Goal: Task Accomplishment & Management: Use online tool/utility

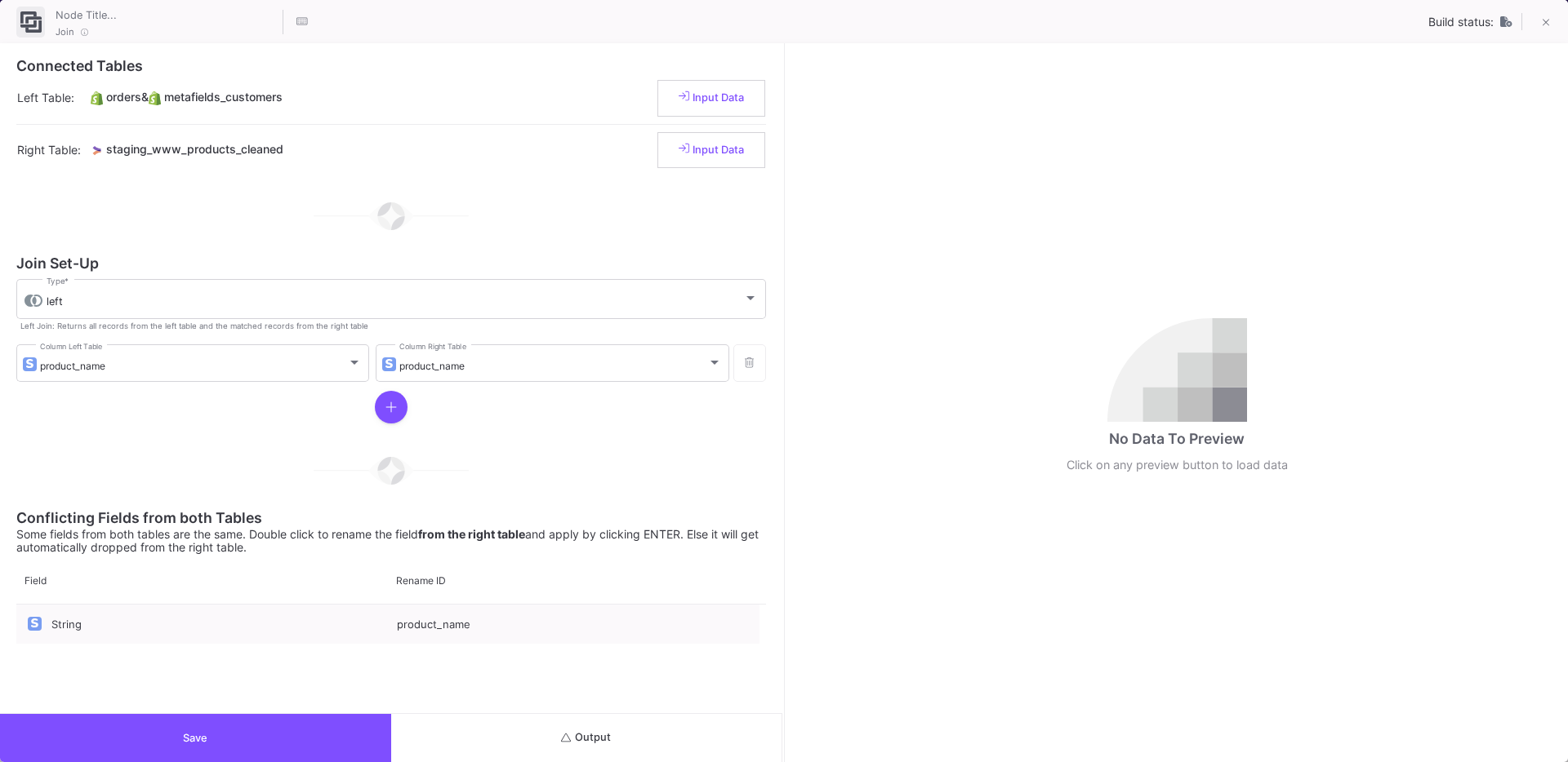
click at [597, 728] on button "Output" at bounding box center [587, 738] width 392 height 48
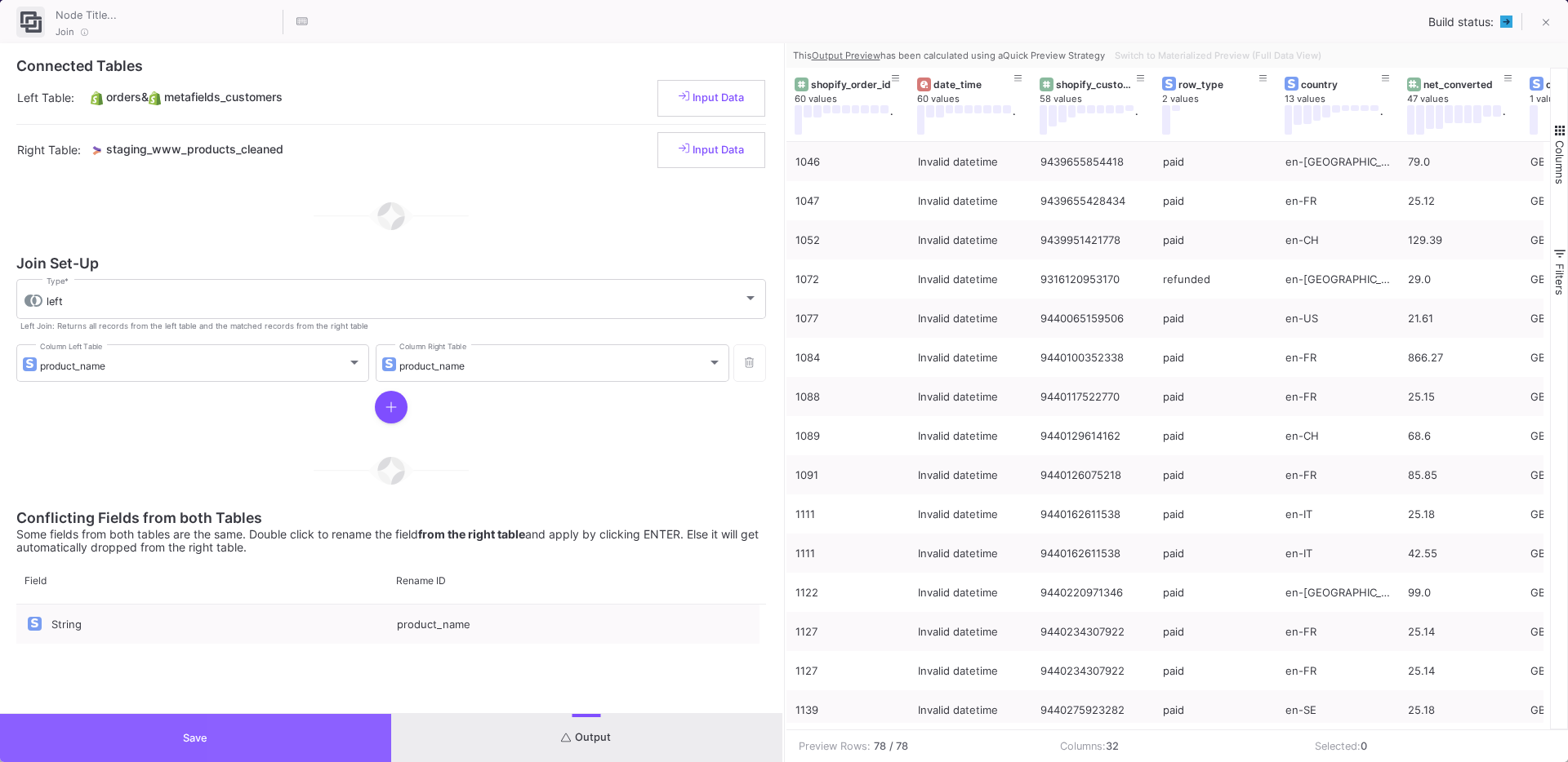
click at [273, 730] on button "Save" at bounding box center [195, 738] width 392 height 48
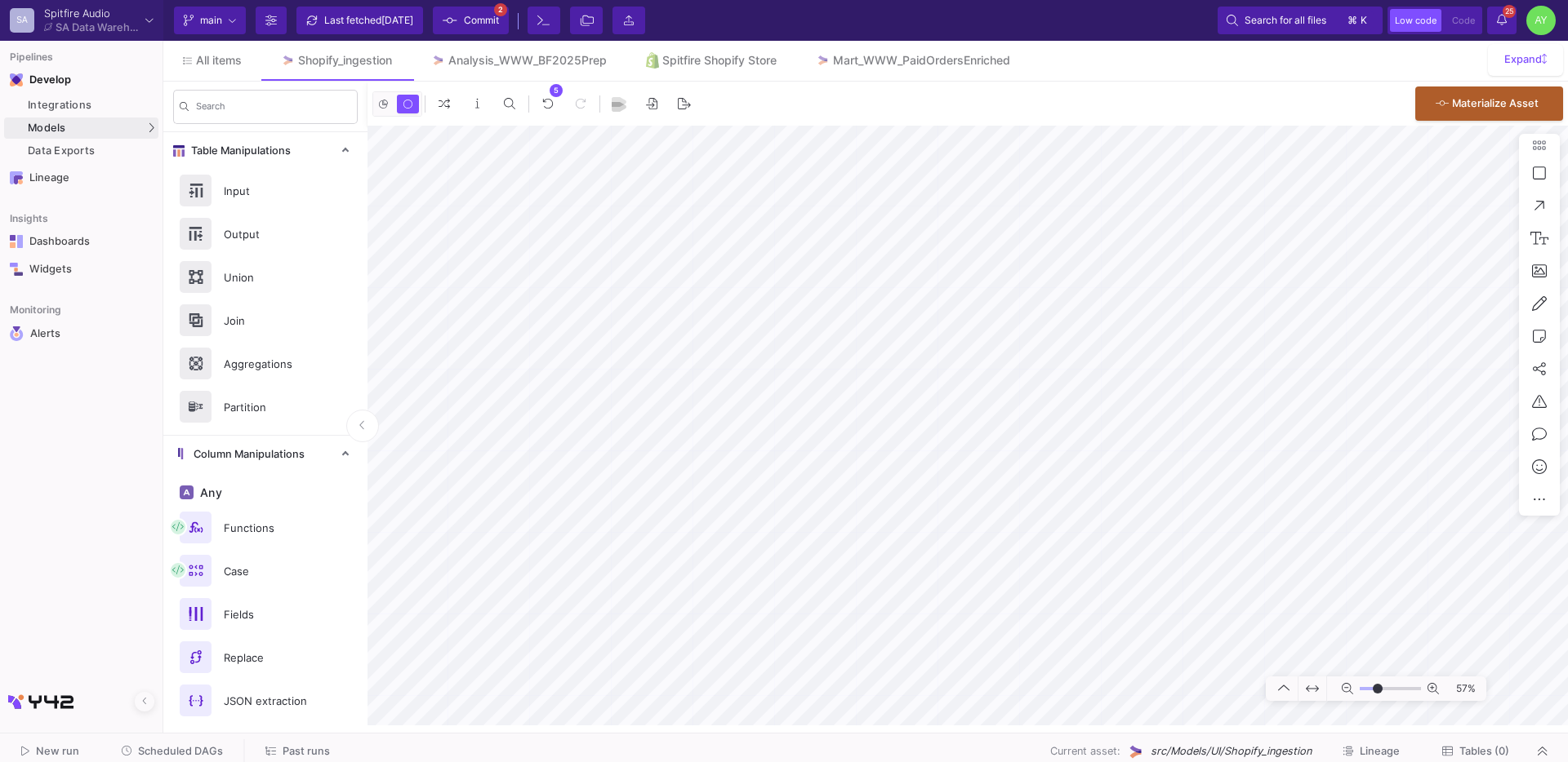
click at [474, 34] on div "Current branch main Branch Options Last fetched 1 day ago Commit 2 Terminal Fil…" at bounding box center [866, 20] width 1404 height 40
click at [492, 17] on span "Commit" at bounding box center [481, 20] width 35 height 24
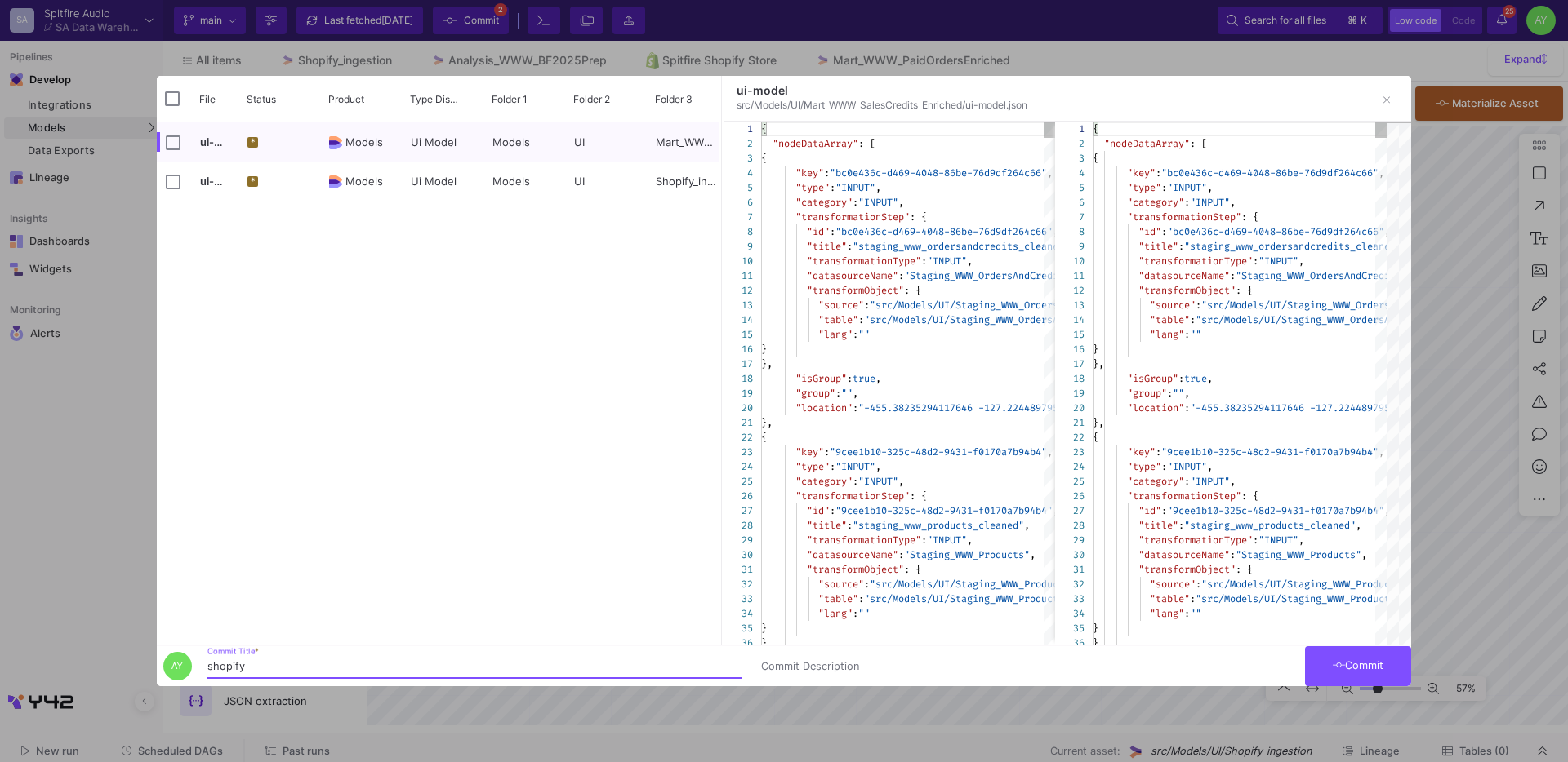
type input "shopify"
click at [1364, 669] on span "Commit" at bounding box center [1359, 666] width 52 height 12
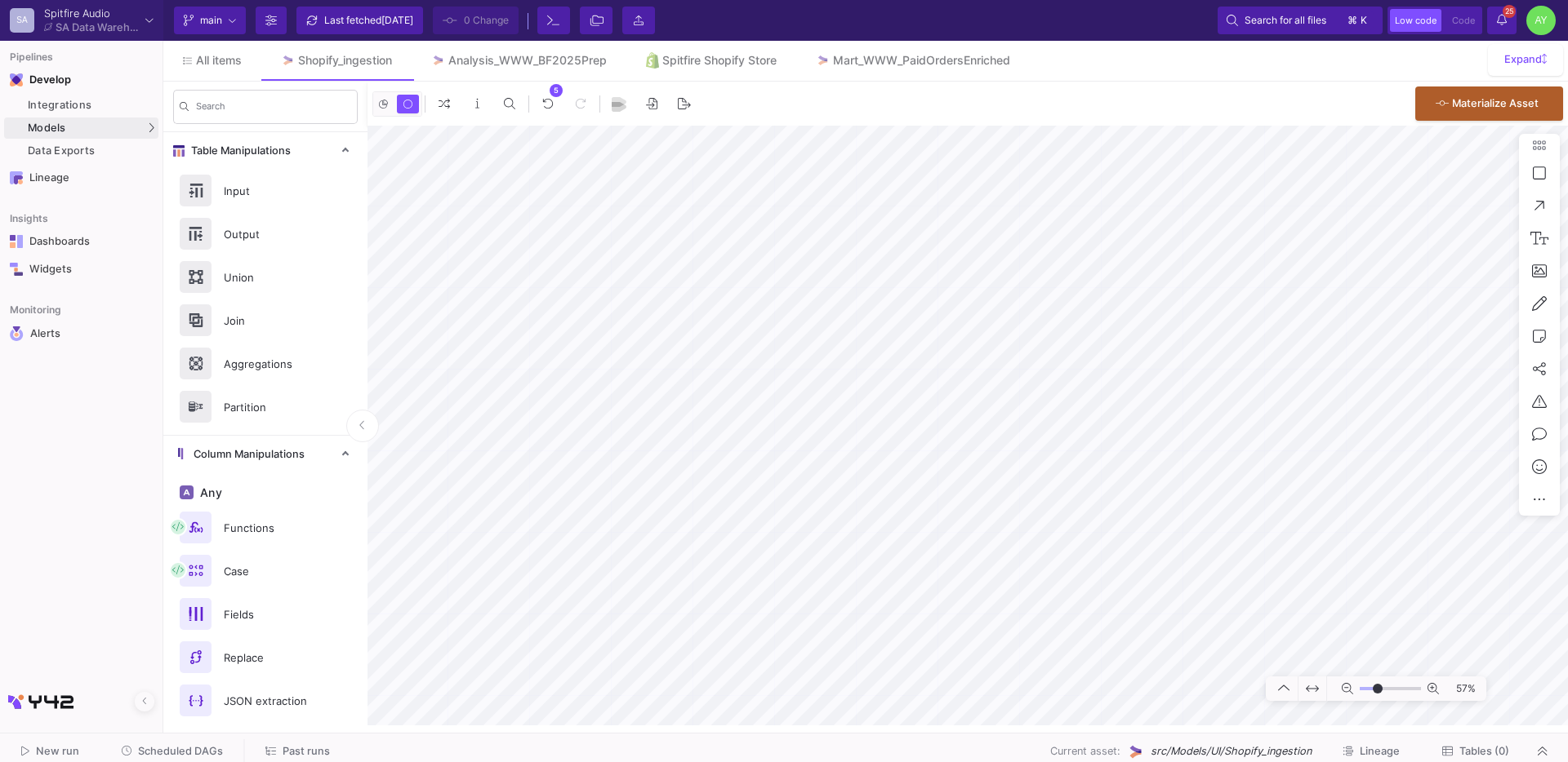
click at [351, 17] on div "Last fetched 1 day ago" at bounding box center [368, 20] width 89 height 24
click at [217, 62] on span "All items" at bounding box center [219, 60] width 46 height 13
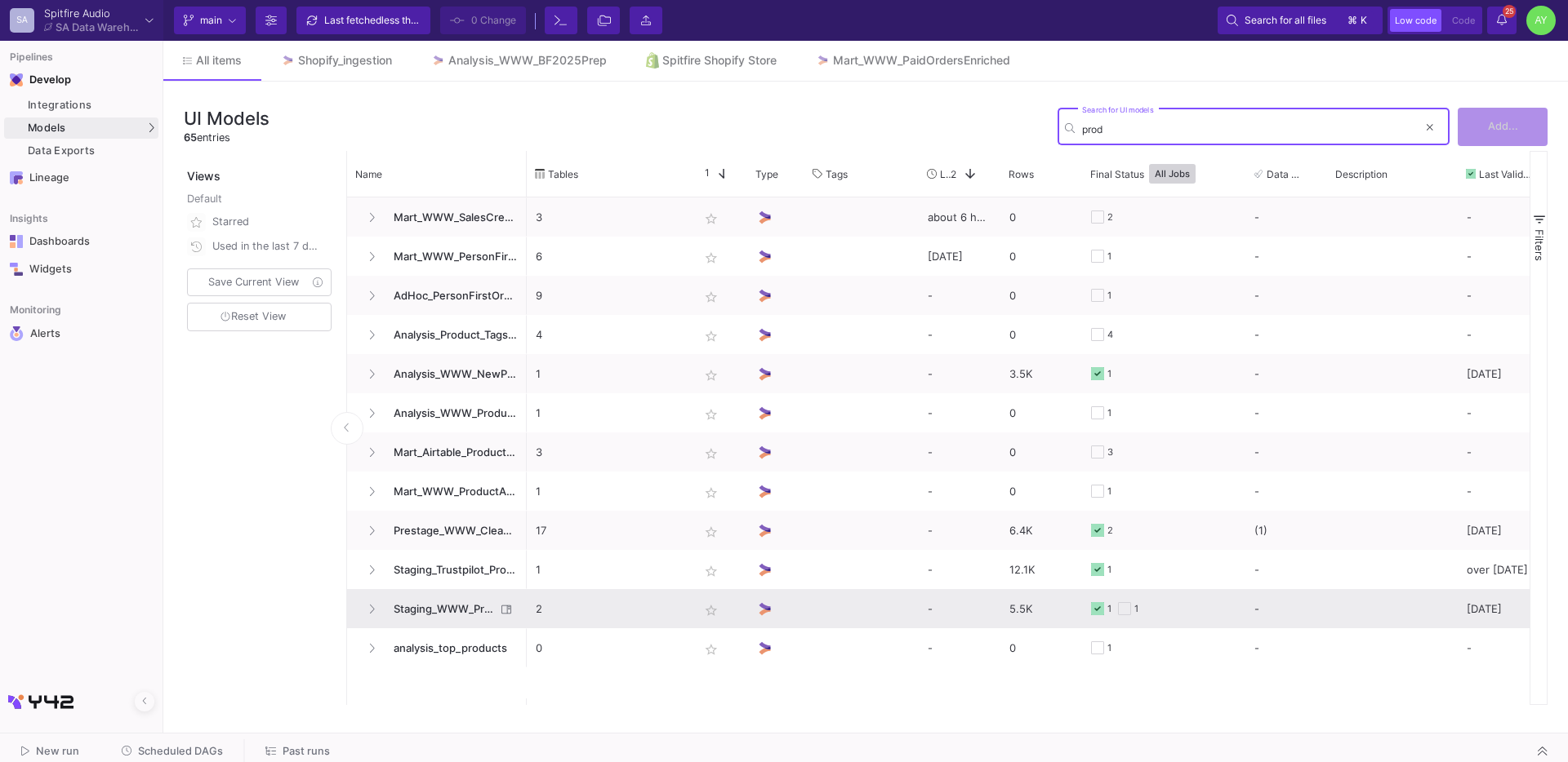
type input "prod"
click at [465, 608] on span "Staging_WWW_Products" at bounding box center [440, 609] width 112 height 39
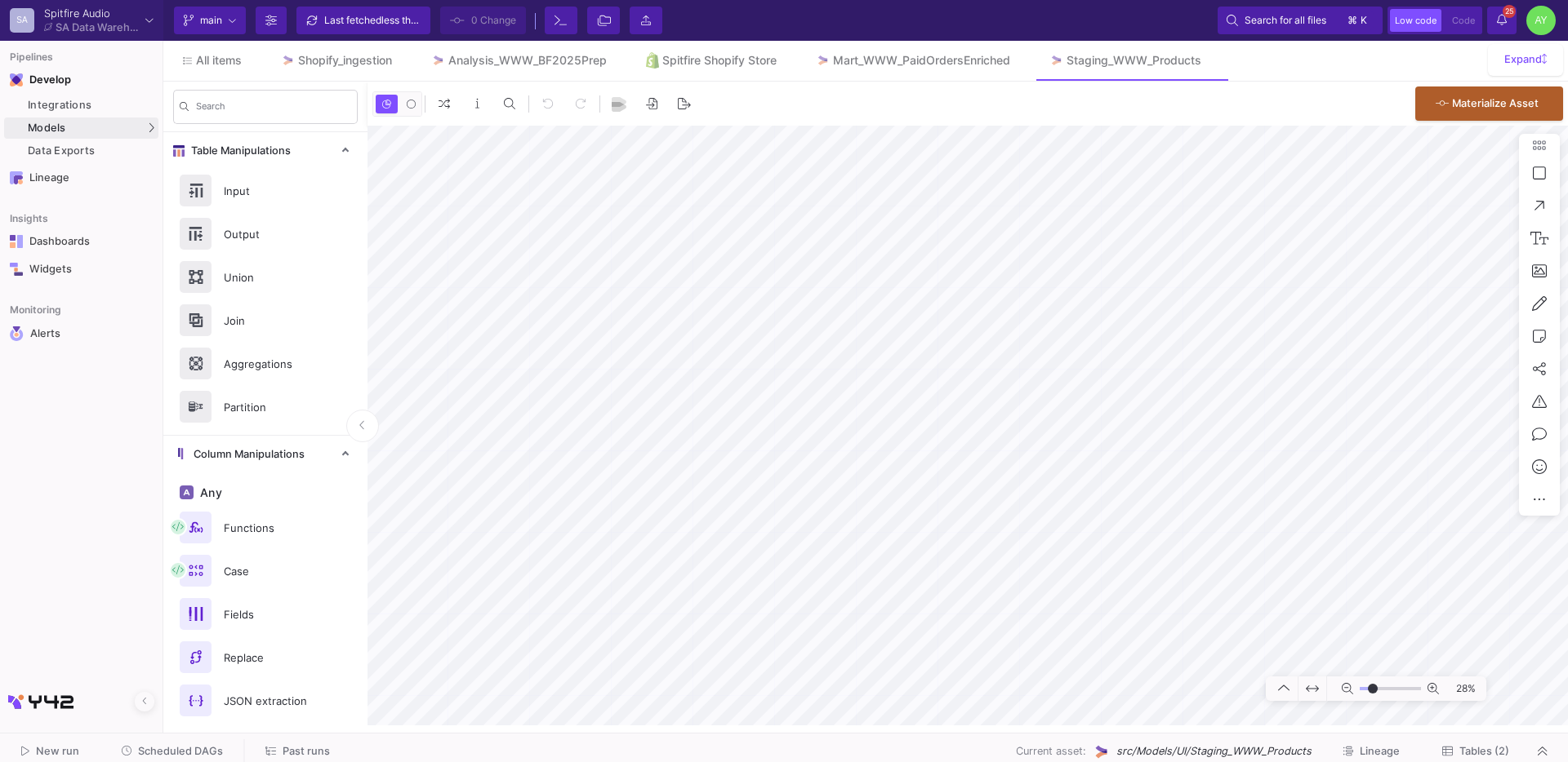
type input "-18"
click at [1212, 64] on icon at bounding box center [1208, 60] width 8 height 11
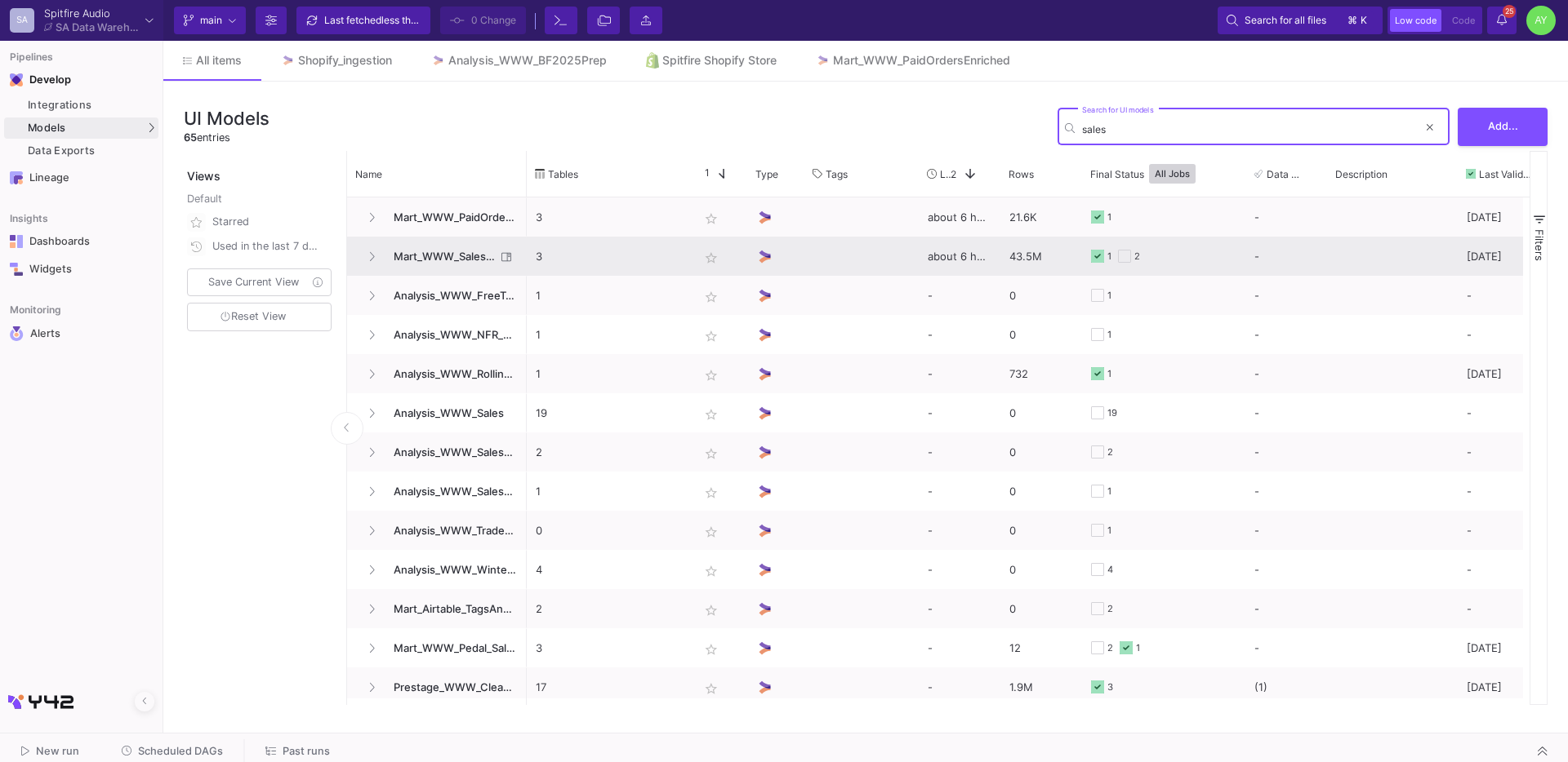
type input "sales"
click at [450, 258] on span "Mart_WWW_SalesCredits_Enriched" at bounding box center [440, 256] width 112 height 39
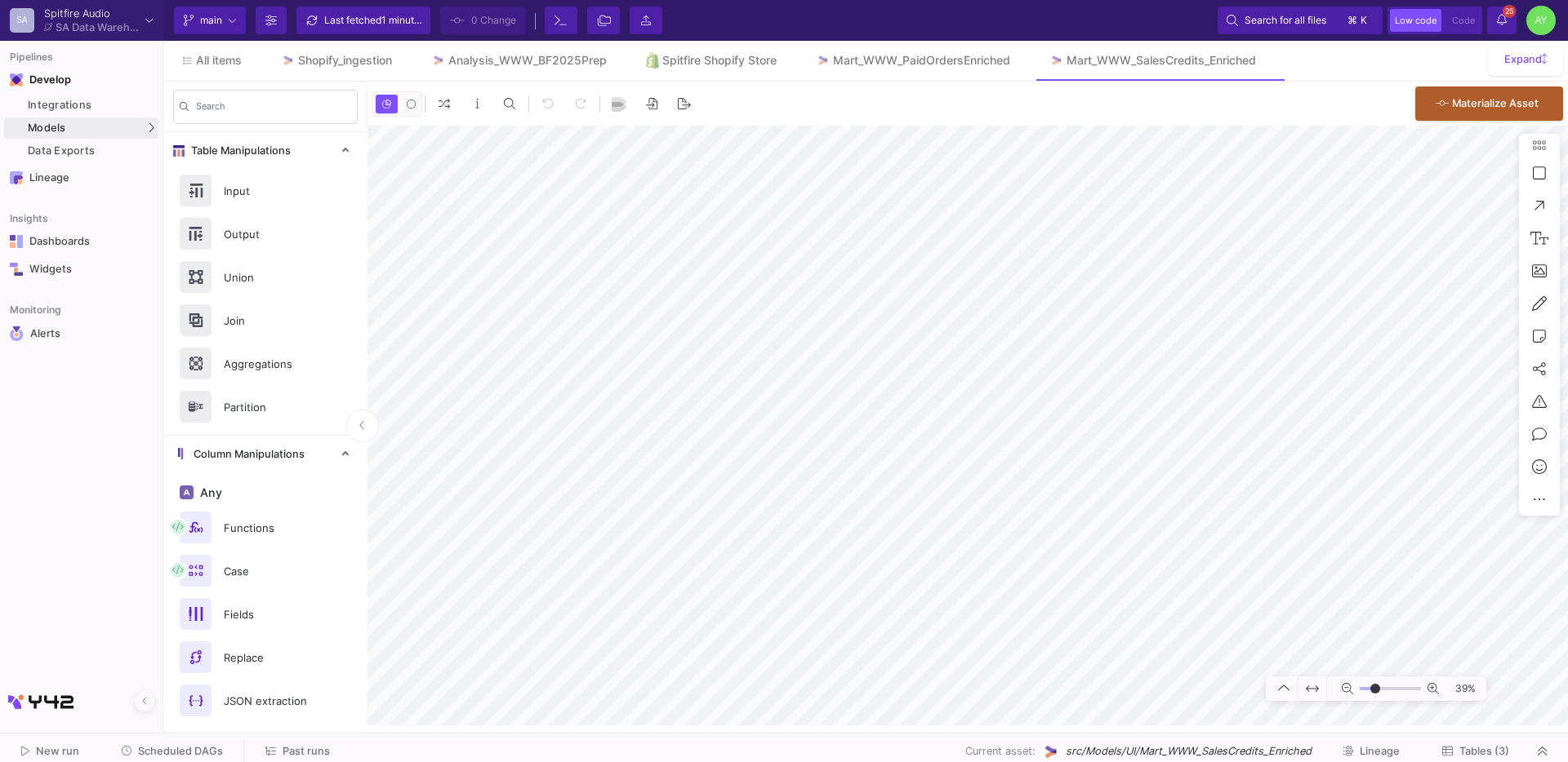
type input "-12"
click at [695, 546] on div at bounding box center [784, 381] width 1568 height 762
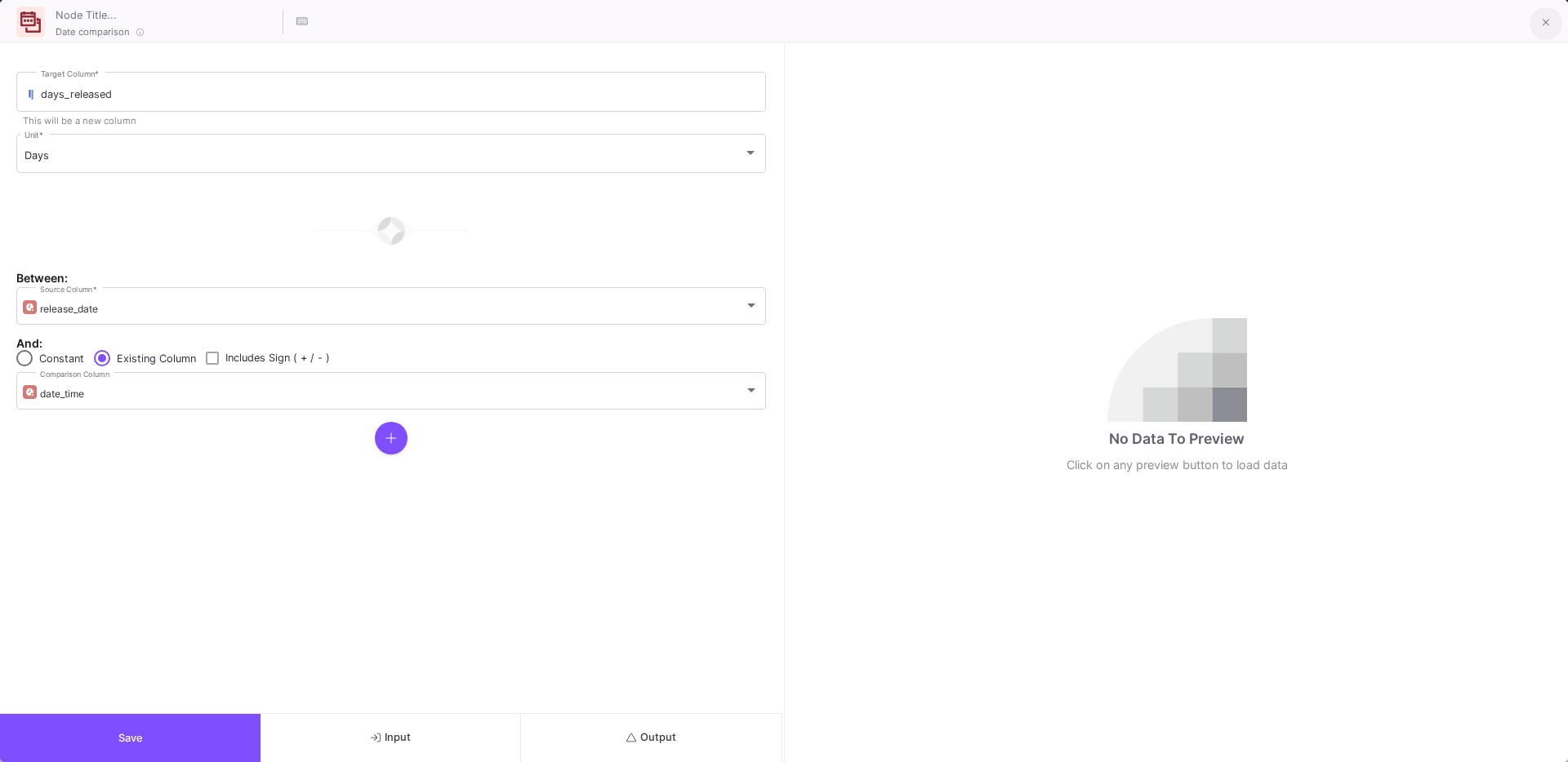
click at [1553, 21] on button at bounding box center [1546, 24] width 33 height 33
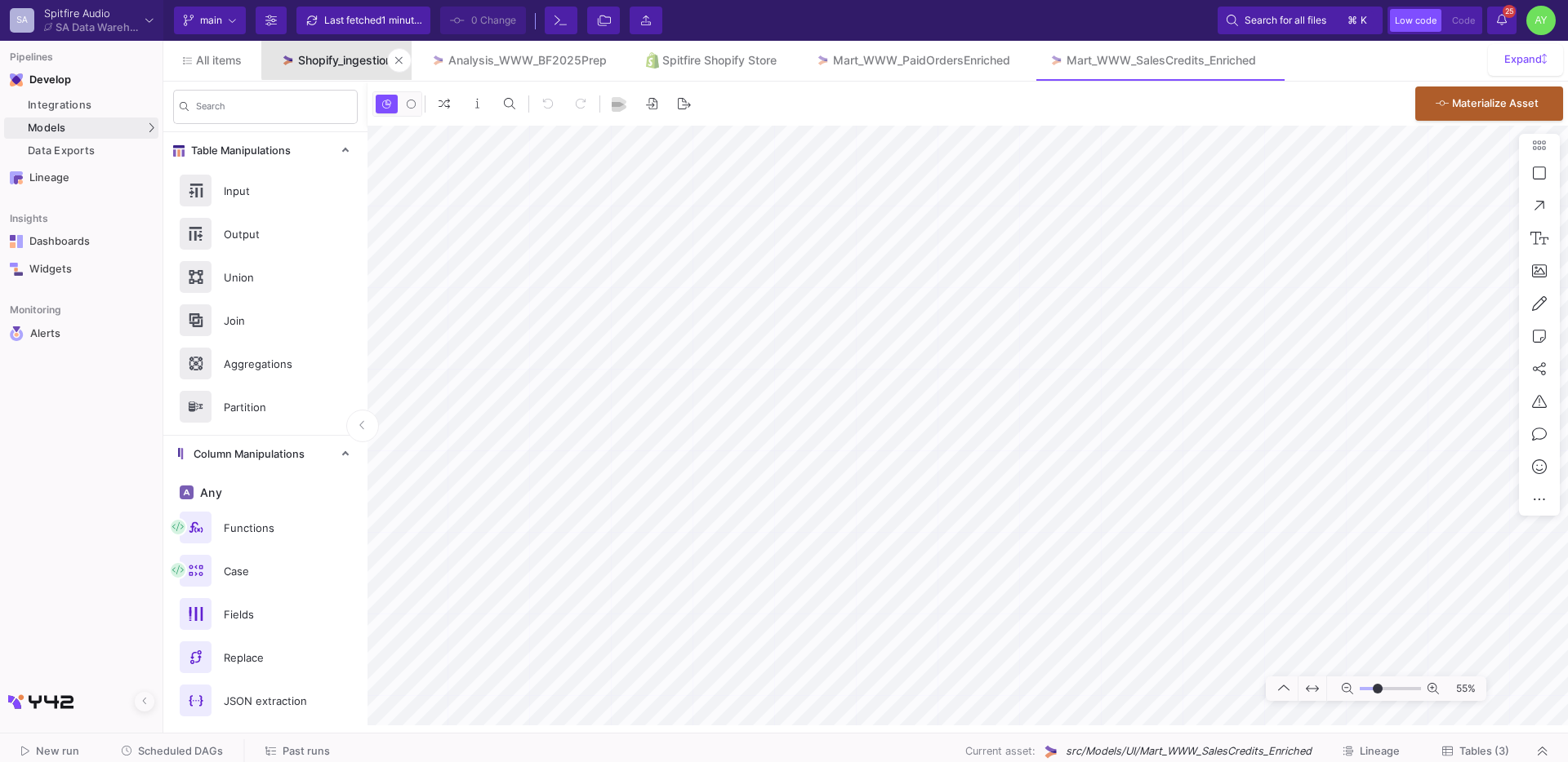
click at [341, 58] on div "Shopify_ingestion" at bounding box center [344, 60] width 94 height 13
type input "-26"
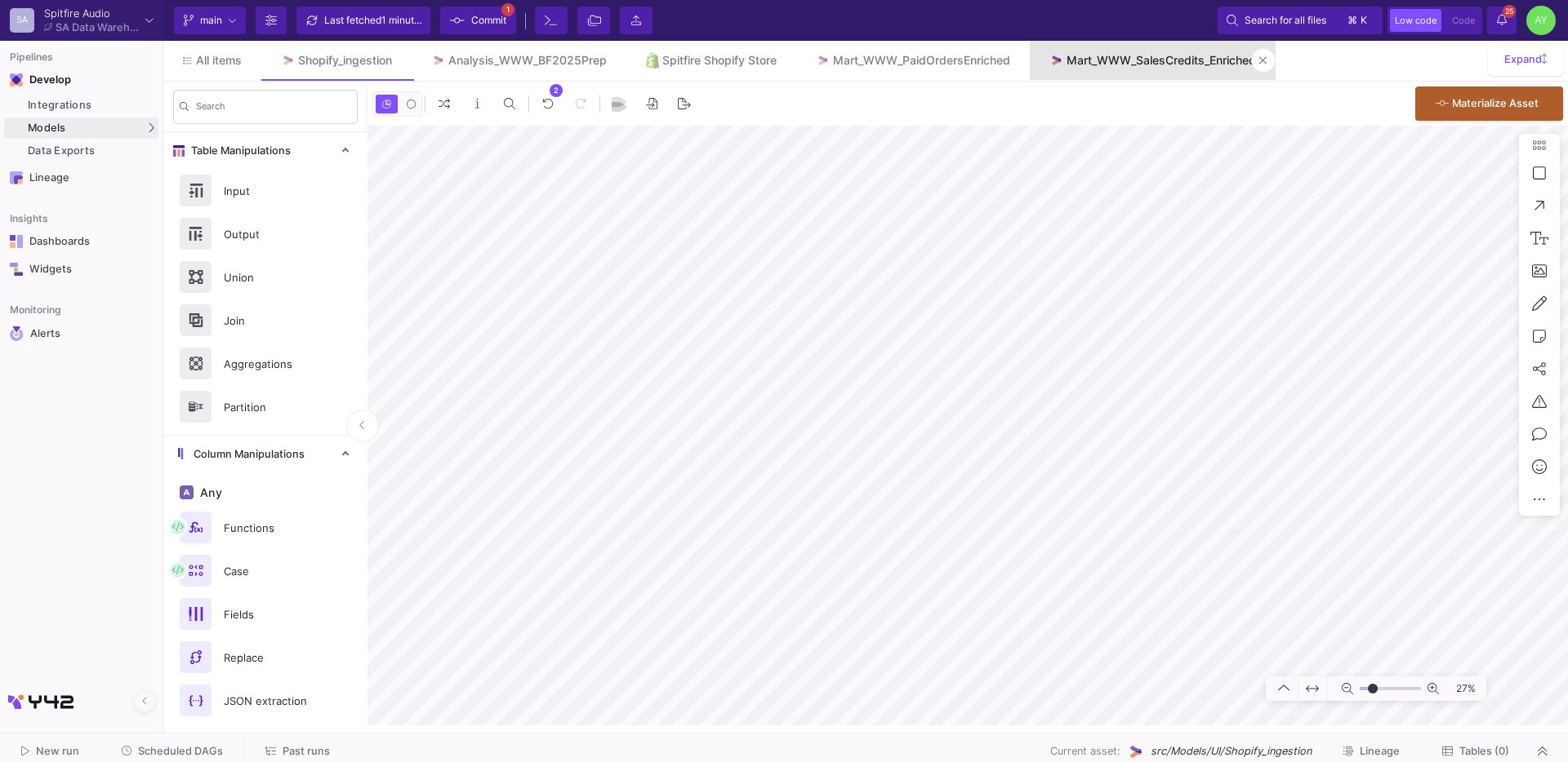
click at [1140, 54] on div "Mart_WWW_SalesCredits_Enriched" at bounding box center [1161, 60] width 189 height 13
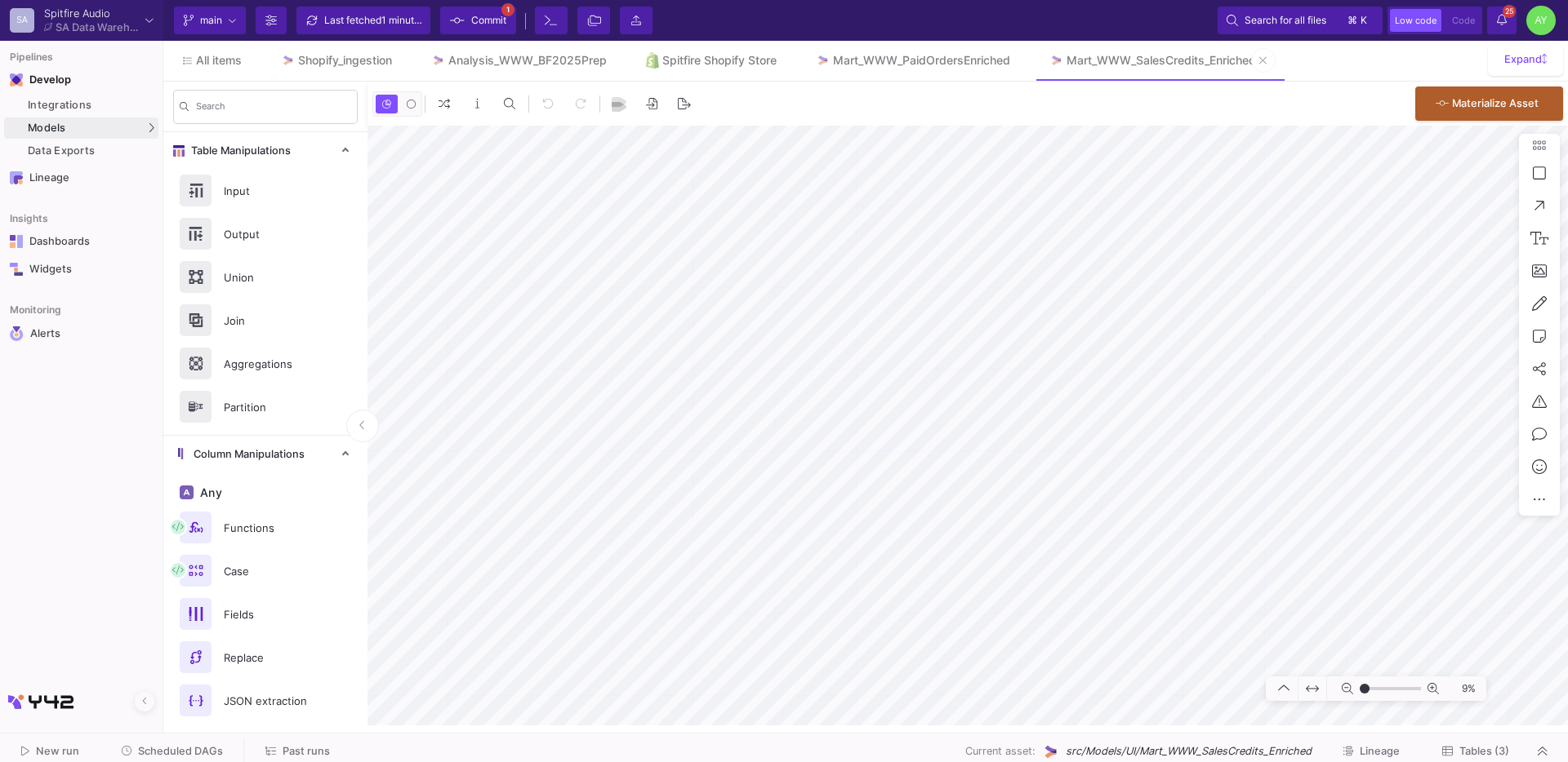
type input "-35"
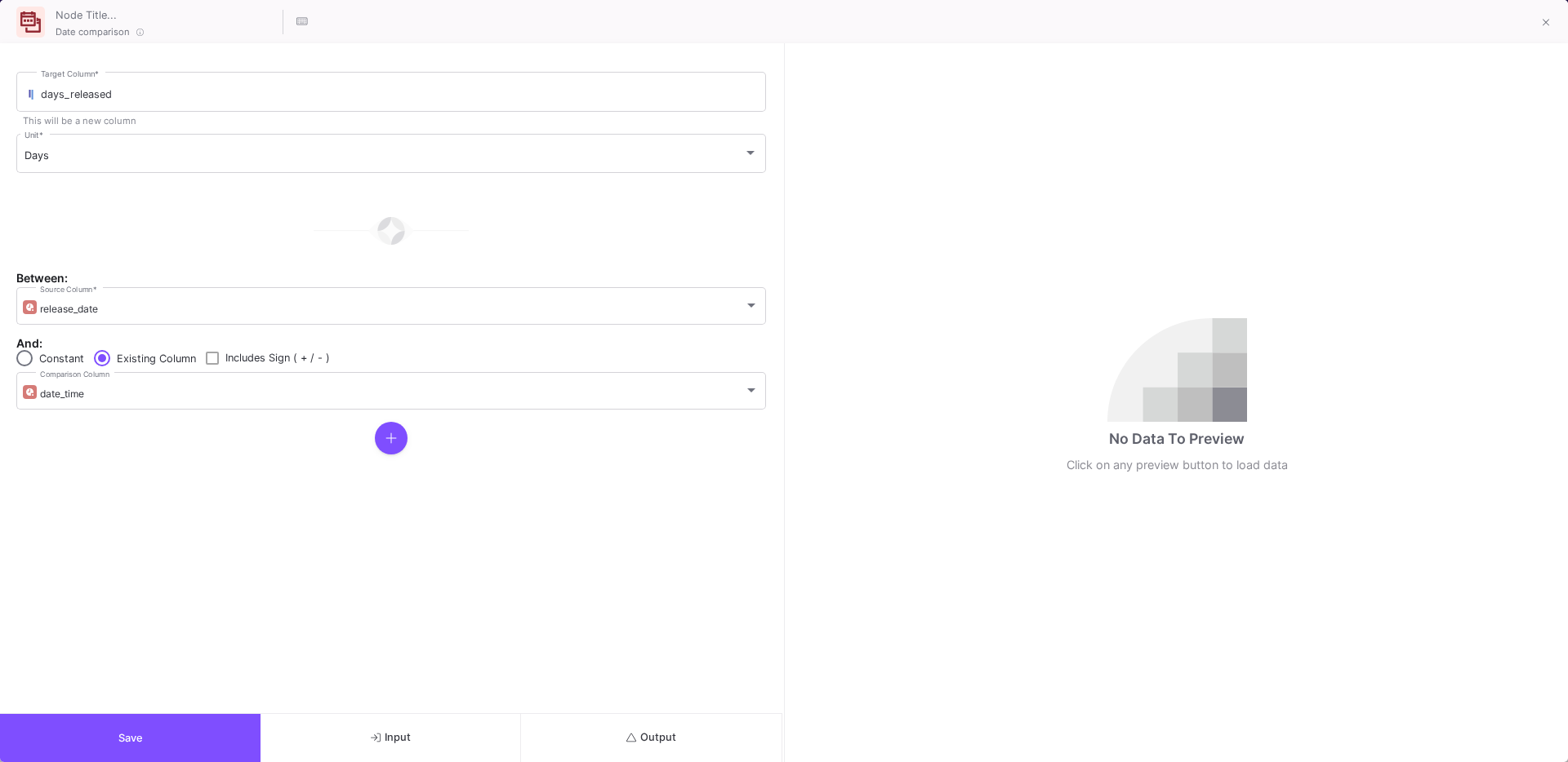
click at [128, 740] on span "Save" at bounding box center [131, 738] width 24 height 12
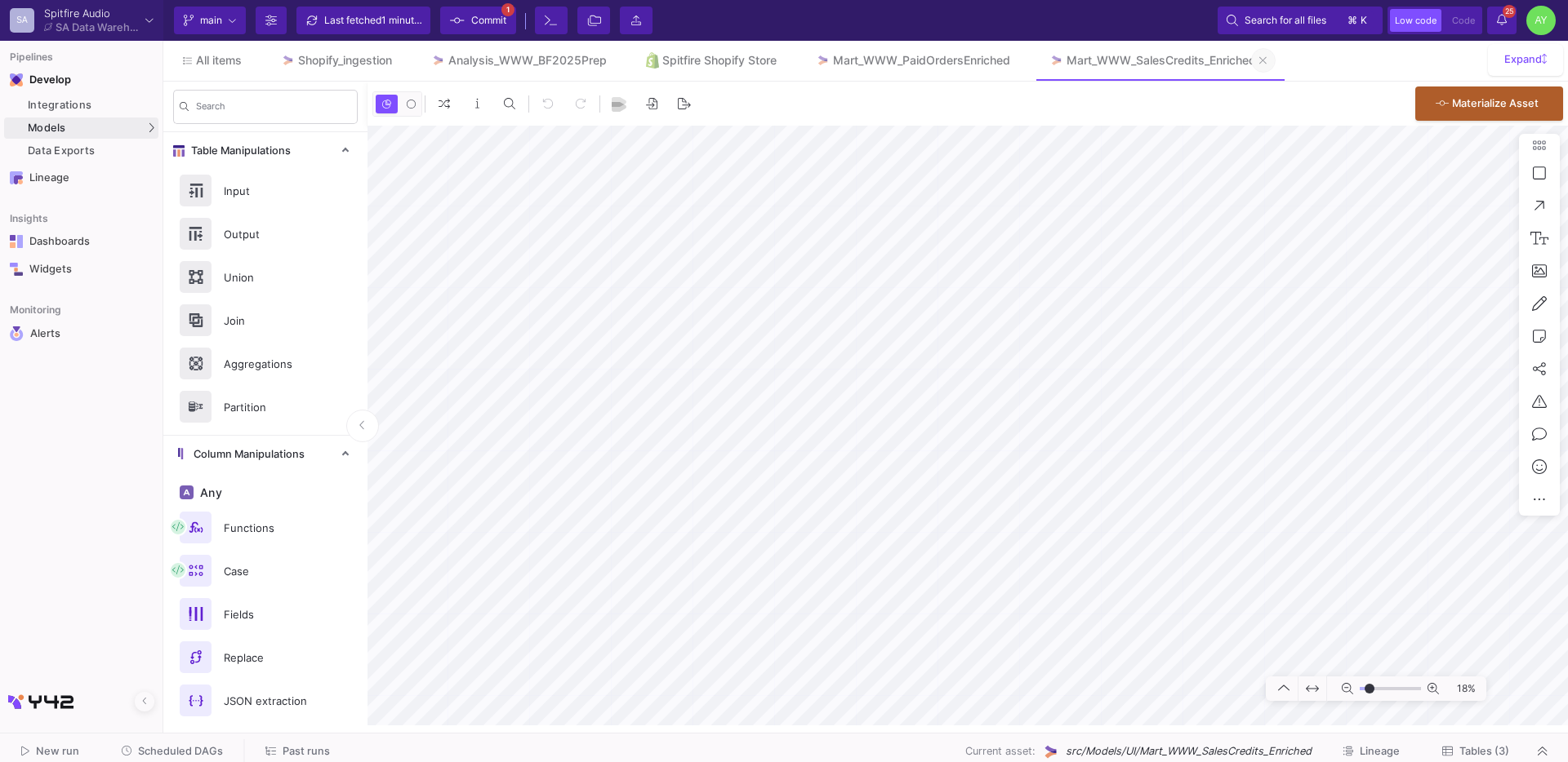
click at [1267, 70] on span at bounding box center [1262, 60] width 8 height 25
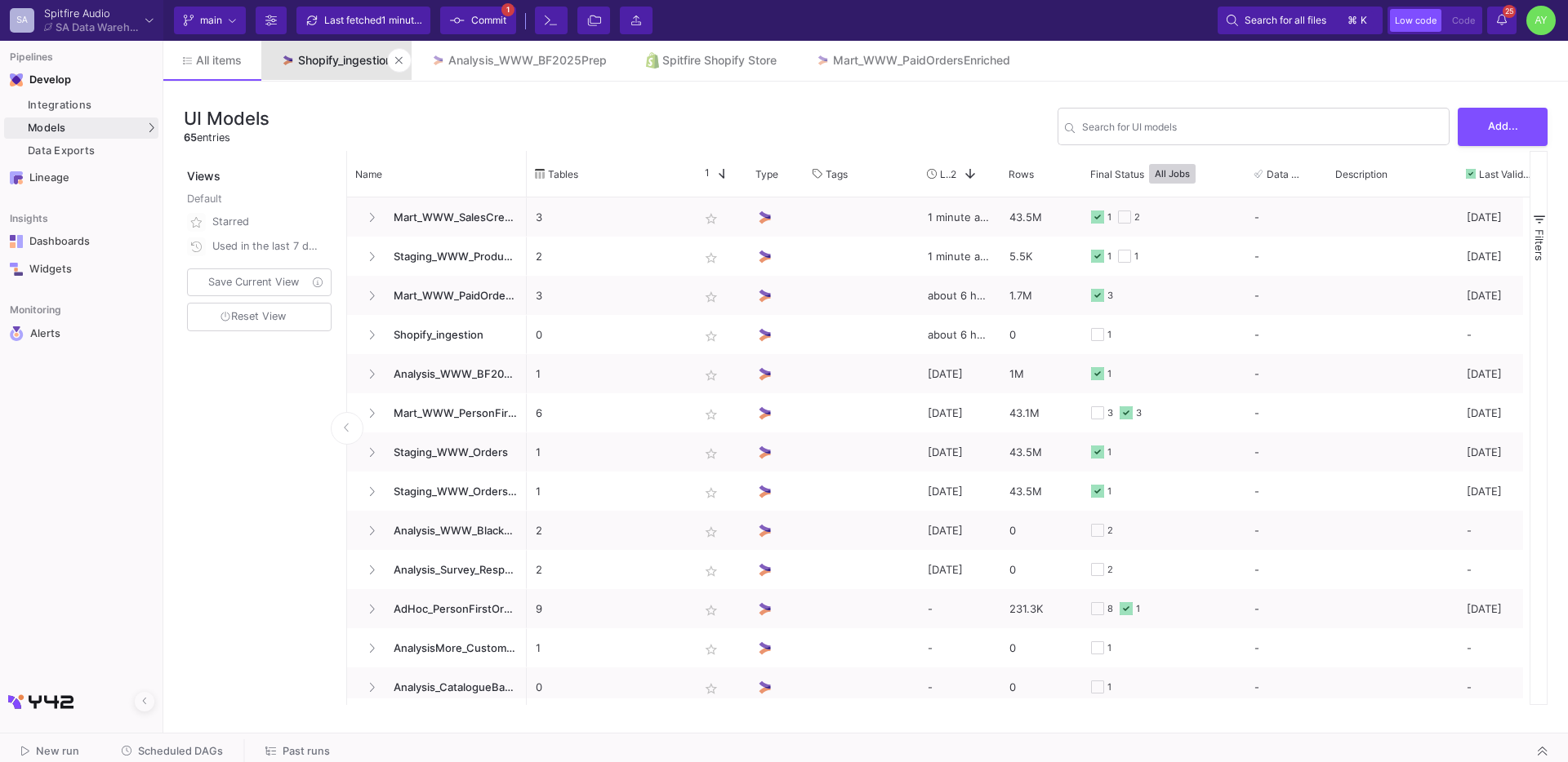
click at [339, 49] on link "Shopify_ingestion" at bounding box center [336, 60] width 151 height 40
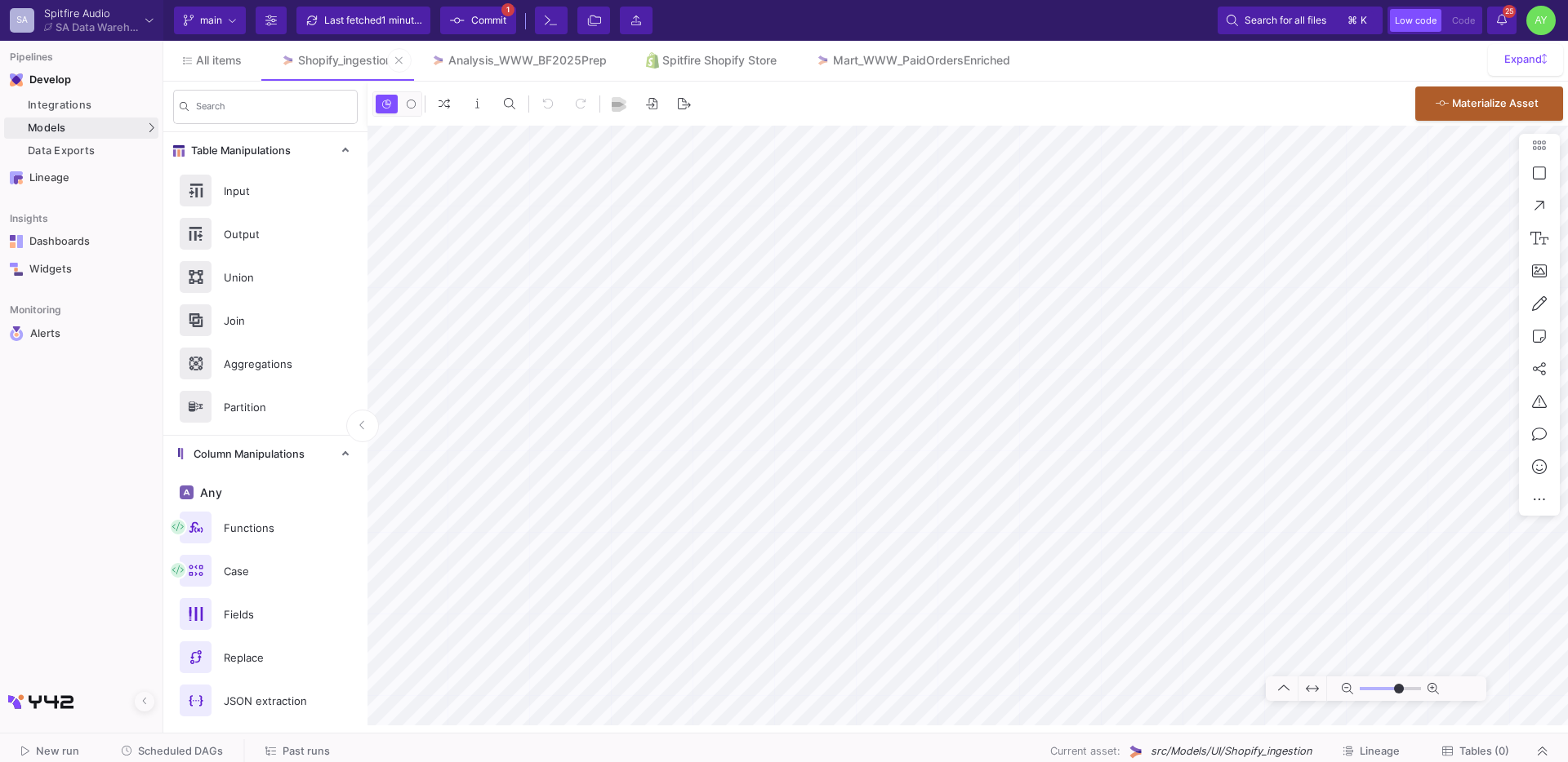
type input "-26"
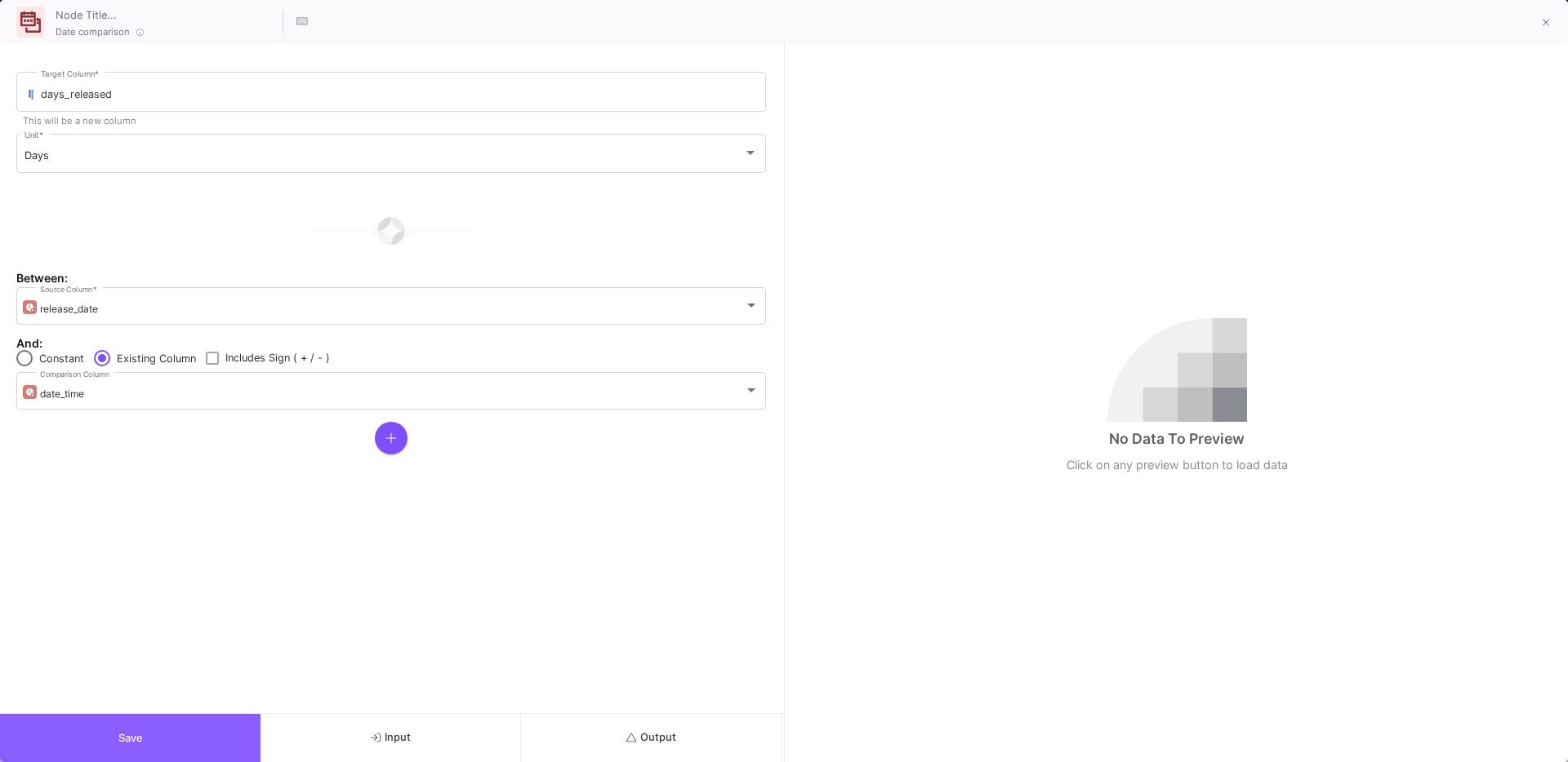
click at [115, 733] on button "Save" at bounding box center [130, 738] width 261 height 48
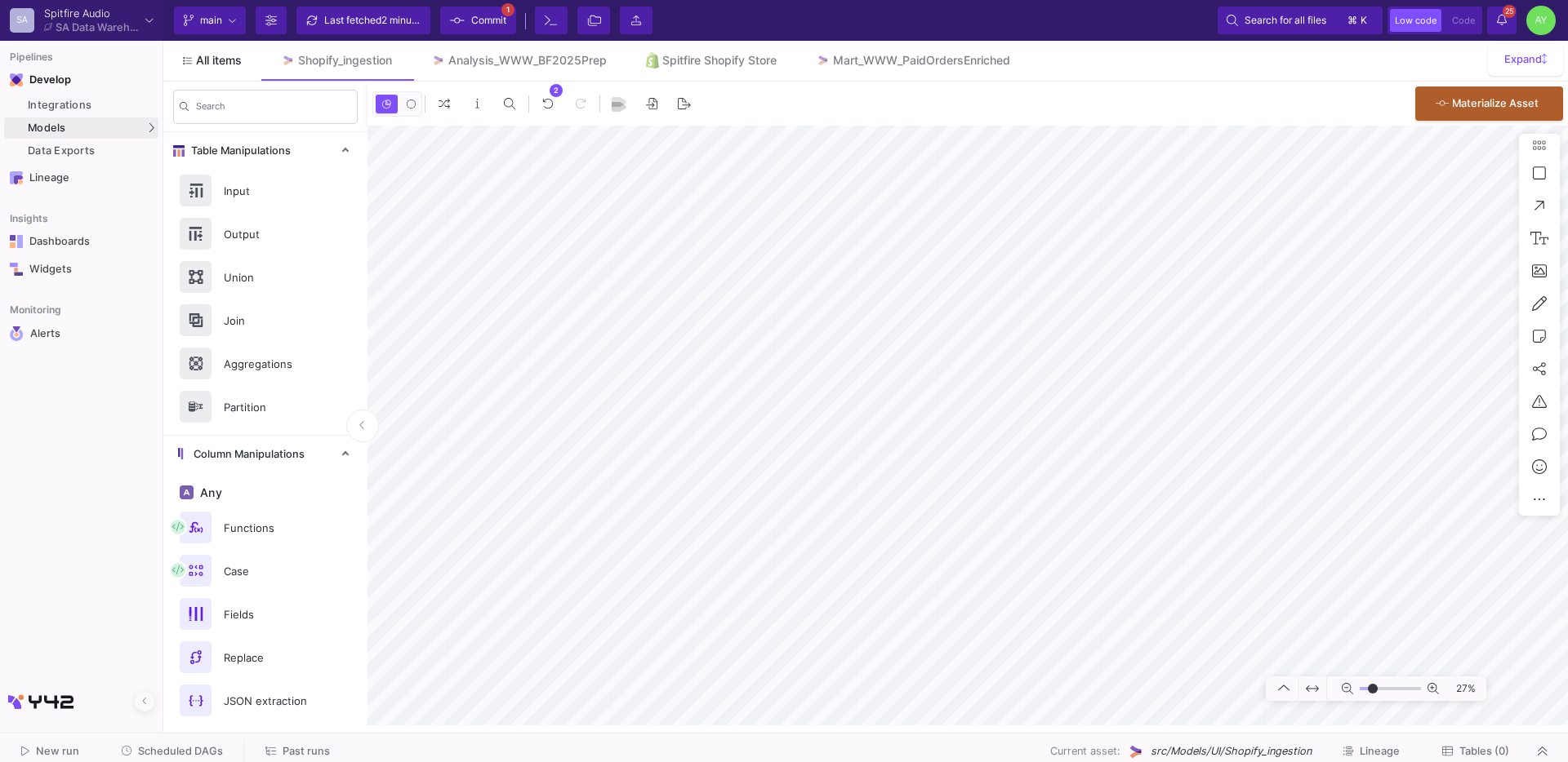
click at [201, 70] on link "All items" at bounding box center [213, 60] width 98 height 40
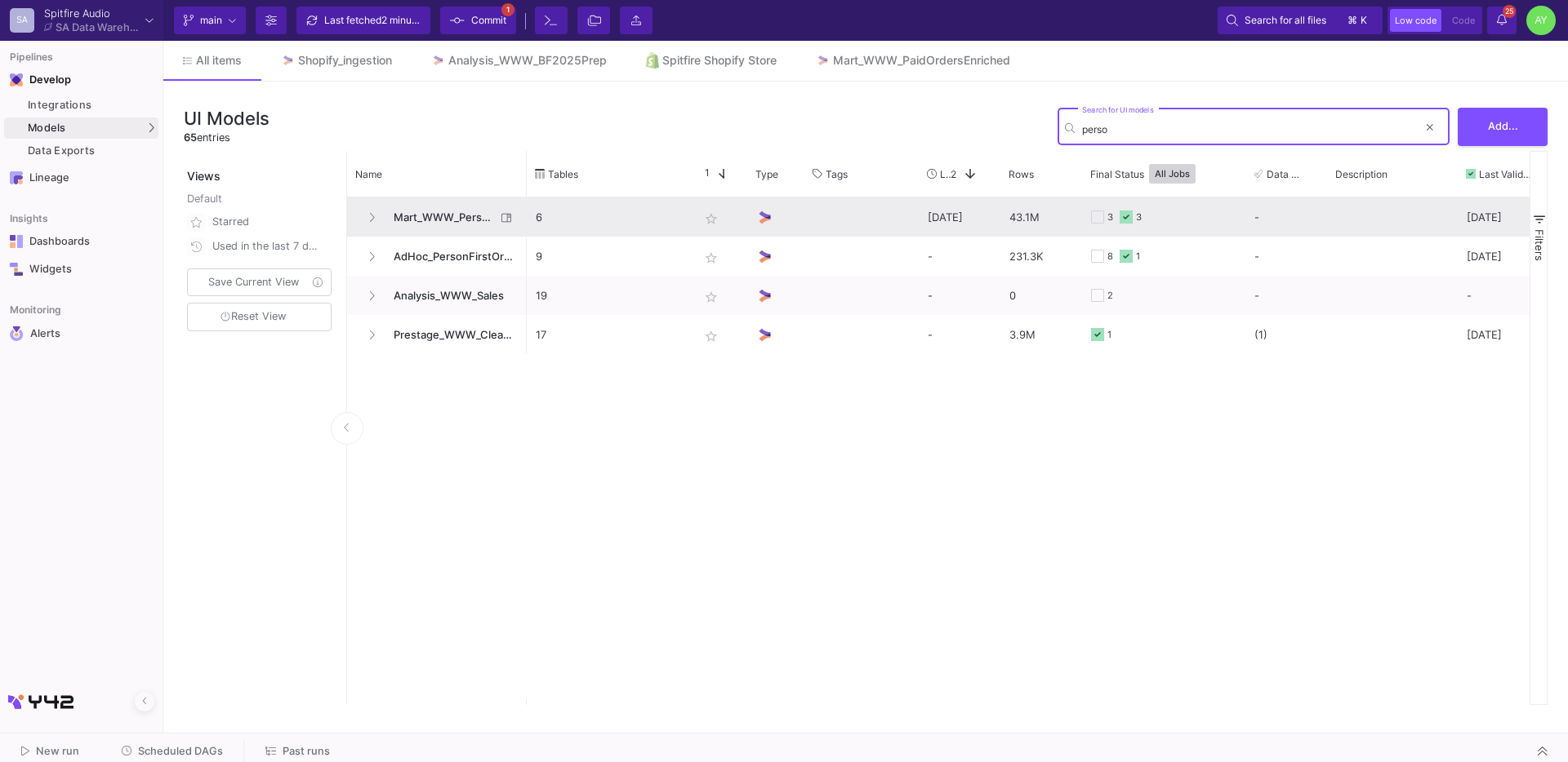
type input "perso"
click at [435, 224] on span "Mart_WWW_PersonFirstOrders" at bounding box center [440, 218] width 112 height 39
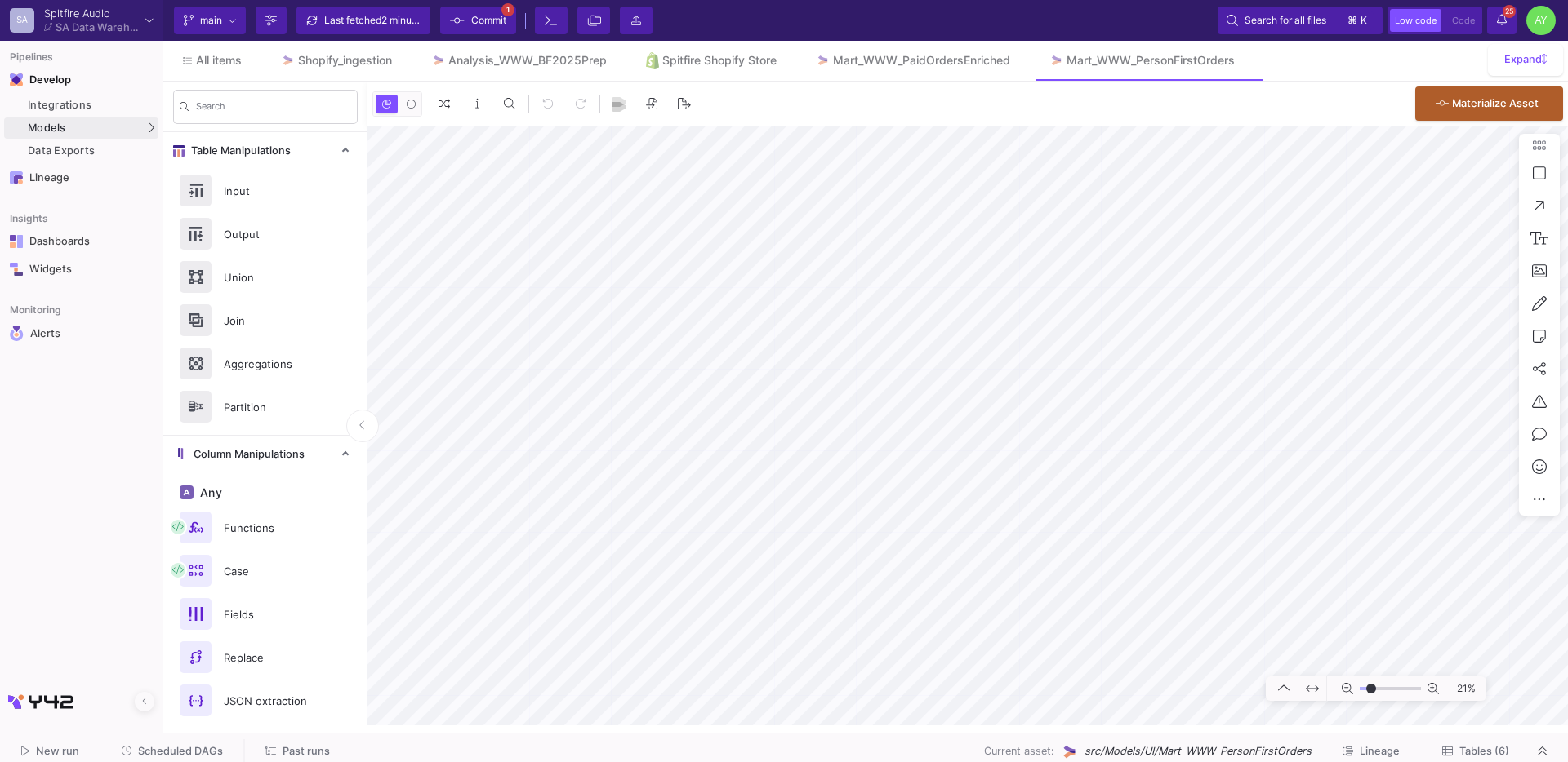
type input "-26"
click at [359, 70] on link "Shopify_ingestion" at bounding box center [336, 60] width 151 height 40
type input "-11"
click at [1188, 72] on link "Mart_WWW_PersonFirstOrders" at bounding box center [1142, 60] width 225 height 40
type input "-19"
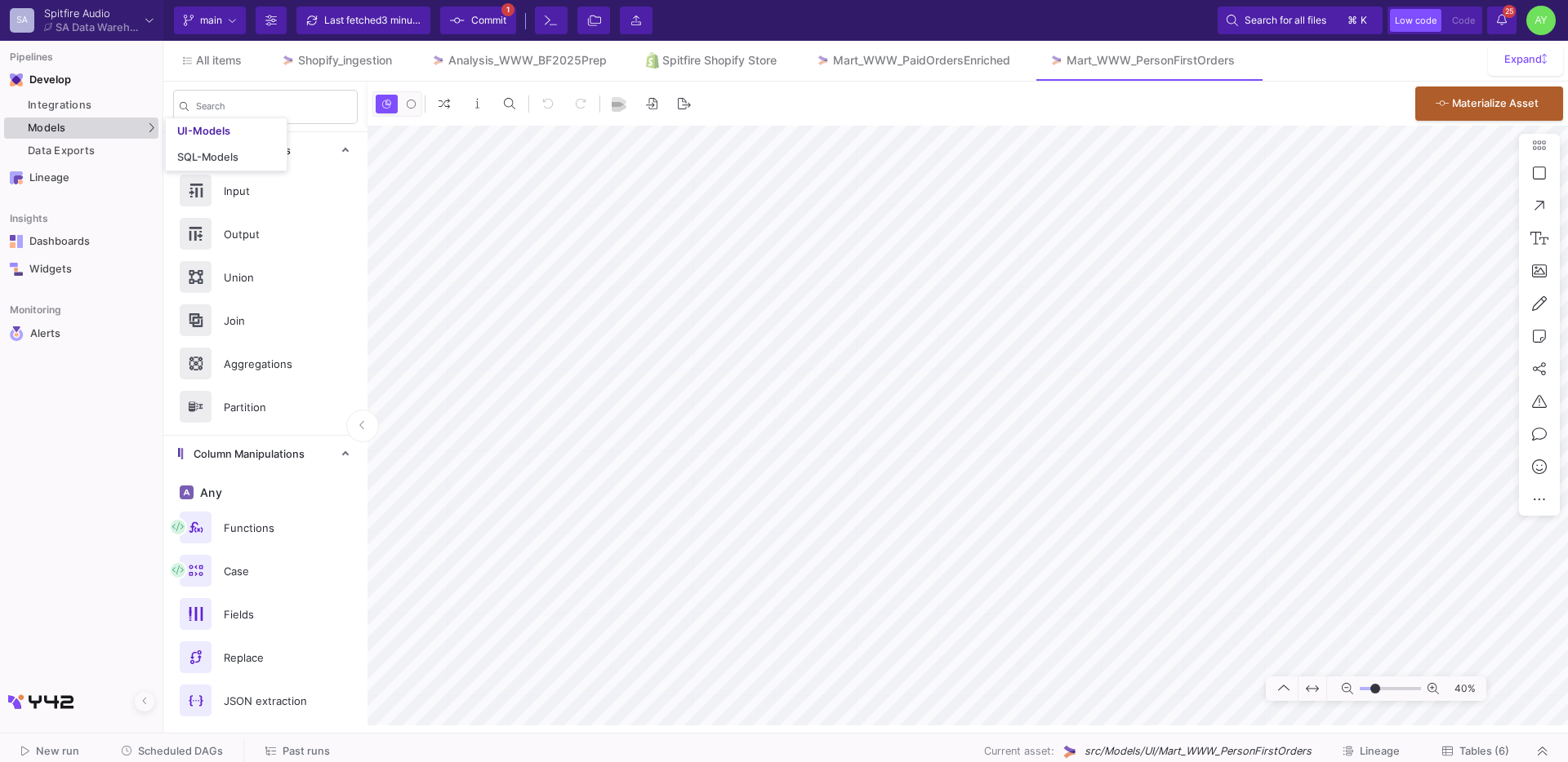
click at [78, 137] on div "Models" at bounding box center [81, 128] width 154 height 22
click at [205, 137] on div "UI-Models" at bounding box center [204, 131] width 53 height 13
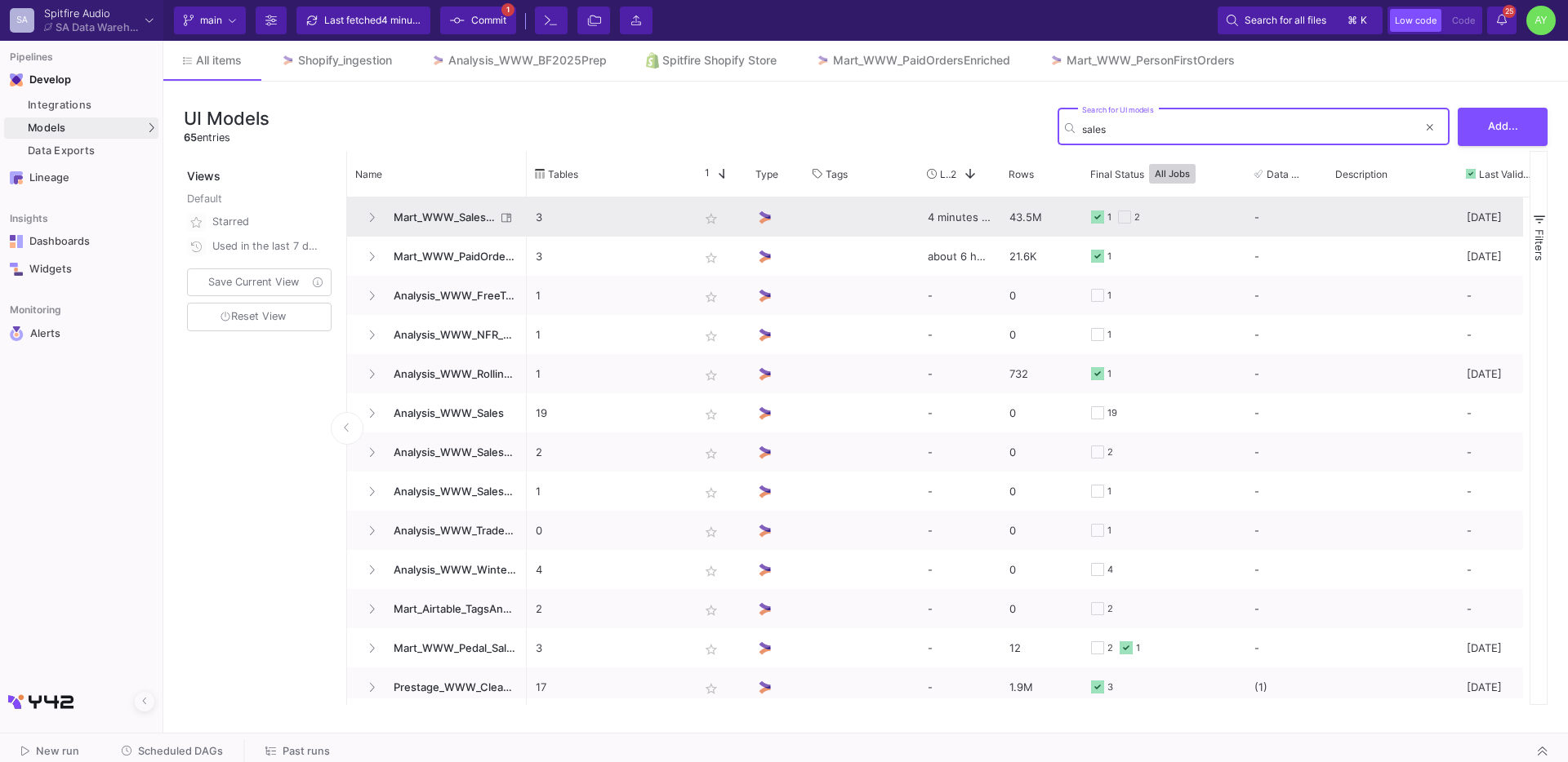
type input "sales"
click at [419, 221] on span "Mart_WWW_SalesCredits_Enriched" at bounding box center [440, 218] width 112 height 39
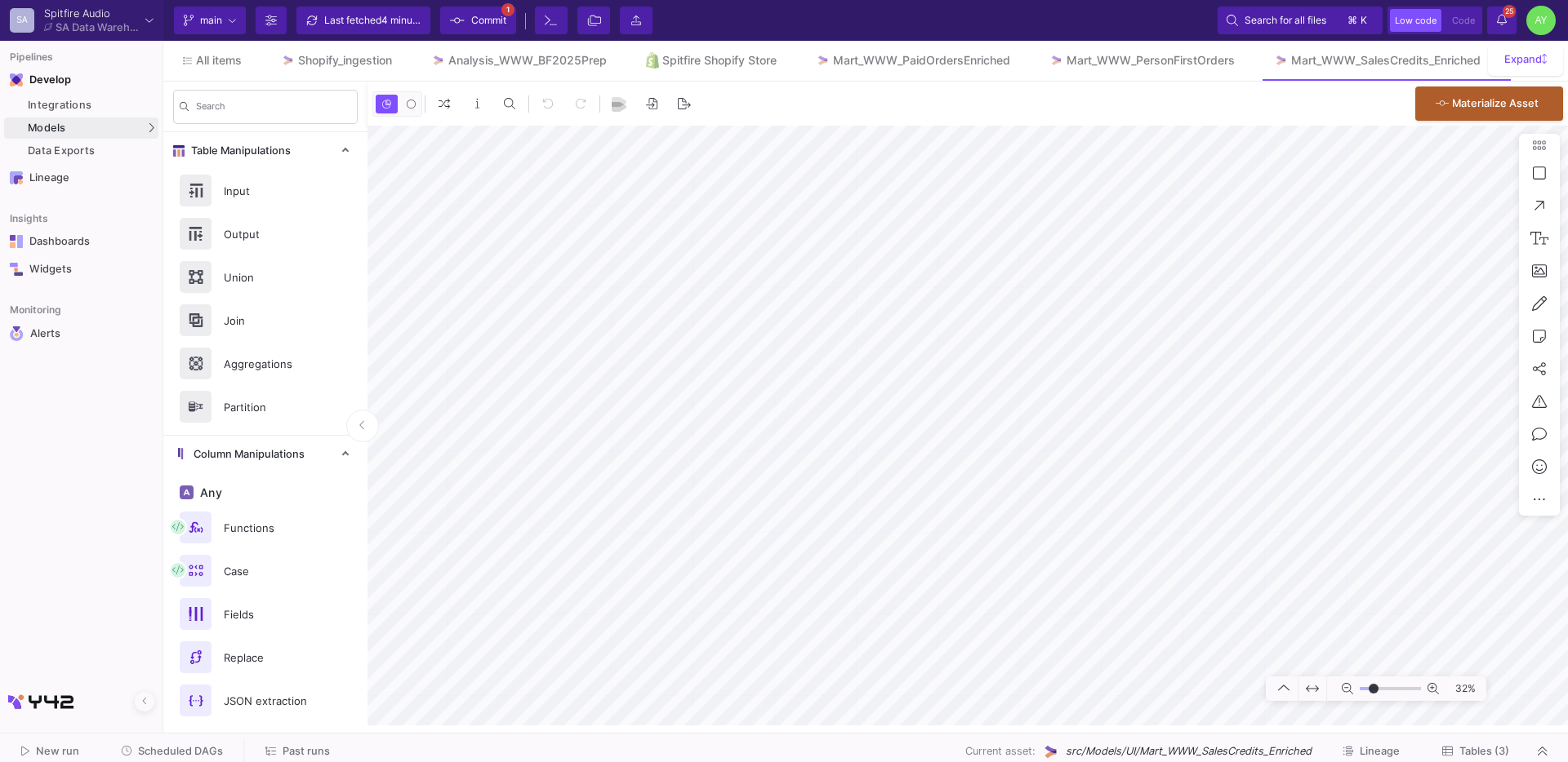
type input "-11"
click at [1152, 63] on div "Mart_WWW_PersonFirstOrders" at bounding box center [1150, 60] width 168 height 13
type input "-50"
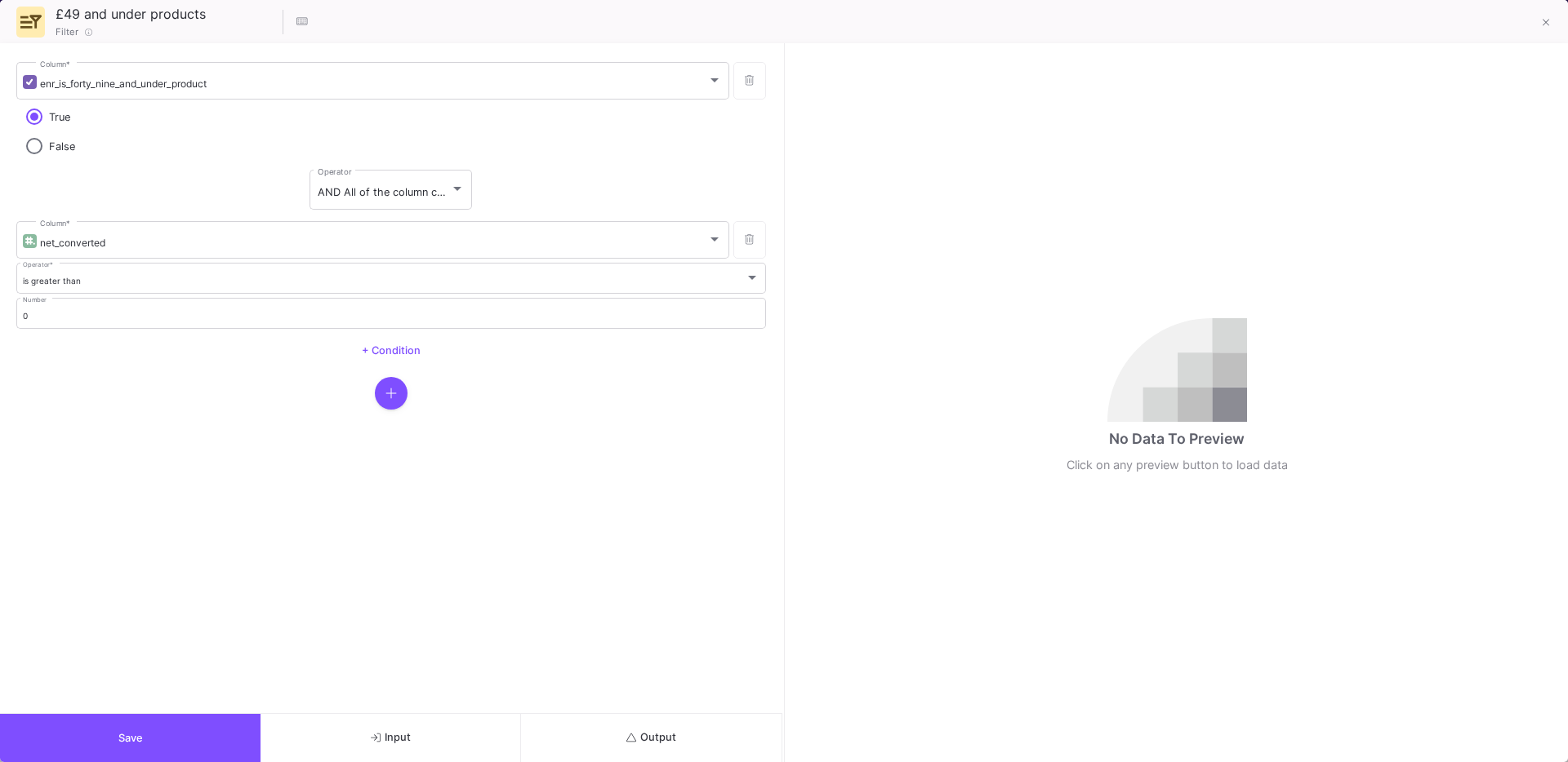
click at [681, 728] on button "Output" at bounding box center [651, 738] width 261 height 48
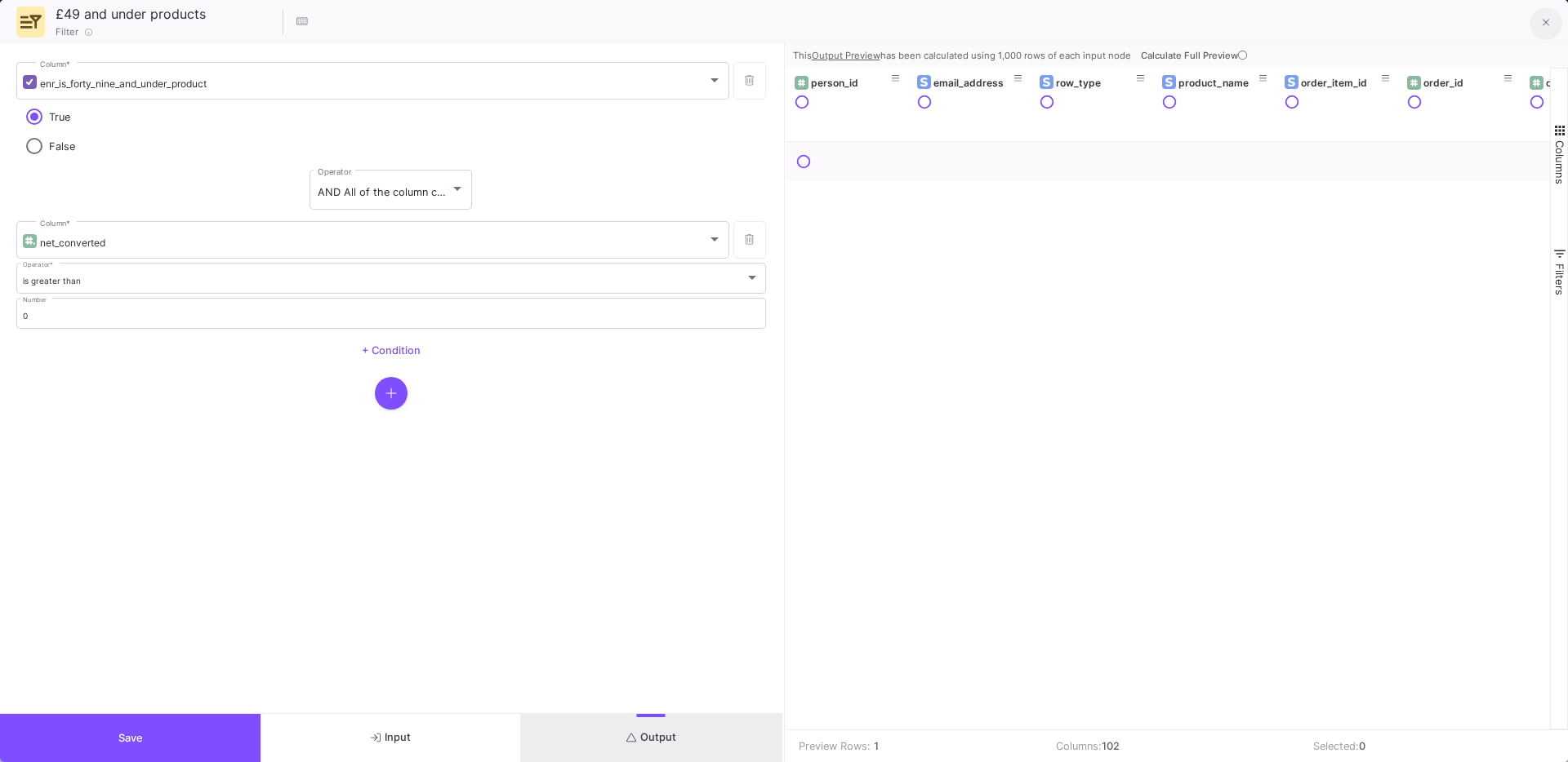
click at [1548, 24] on icon at bounding box center [1546, 22] width 8 height 11
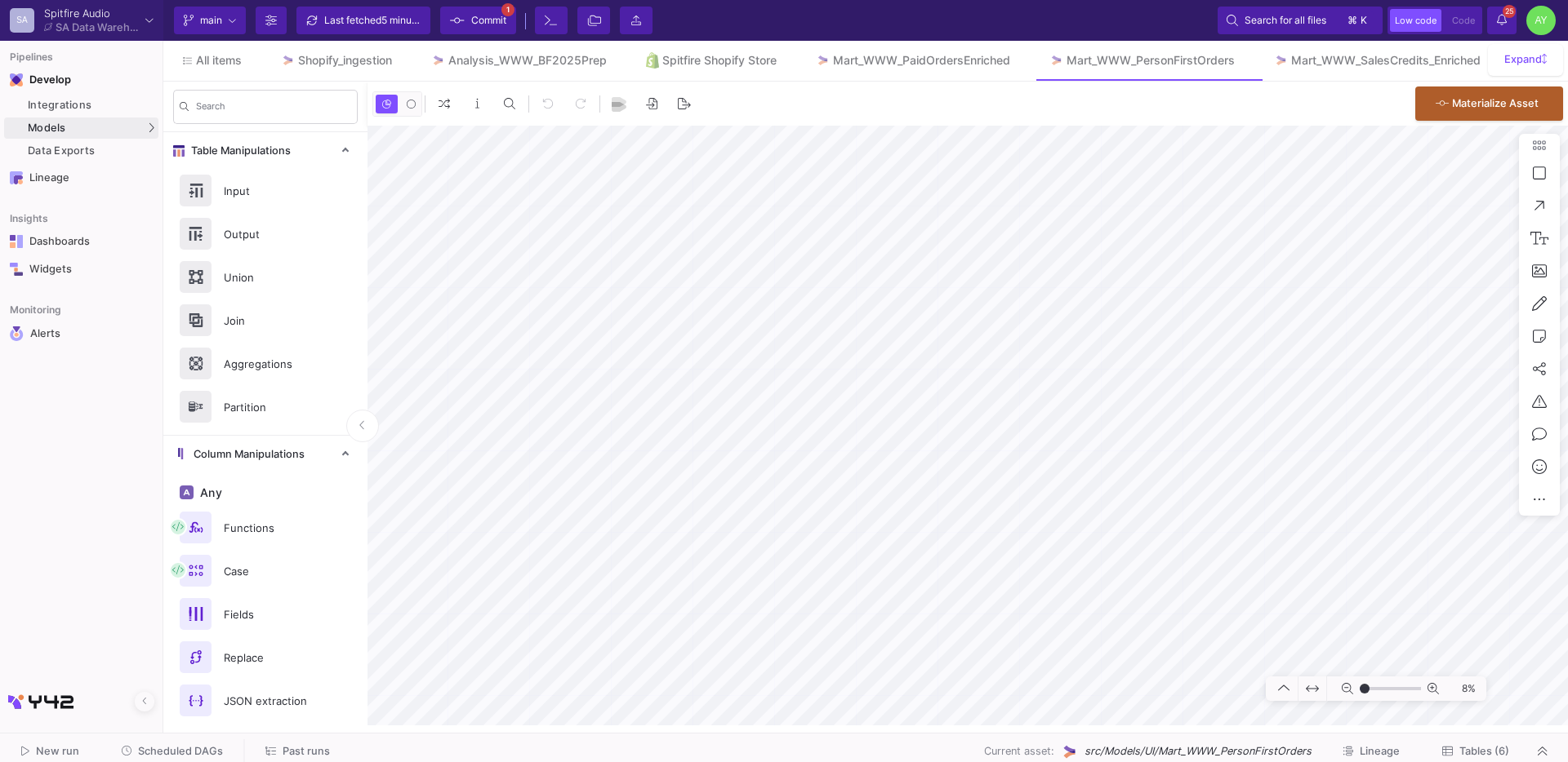
type input "-45"
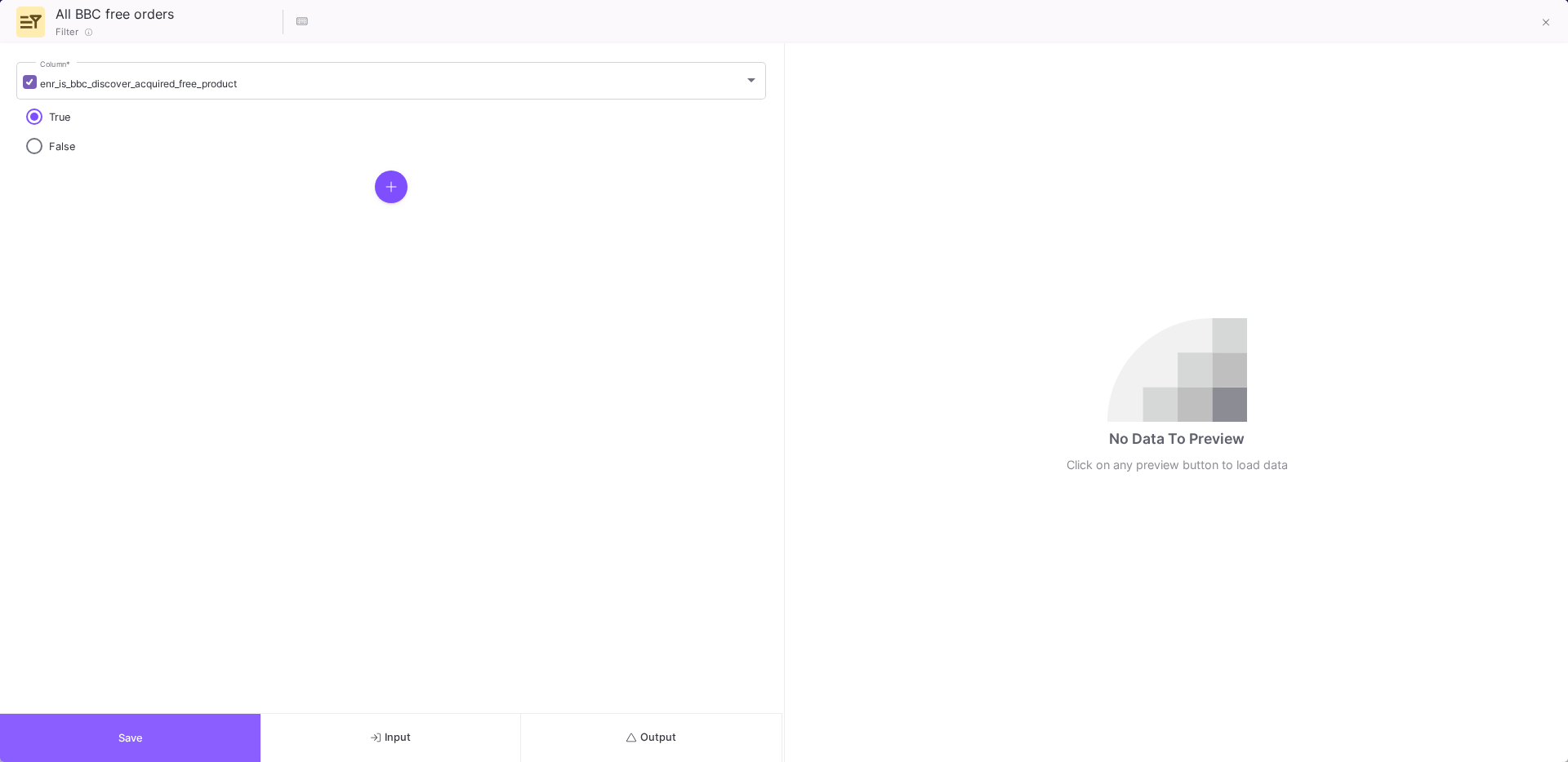
click at [102, 738] on button "Save" at bounding box center [130, 738] width 261 height 48
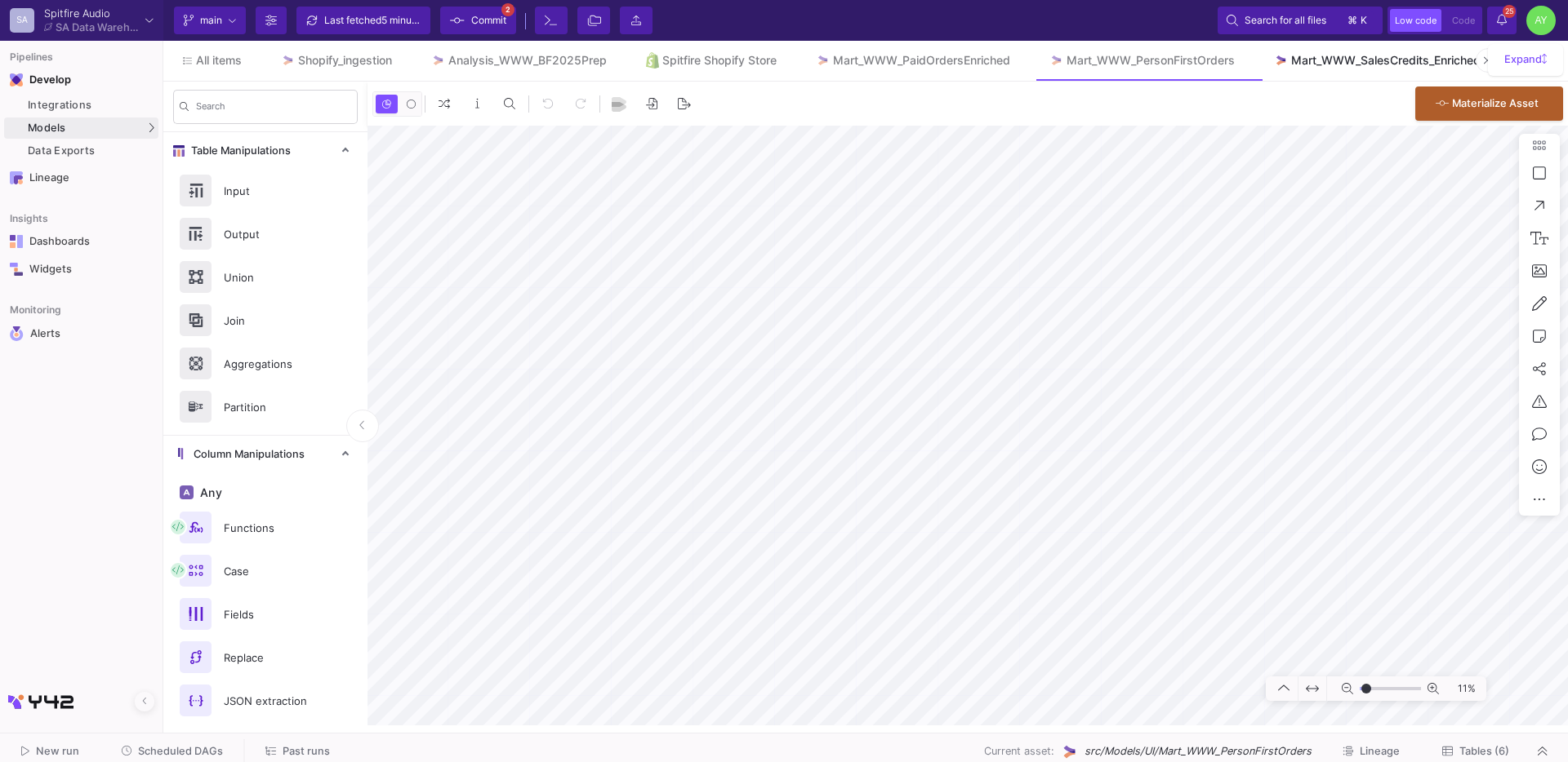
click at [1350, 58] on div "Mart_WWW_SalesCredits_Enriched" at bounding box center [1386, 60] width 189 height 13
type input "-11"
click at [345, 65] on div "Shopify_ingestion" at bounding box center [344, 60] width 94 height 13
type input "-33"
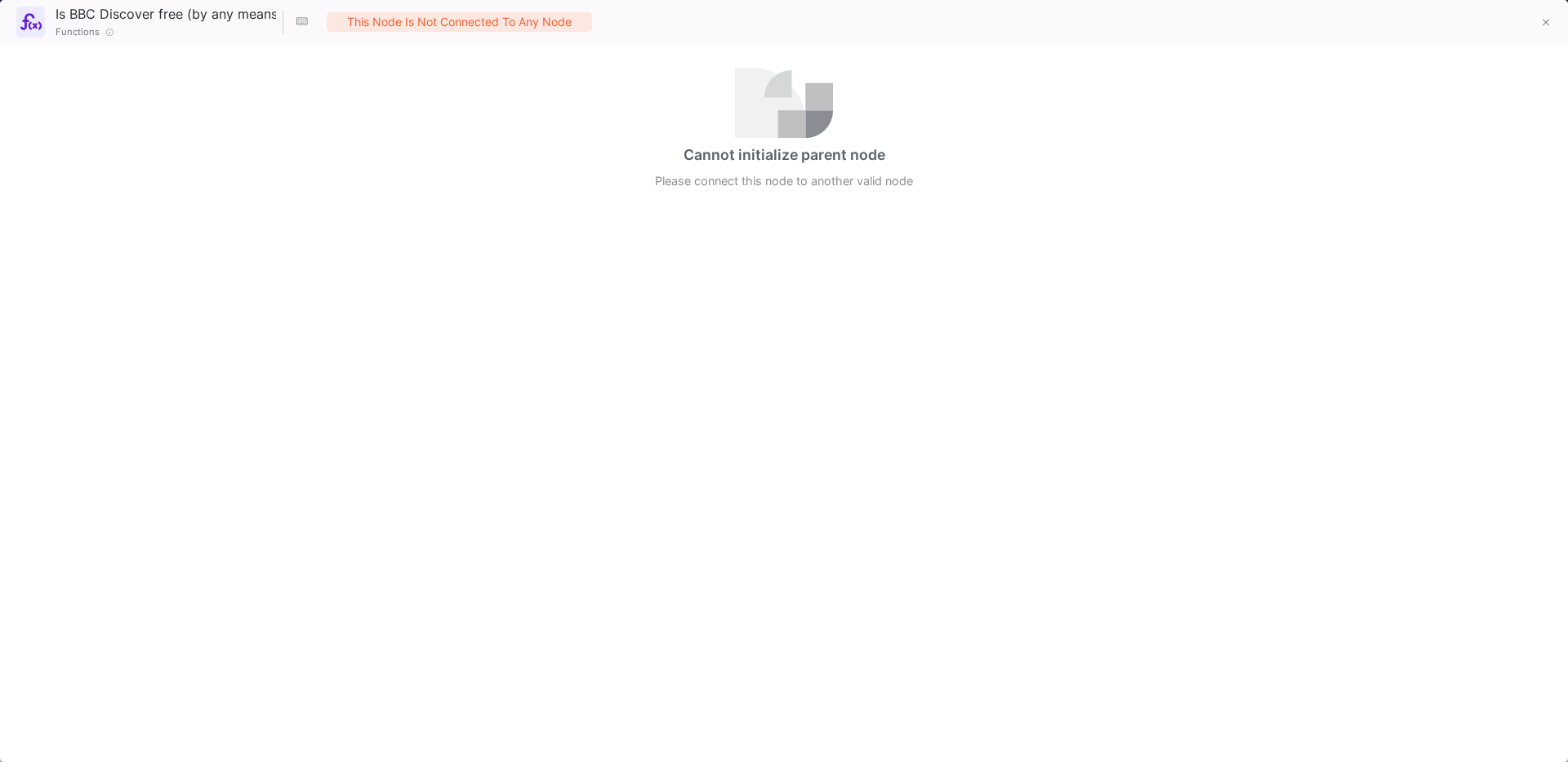
click at [1525, 22] on div at bounding box center [1545, 22] width 40 height 35
click at [1551, 33] on button at bounding box center [1546, 24] width 33 height 33
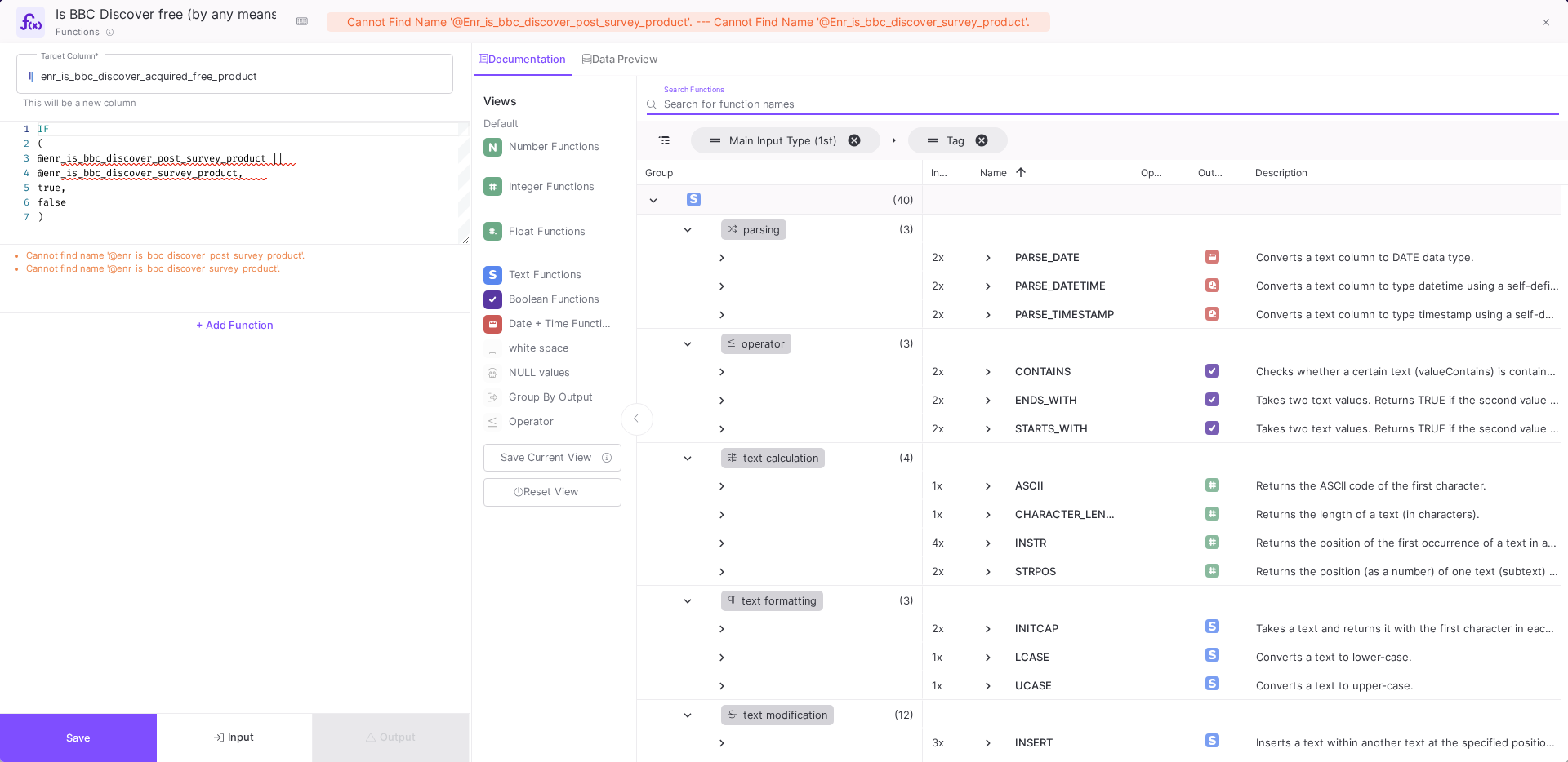
click at [51, 720] on button "Save" at bounding box center [78, 738] width 157 height 48
click at [104, 752] on button "Save" at bounding box center [78, 738] width 157 height 48
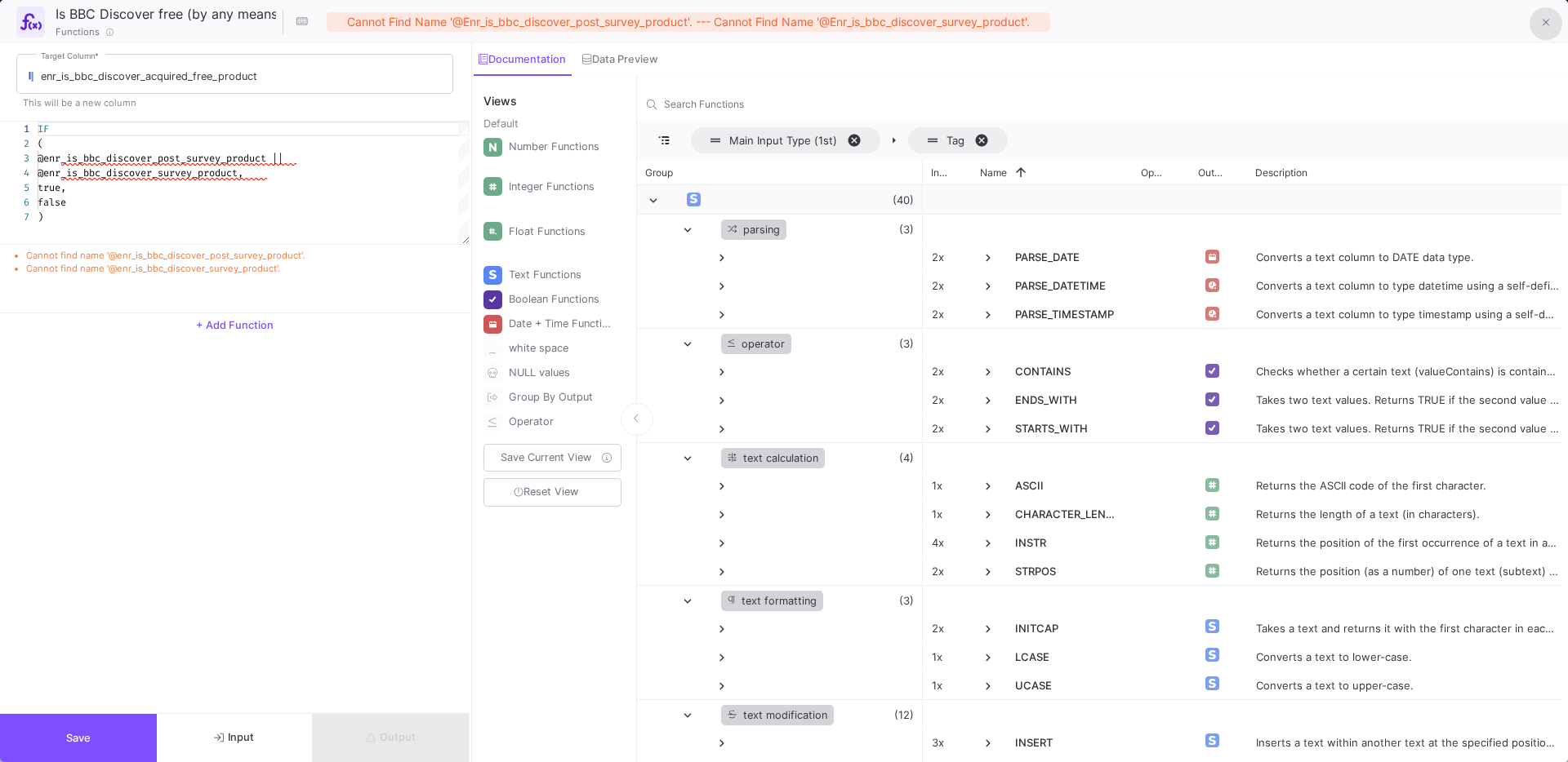
click at [1542, 33] on button at bounding box center [1546, 24] width 33 height 33
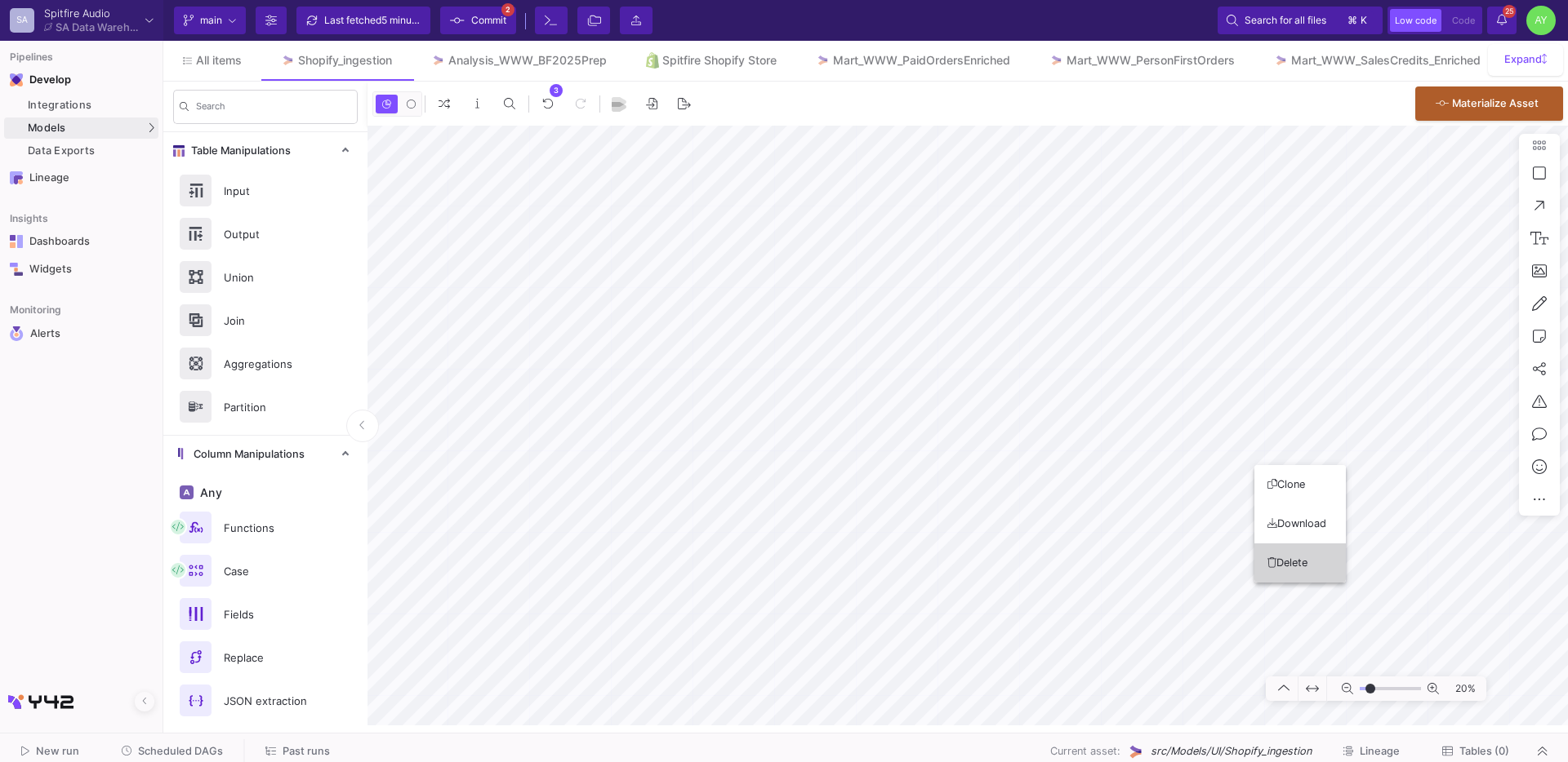
click at [1279, 549] on button "Delete" at bounding box center [1300, 563] width 91 height 40
click at [1302, 59] on div "Mart_WWW_SalesCredits_Enriched" at bounding box center [1386, 60] width 189 height 13
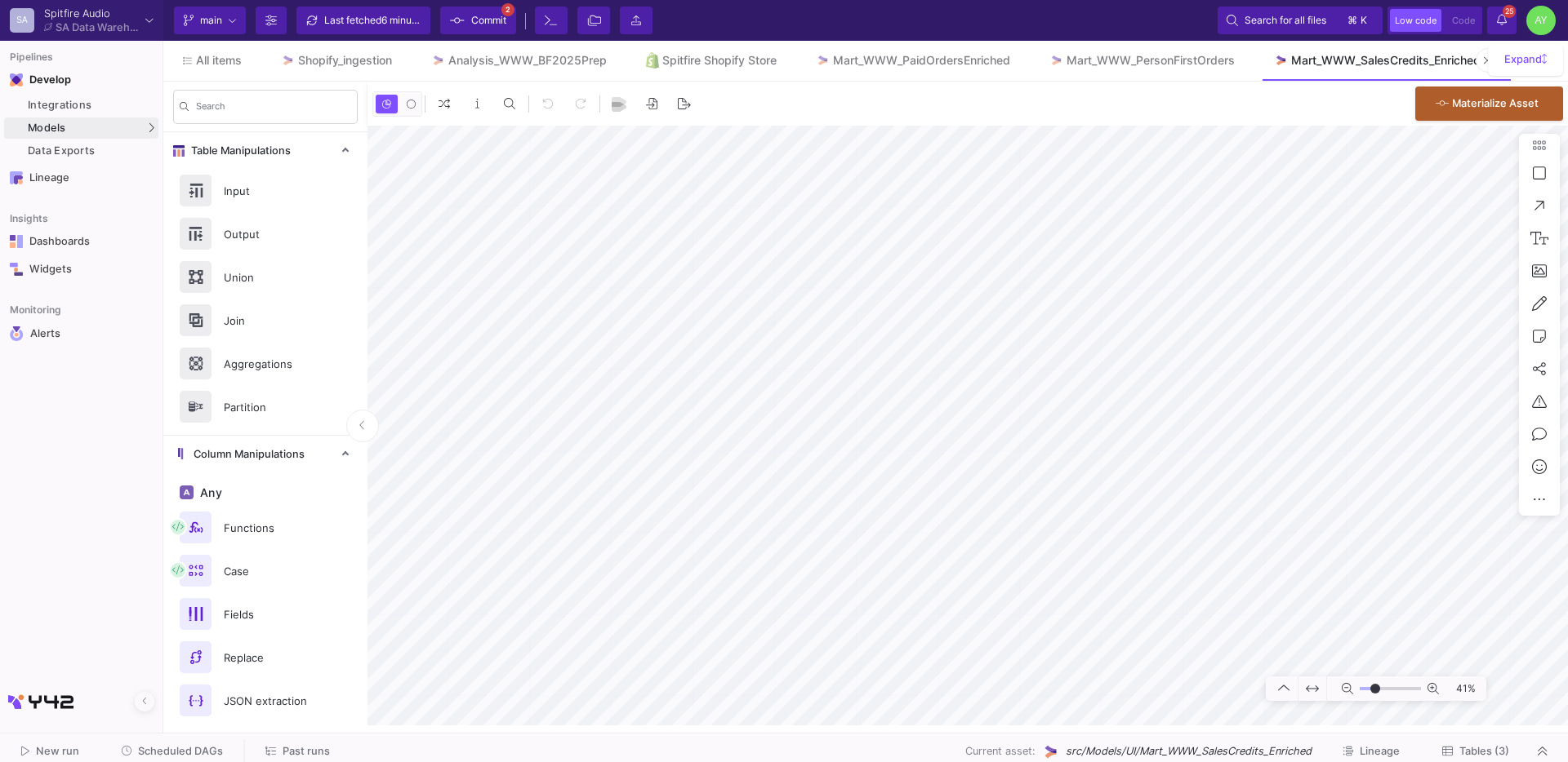
type input "-6"
click at [504, 66] on div "Analysis_WWW_BF2025Prep" at bounding box center [528, 60] width 158 height 13
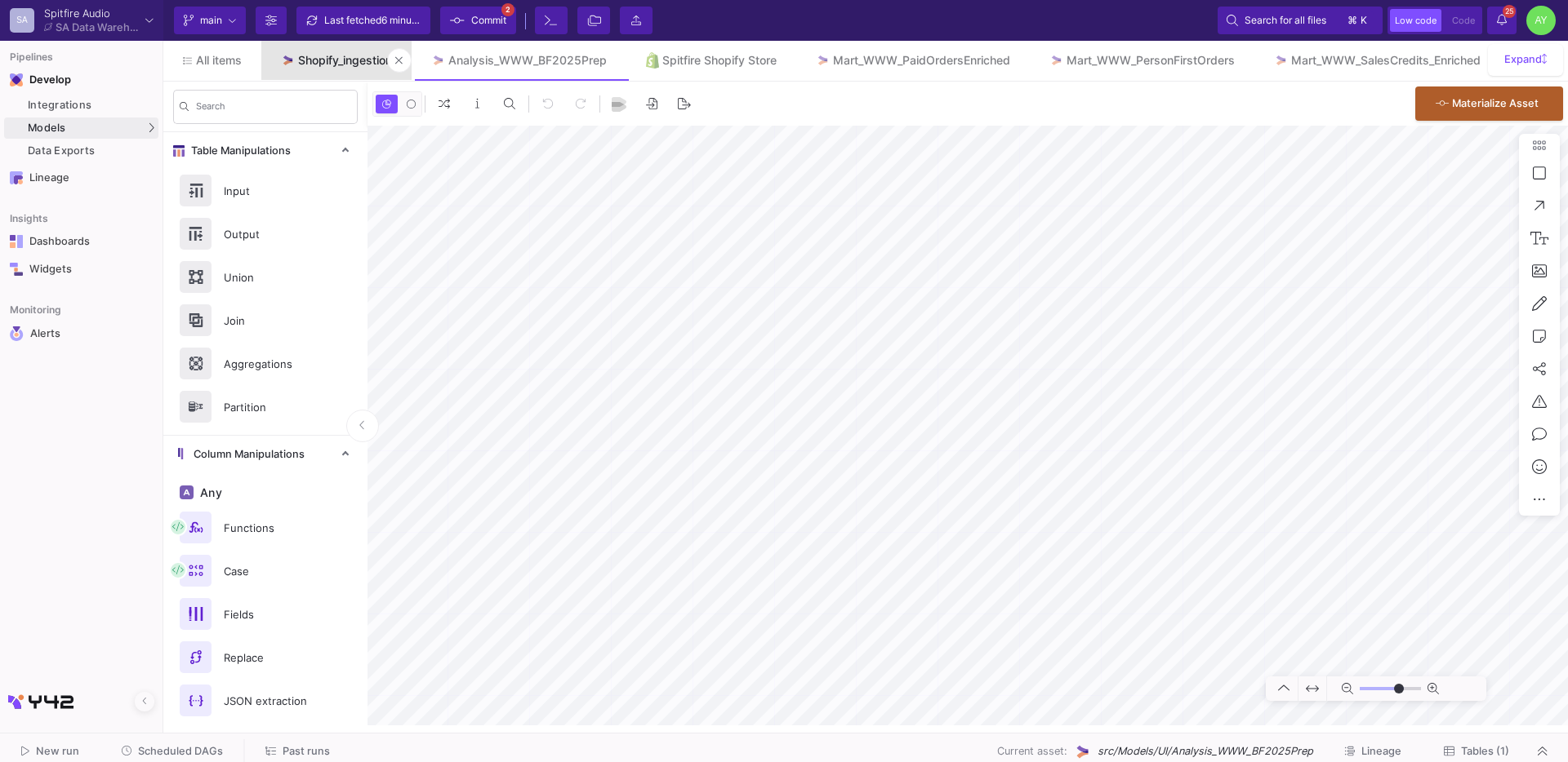
click at [330, 65] on div "Shopify_ingestion" at bounding box center [344, 60] width 94 height 13
click at [616, 61] on icon at bounding box center [614, 60] width 8 height 11
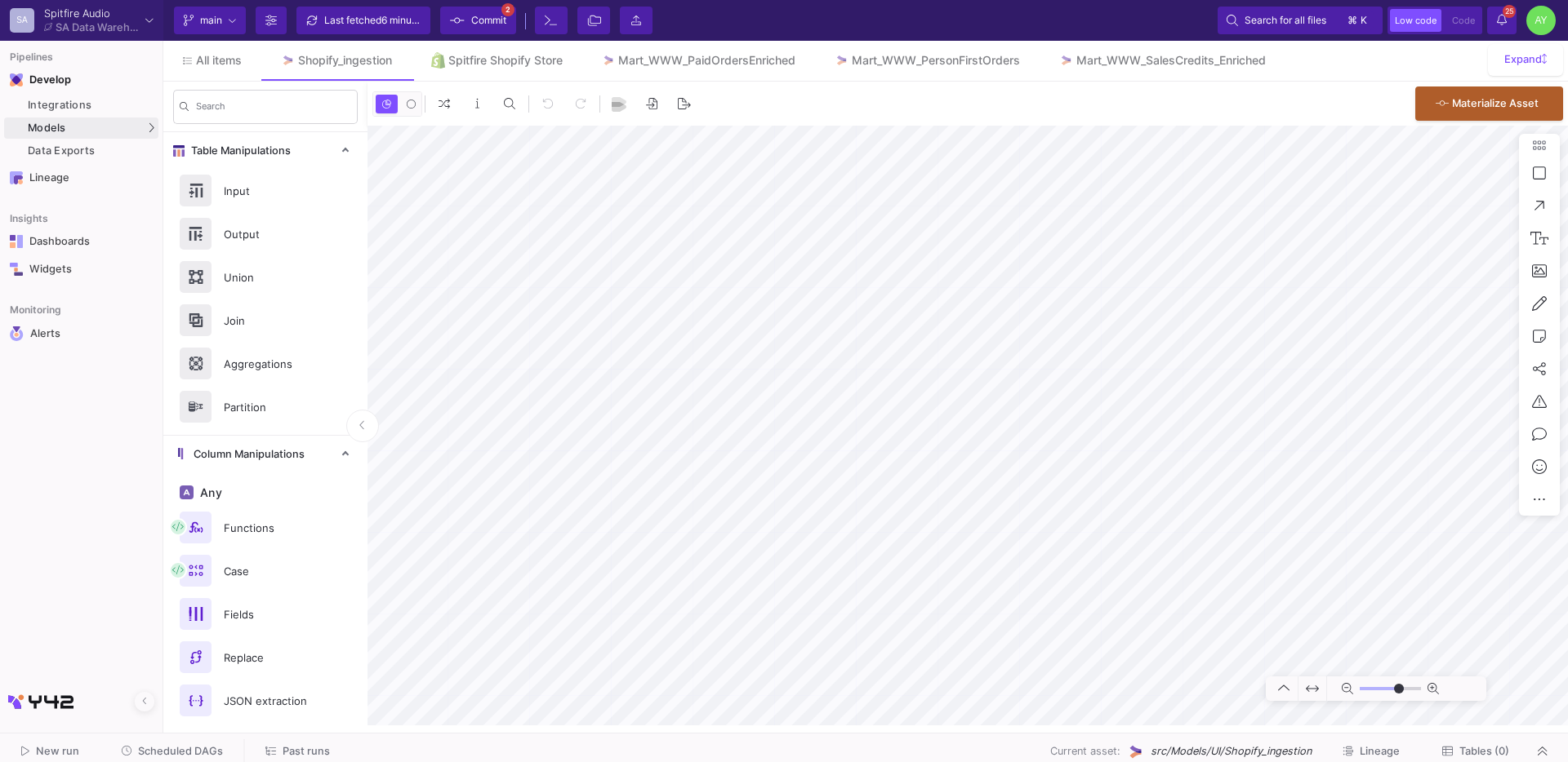
type input "-26"
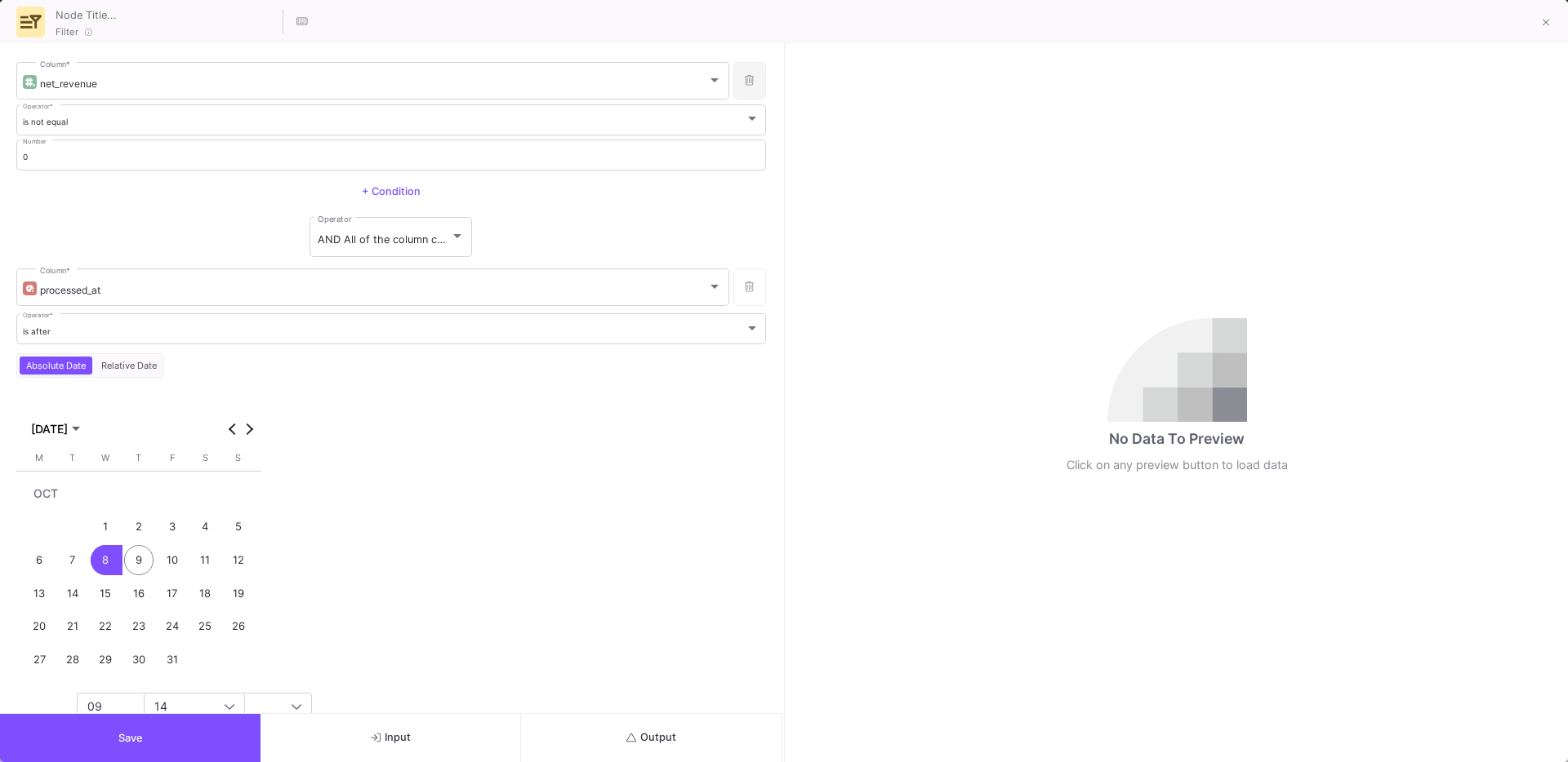
click at [752, 94] on button at bounding box center [750, 81] width 33 height 38
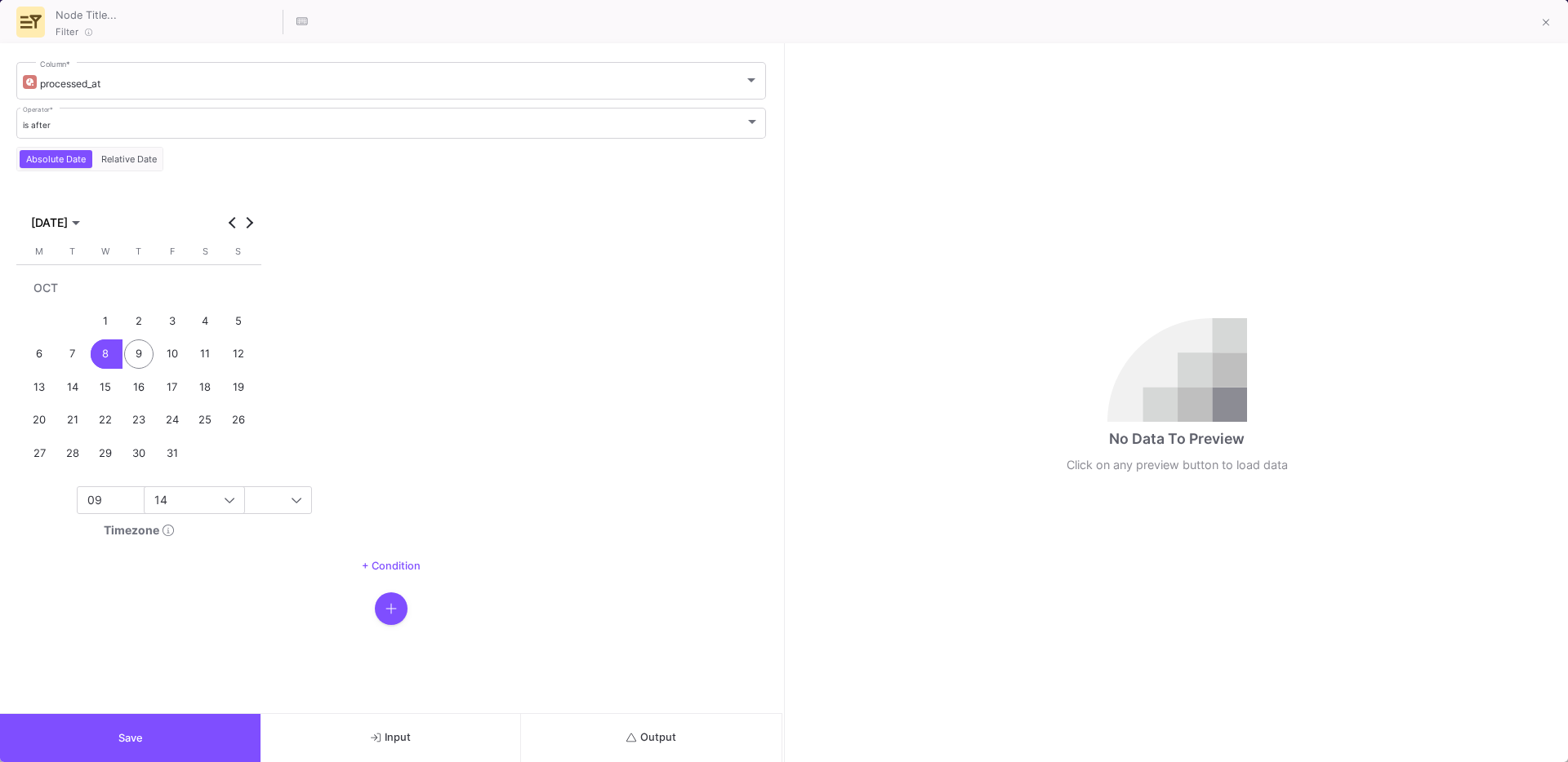
click at [110, 721] on button "Save" at bounding box center [130, 738] width 261 height 48
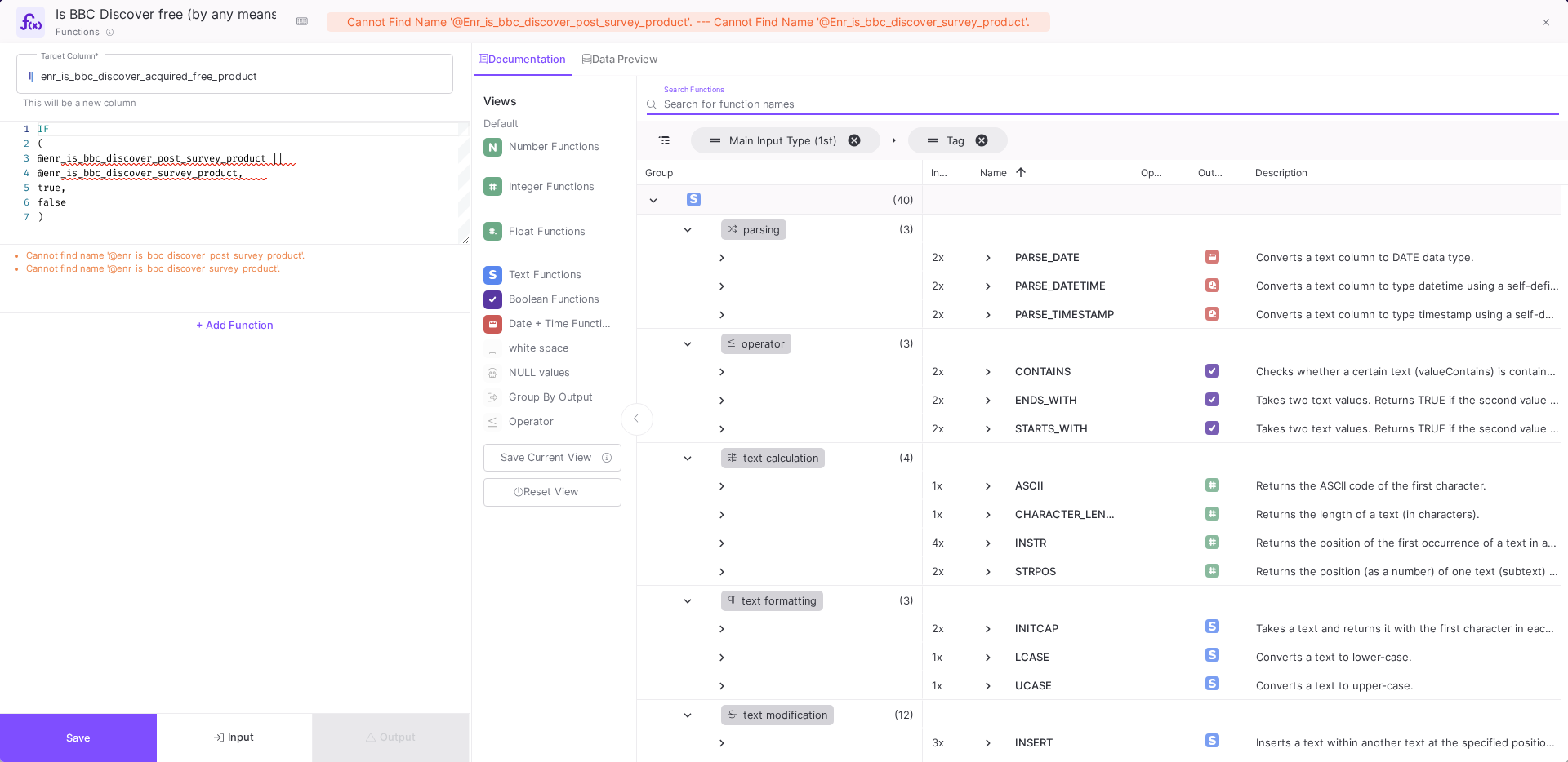
click at [227, 733] on span "Input" at bounding box center [234, 737] width 40 height 12
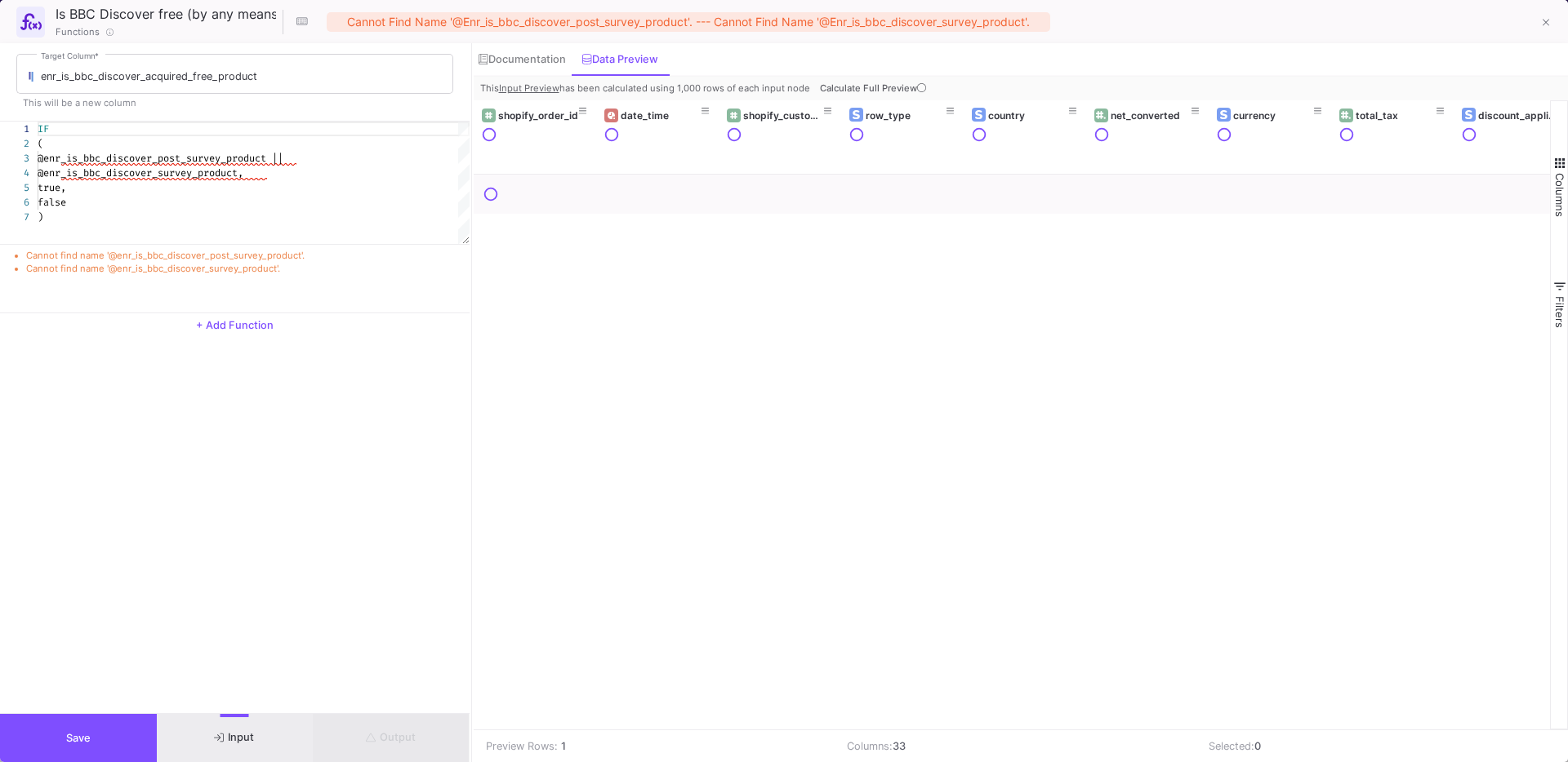
scroll to position [0, 5]
drag, startPoint x: 140, startPoint y: 200, endPoint x: 120, endPoint y: 203, distance: 20.2
click at [120, 203] on div "false" at bounding box center [254, 202] width 432 height 15
click at [196, 206] on div "false" at bounding box center [254, 202] width 432 height 15
click at [121, 223] on div ")" at bounding box center [254, 217] width 432 height 15
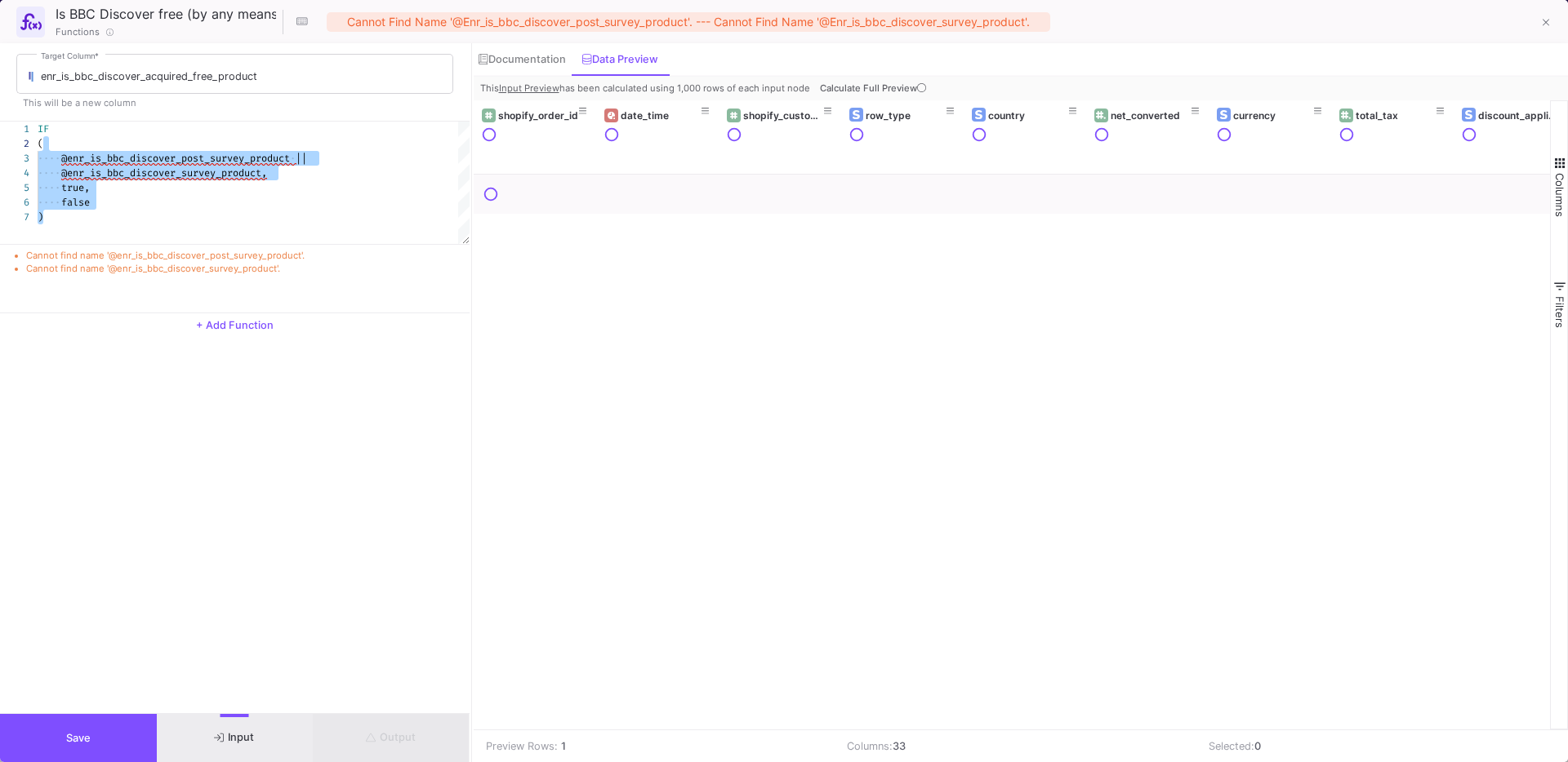
drag, startPoint x: 96, startPoint y: 223, endPoint x: 41, endPoint y: 144, distance: 96.3
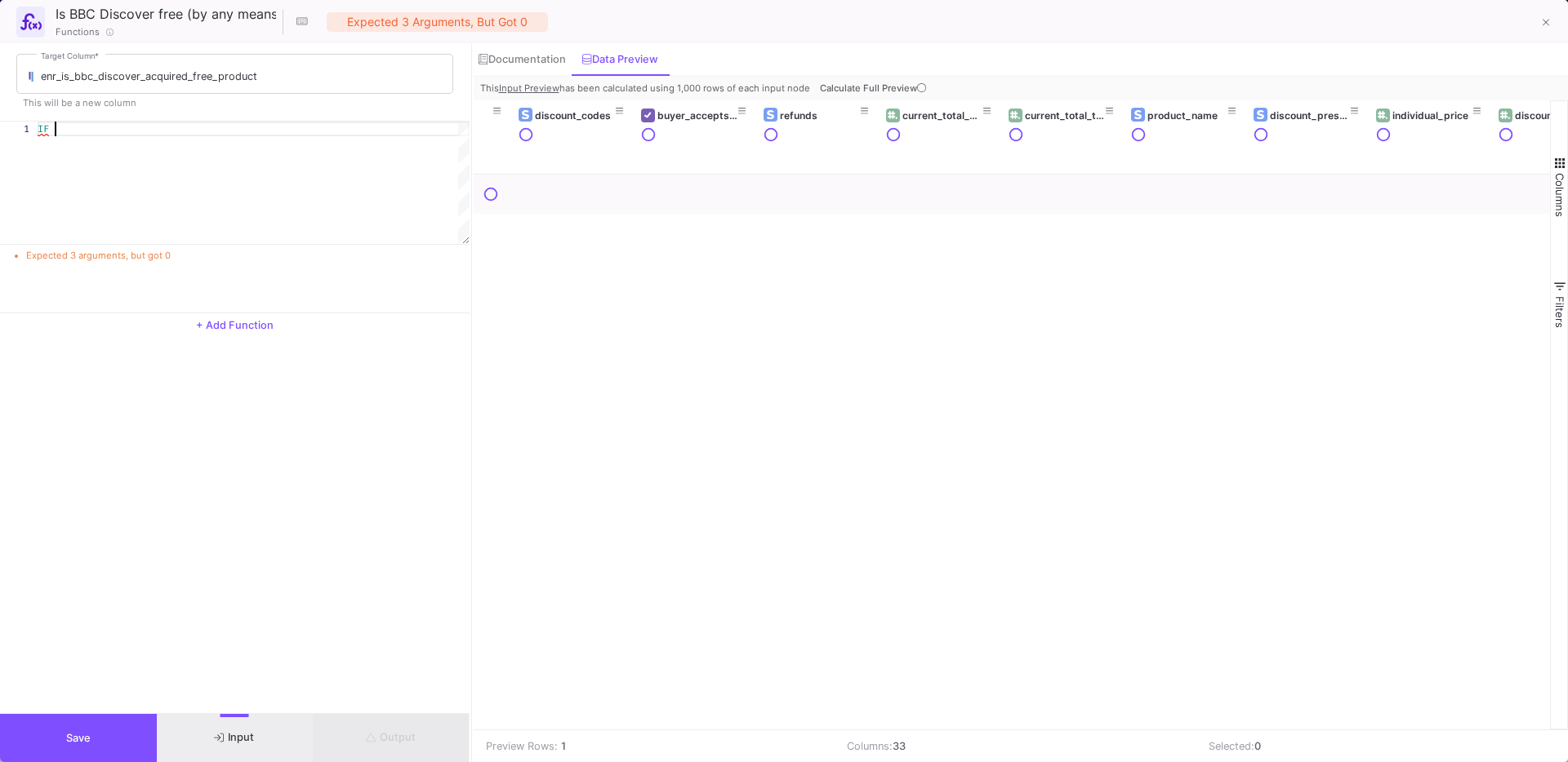
scroll to position [0, 2966]
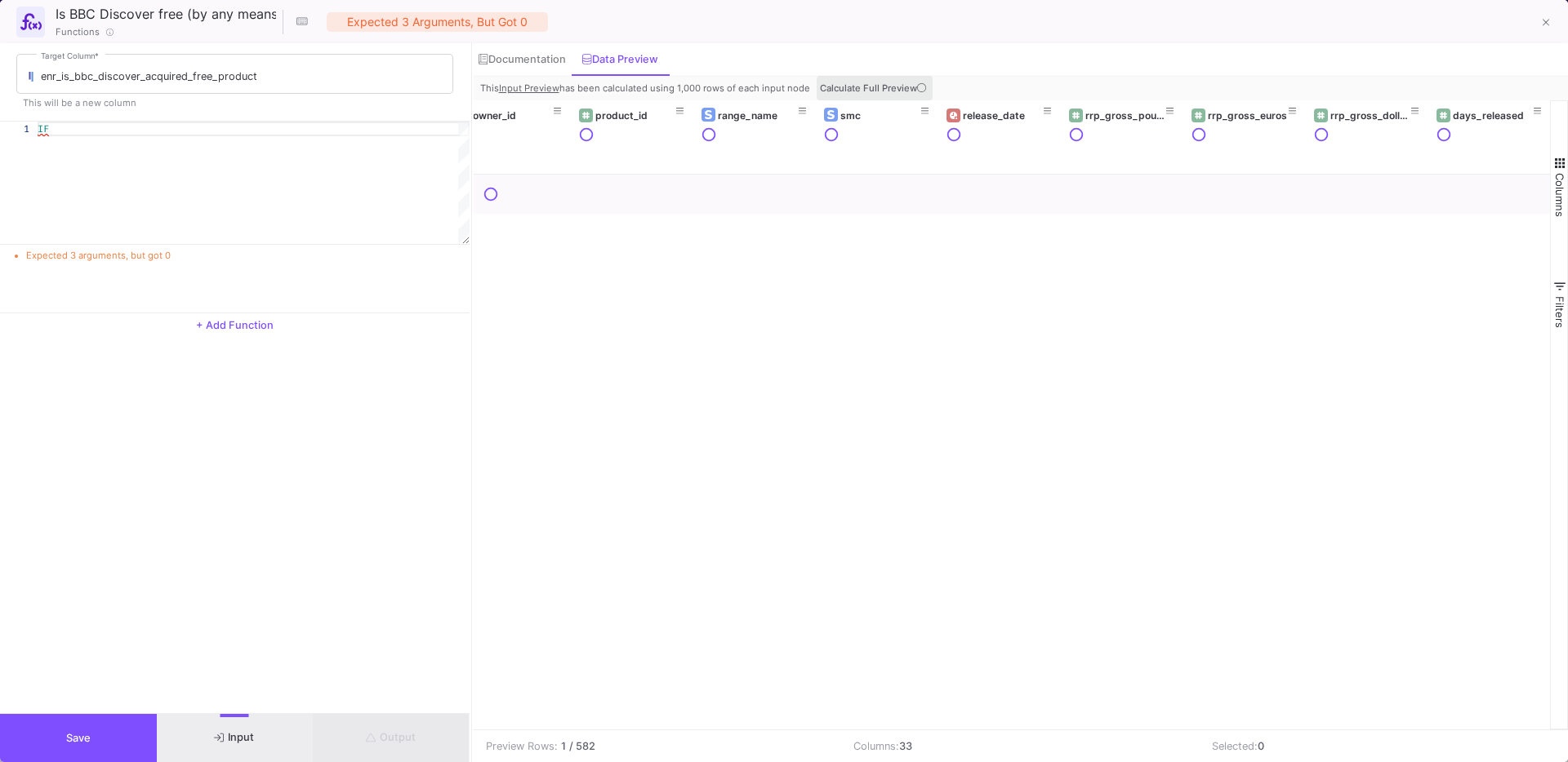
click at [880, 83] on span "Calculate Full Preview" at bounding box center [874, 88] width 109 height 11
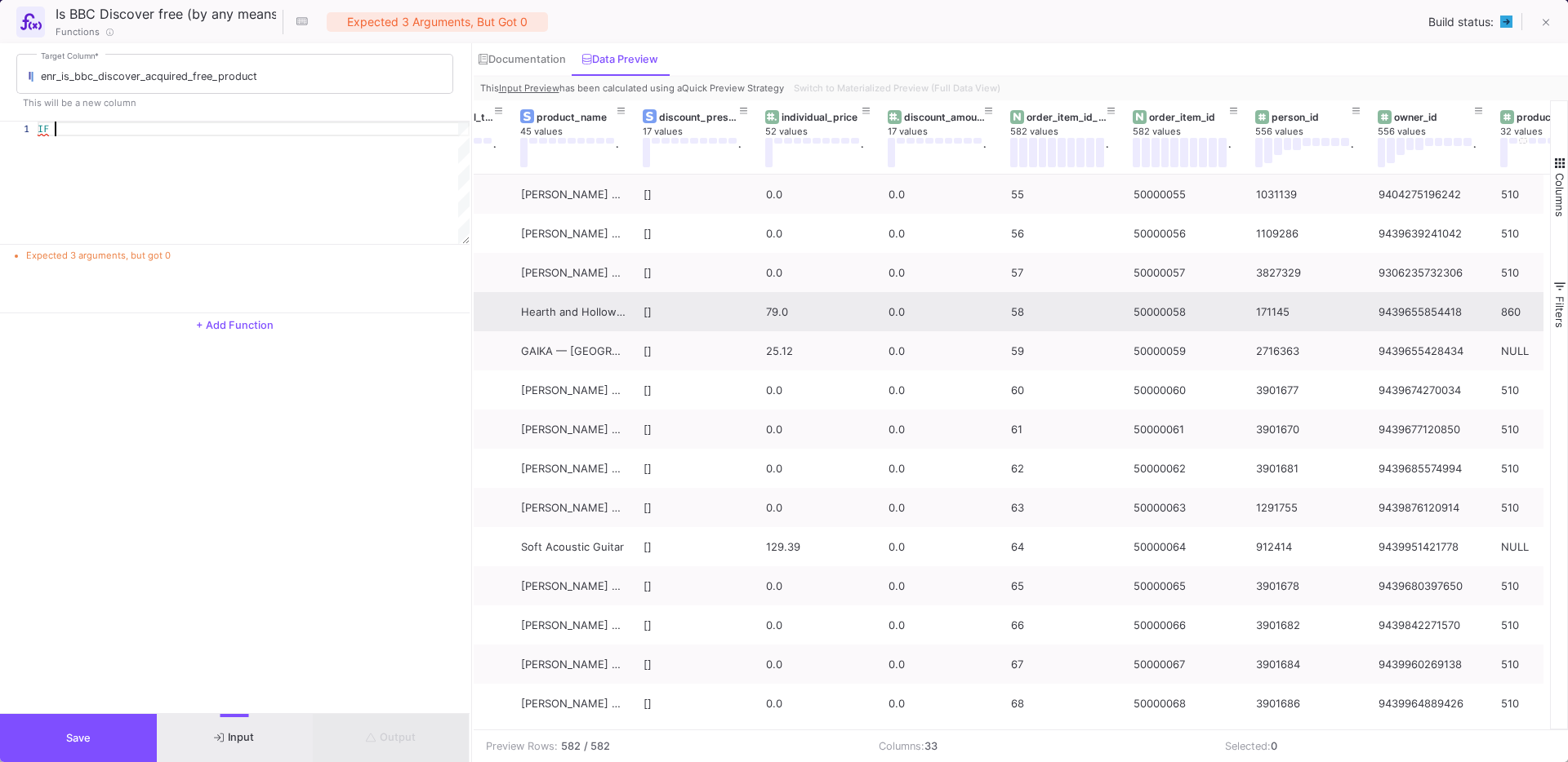
scroll to position [0, 0]
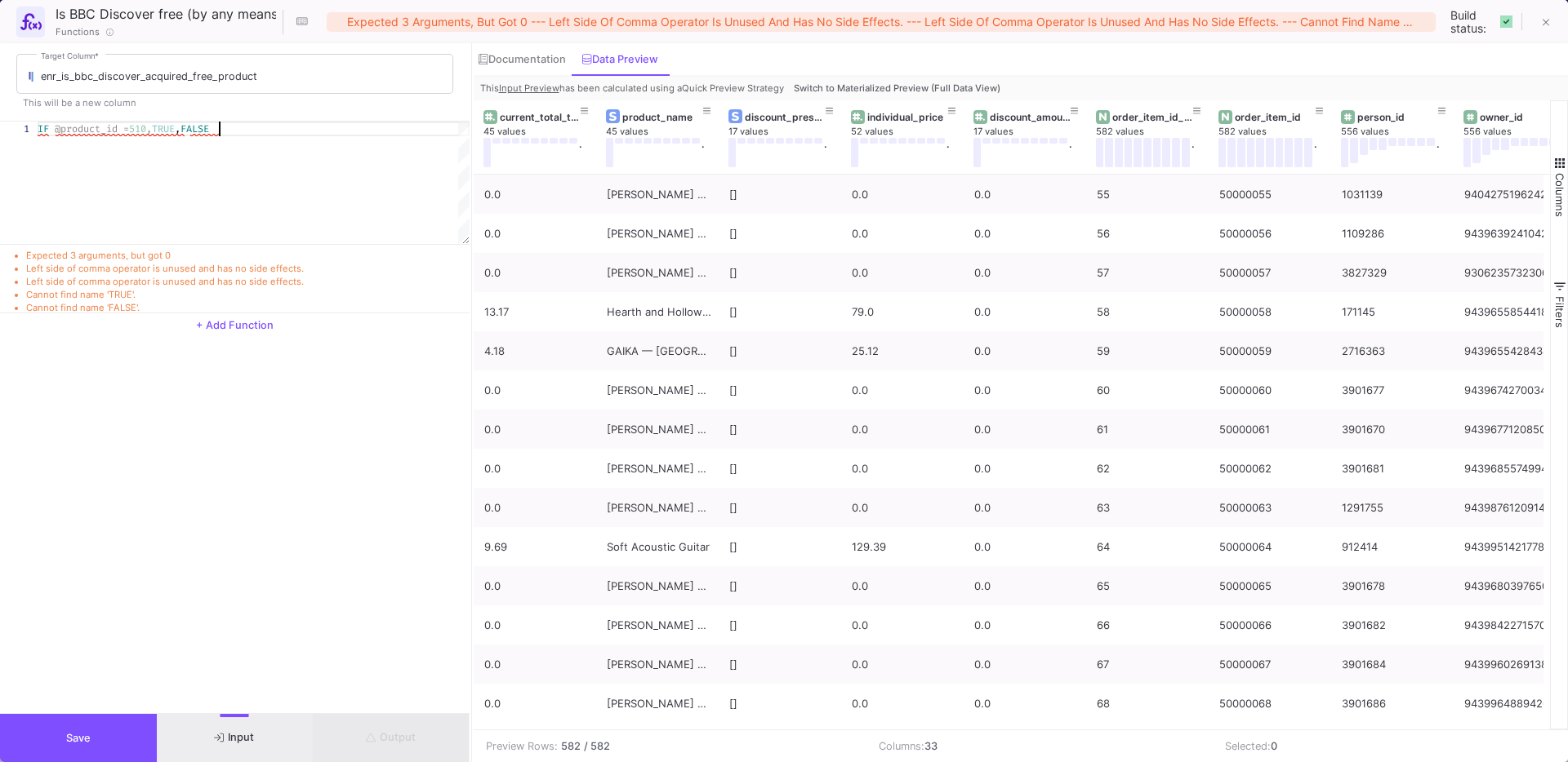
click at [52, 133] on span at bounding box center [52, 128] width 6 height 13
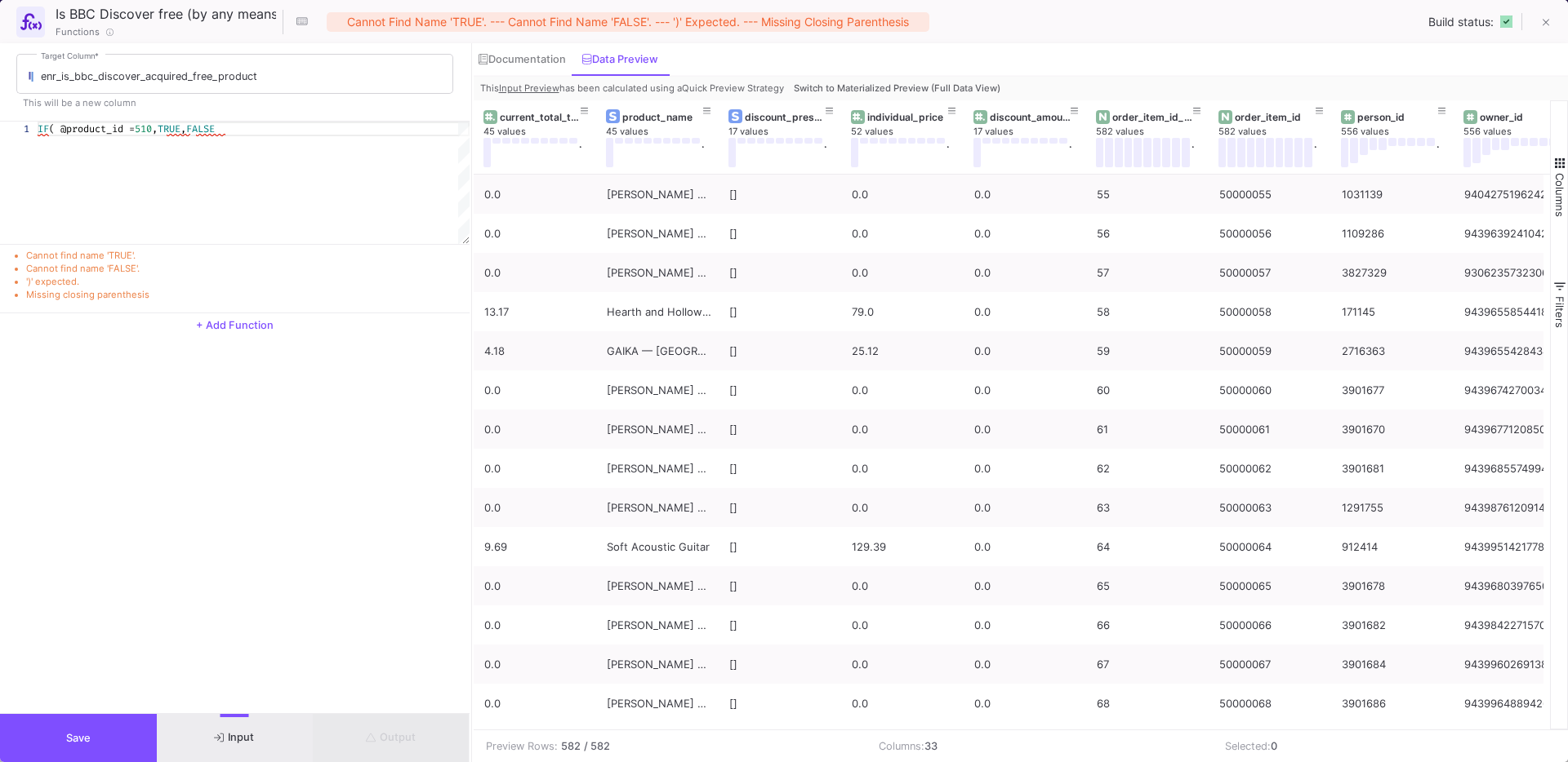
click at [273, 136] on div "IF ( @product_id = 510 , TRUE , FALSE" at bounding box center [254, 128] width 432 height 15
click at [282, 155] on div "IF ( @product_id = 510 , TRUE , FALSE )" at bounding box center [254, 182] width 432 height 122
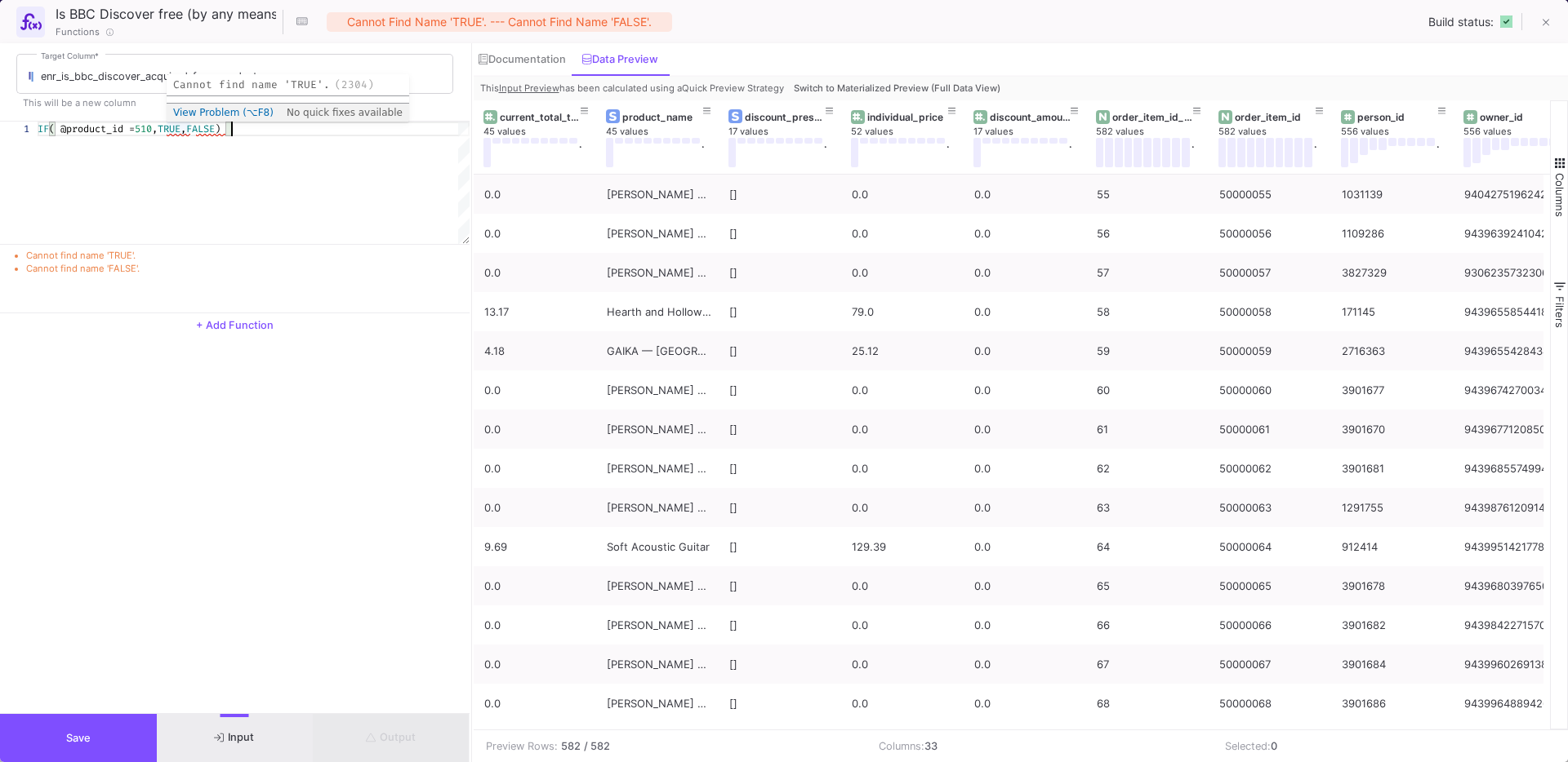
click at [186, 131] on span "," at bounding box center [183, 128] width 6 height 13
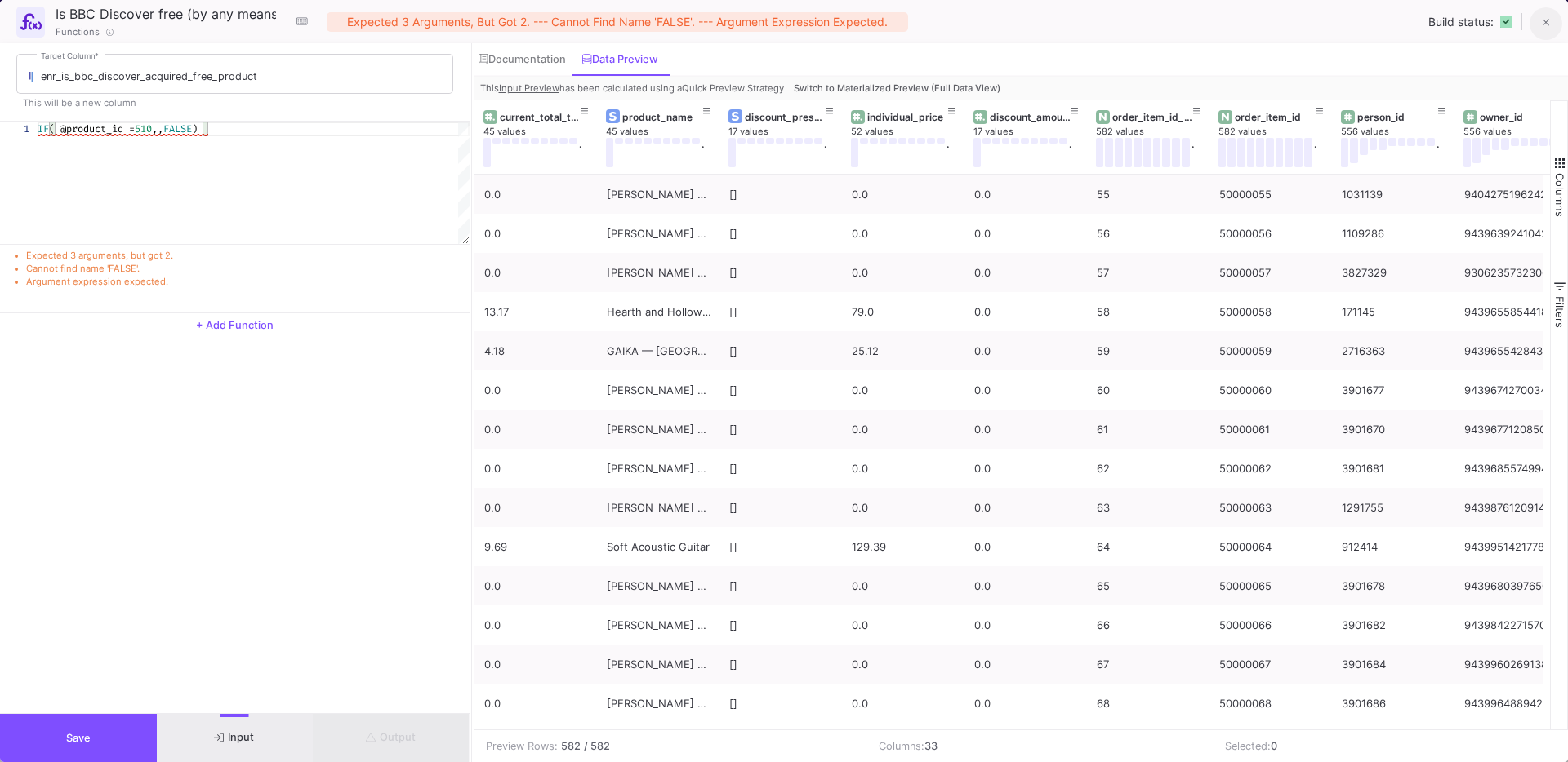
type textarea "IF( @product_id = 510,,FALSE)"
click at [1555, 18] on button at bounding box center [1546, 24] width 33 height 33
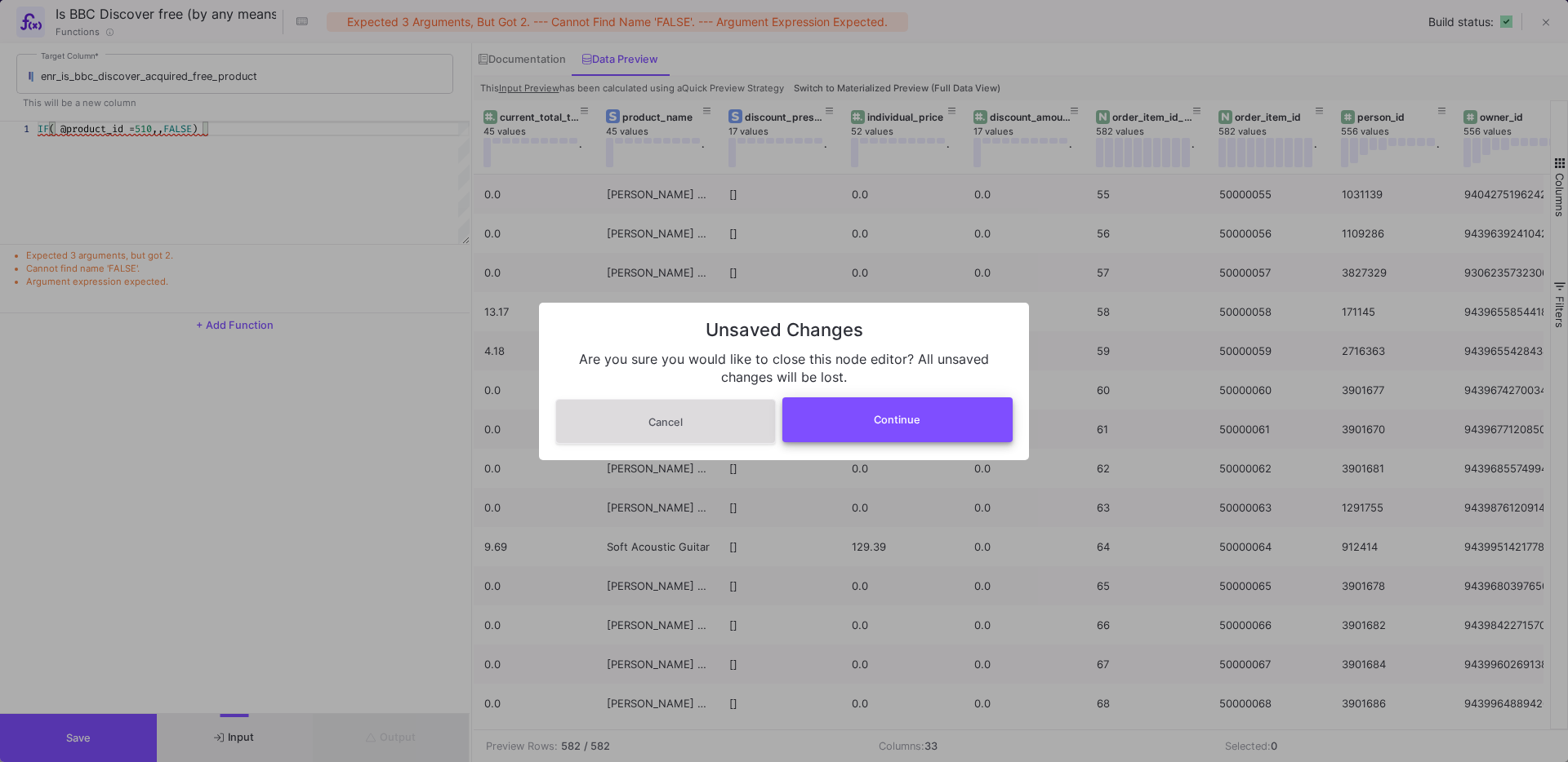
click at [883, 432] on button "Continue" at bounding box center [898, 420] width 231 height 45
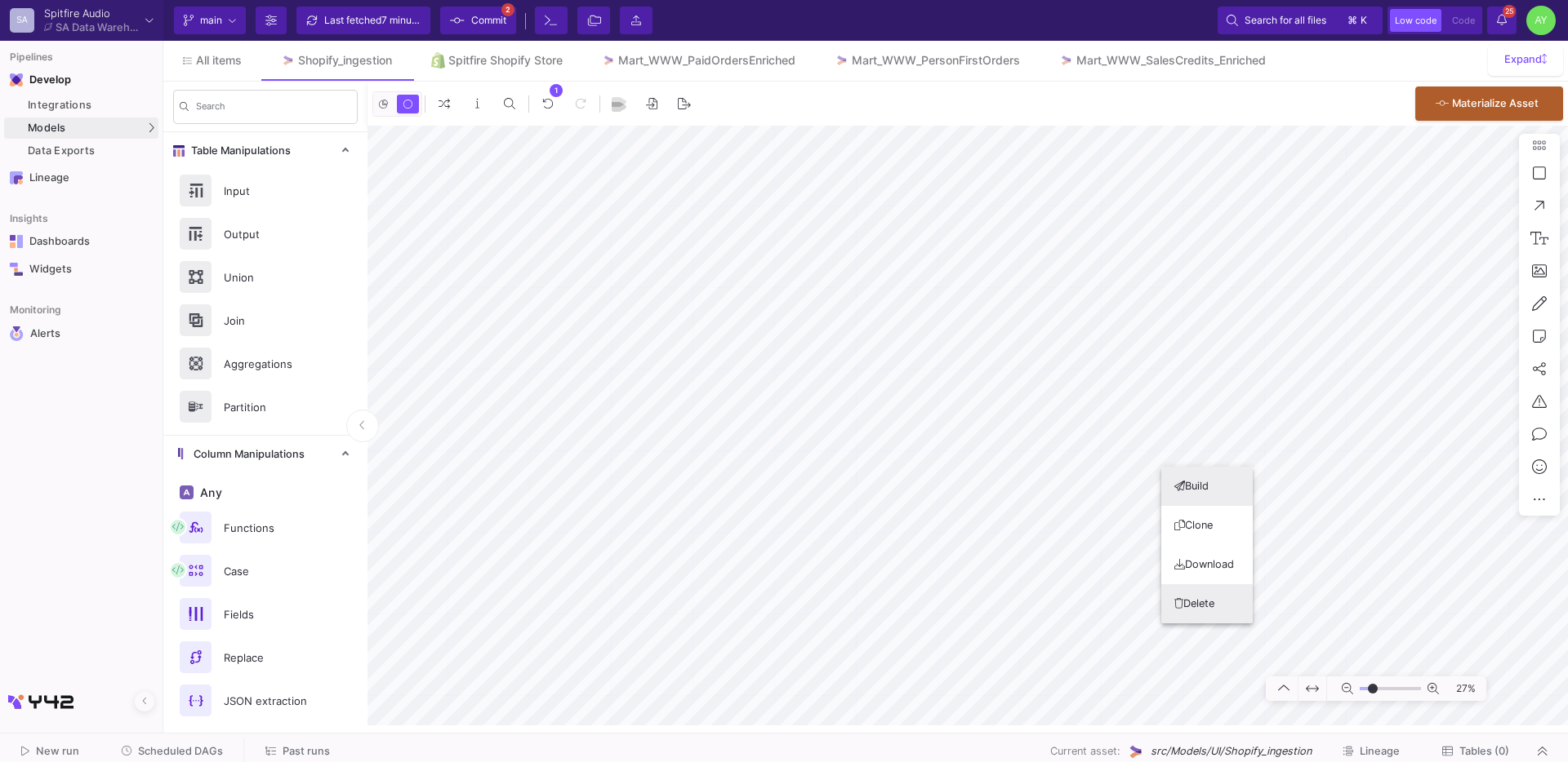
click at [1208, 617] on button "Delete" at bounding box center [1207, 604] width 91 height 40
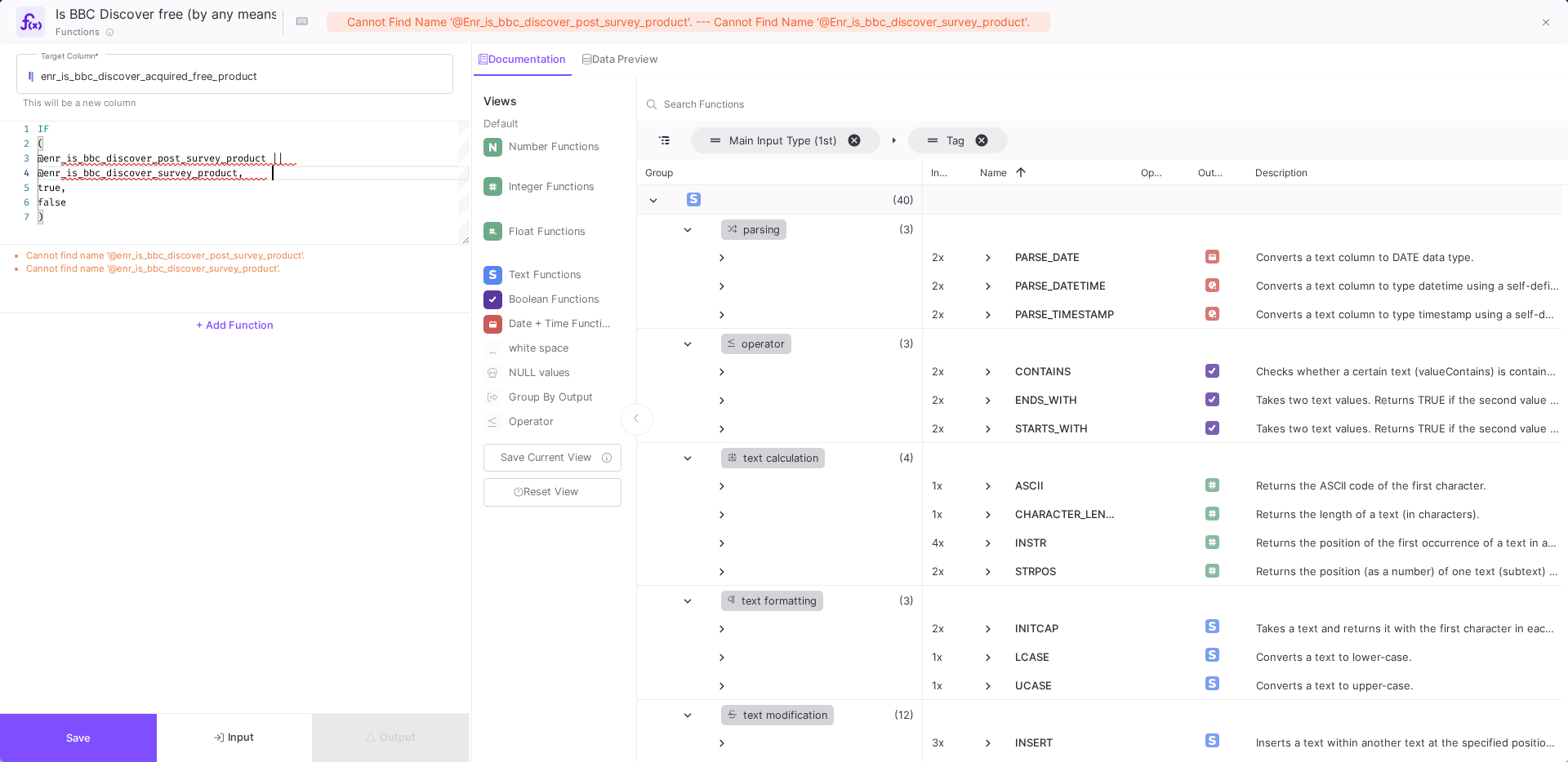
scroll to position [0, 5]
drag, startPoint x: 277, startPoint y: 178, endPoint x: 59, endPoint y: 165, distance: 218.4
click at [194, 176] on span "@enr_is_bbc_discover_survey_product," at bounding box center [164, 173] width 206 height 13
drag, startPoint x: 265, startPoint y: 173, endPoint x: 59, endPoint y: 159, distance: 206.5
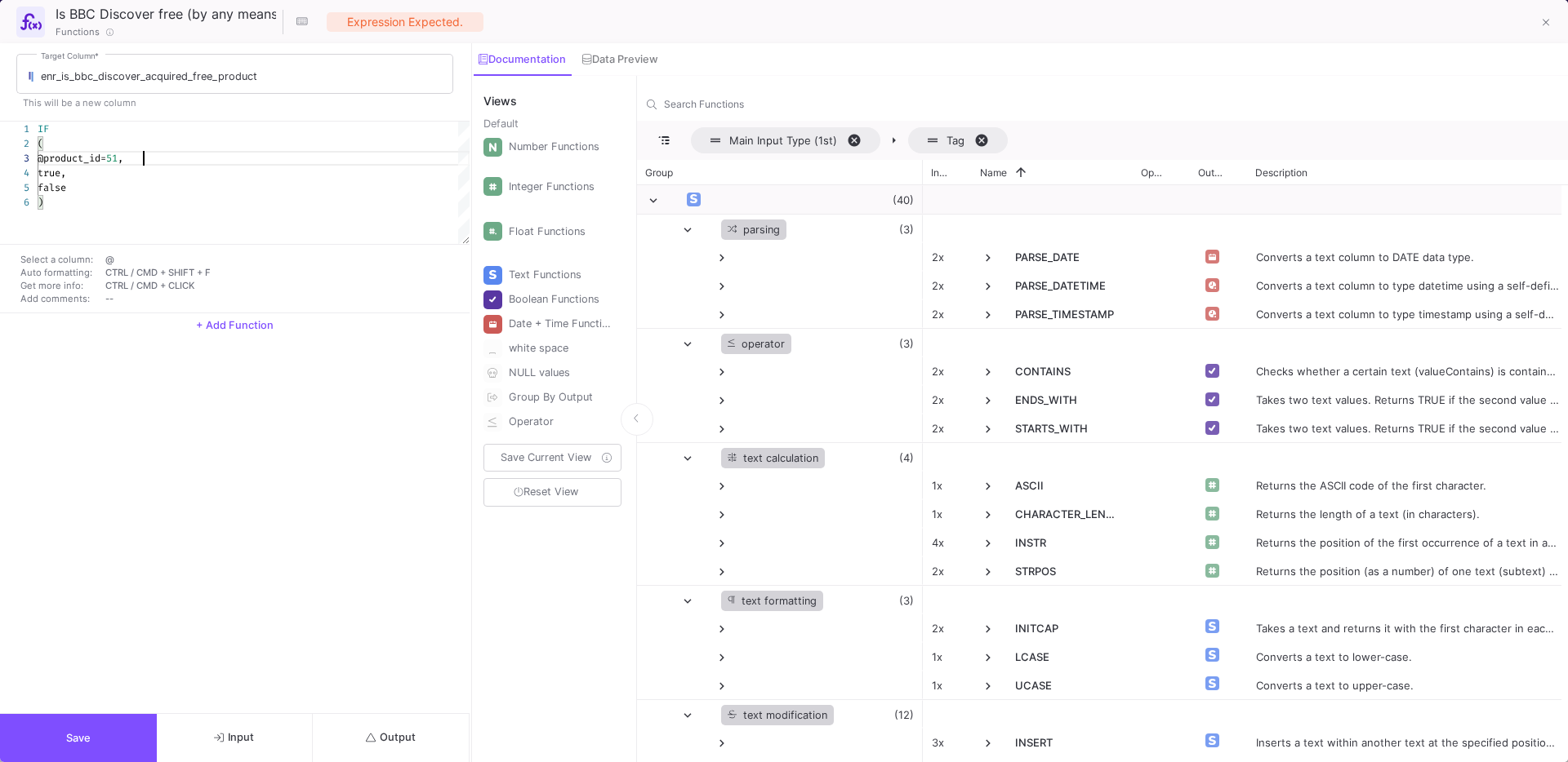
scroll to position [28, 111]
type textarea "IF ( @product_id=510, true, false )"
click at [361, 734] on button "Output" at bounding box center [391, 738] width 157 height 48
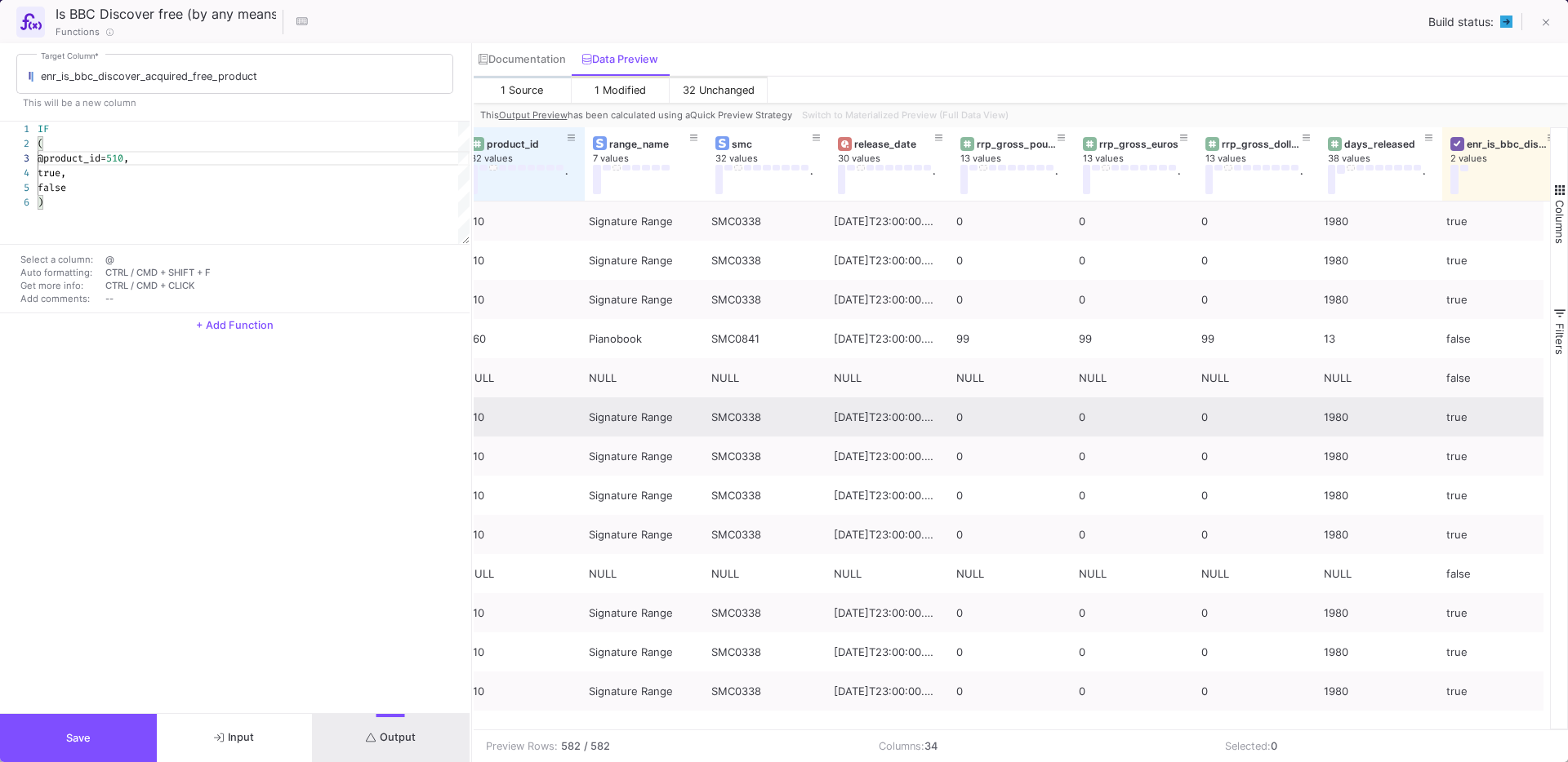
scroll to position [0, 3083]
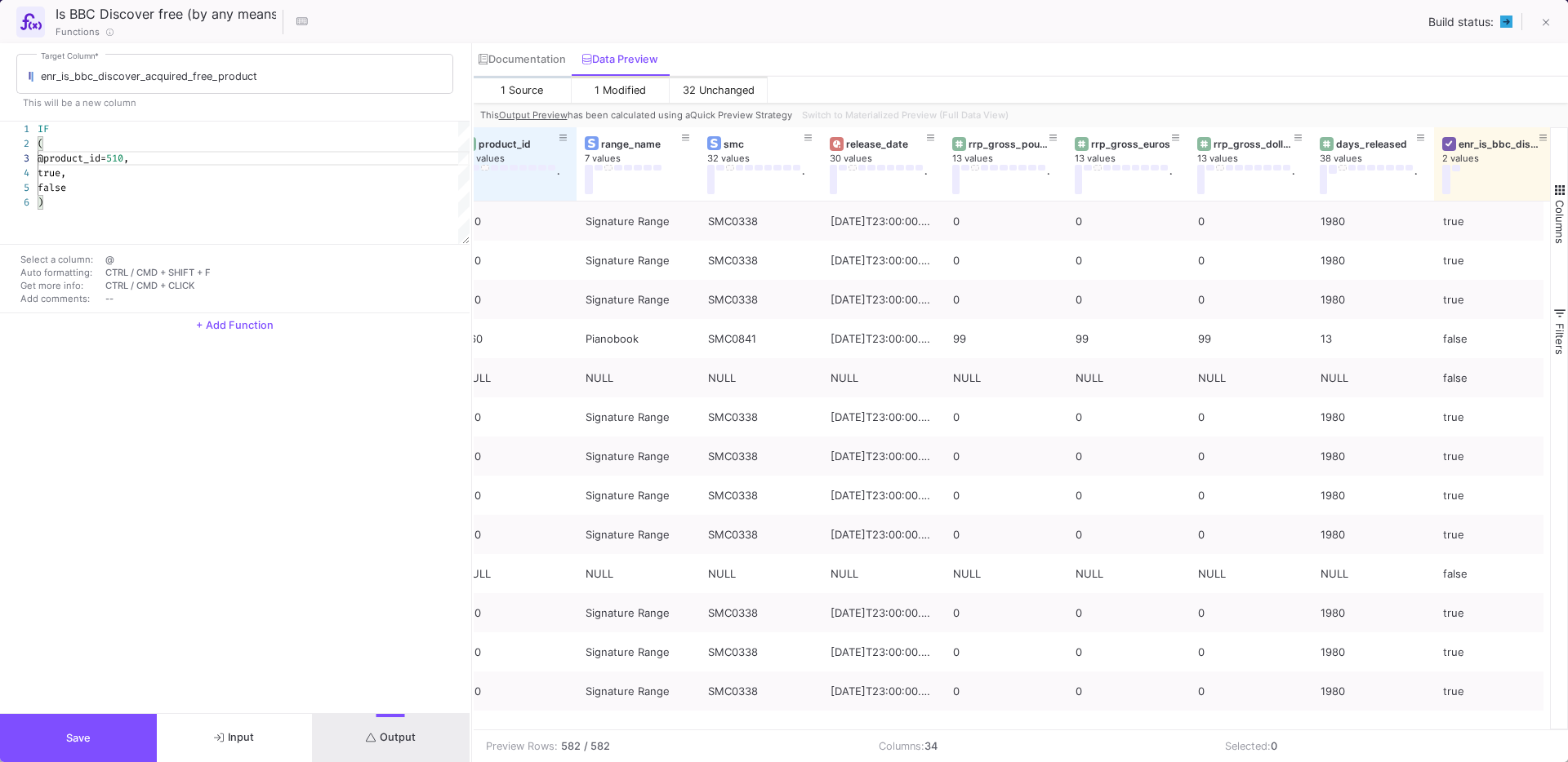
click at [111, 727] on button "Save" at bounding box center [78, 738] width 157 height 48
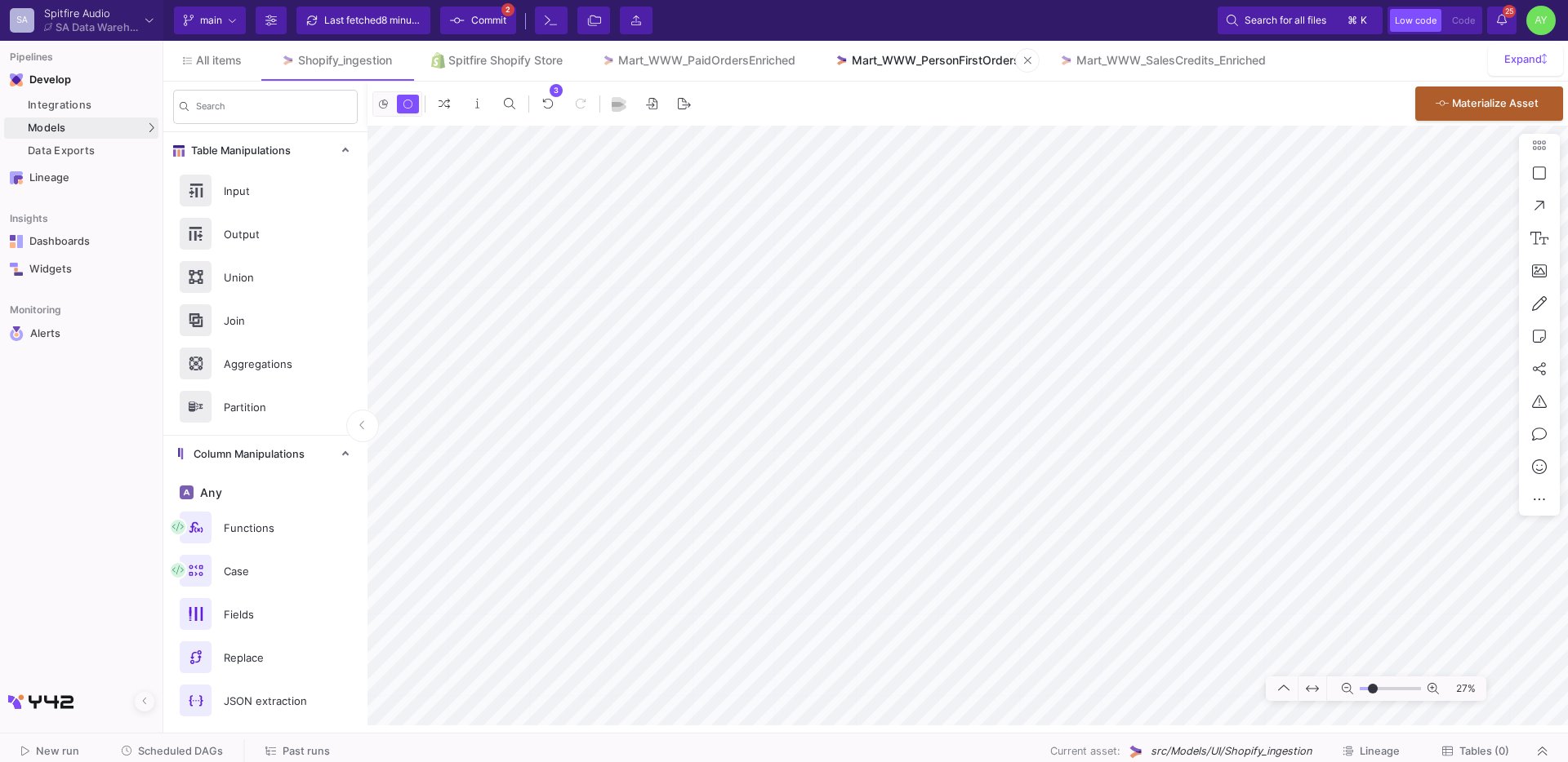
click at [883, 59] on div "Mart_WWW_PersonFirstOrders" at bounding box center [935, 60] width 168 height 13
type input "-13"
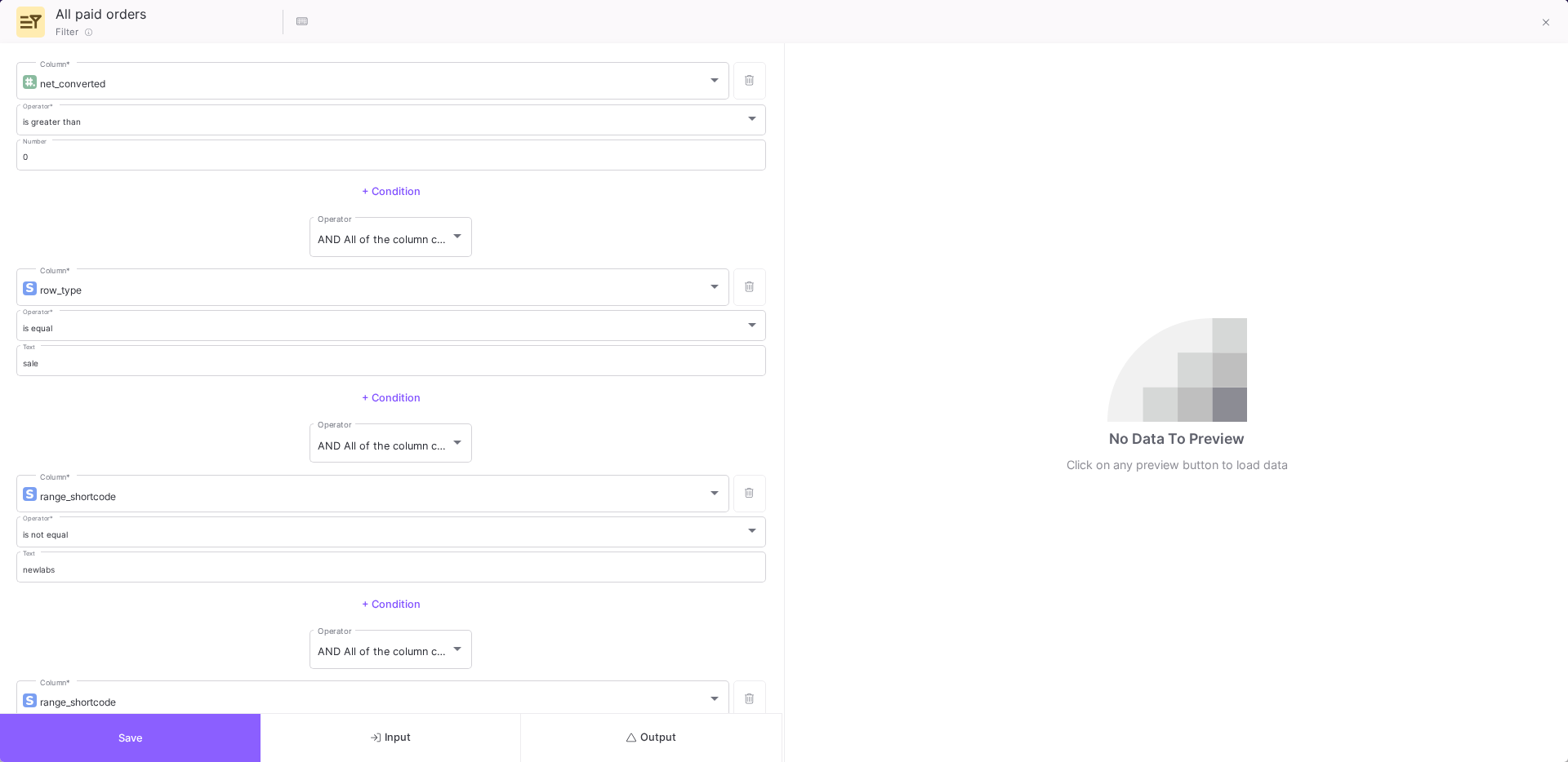
click at [110, 744] on button "Save" at bounding box center [130, 738] width 261 height 48
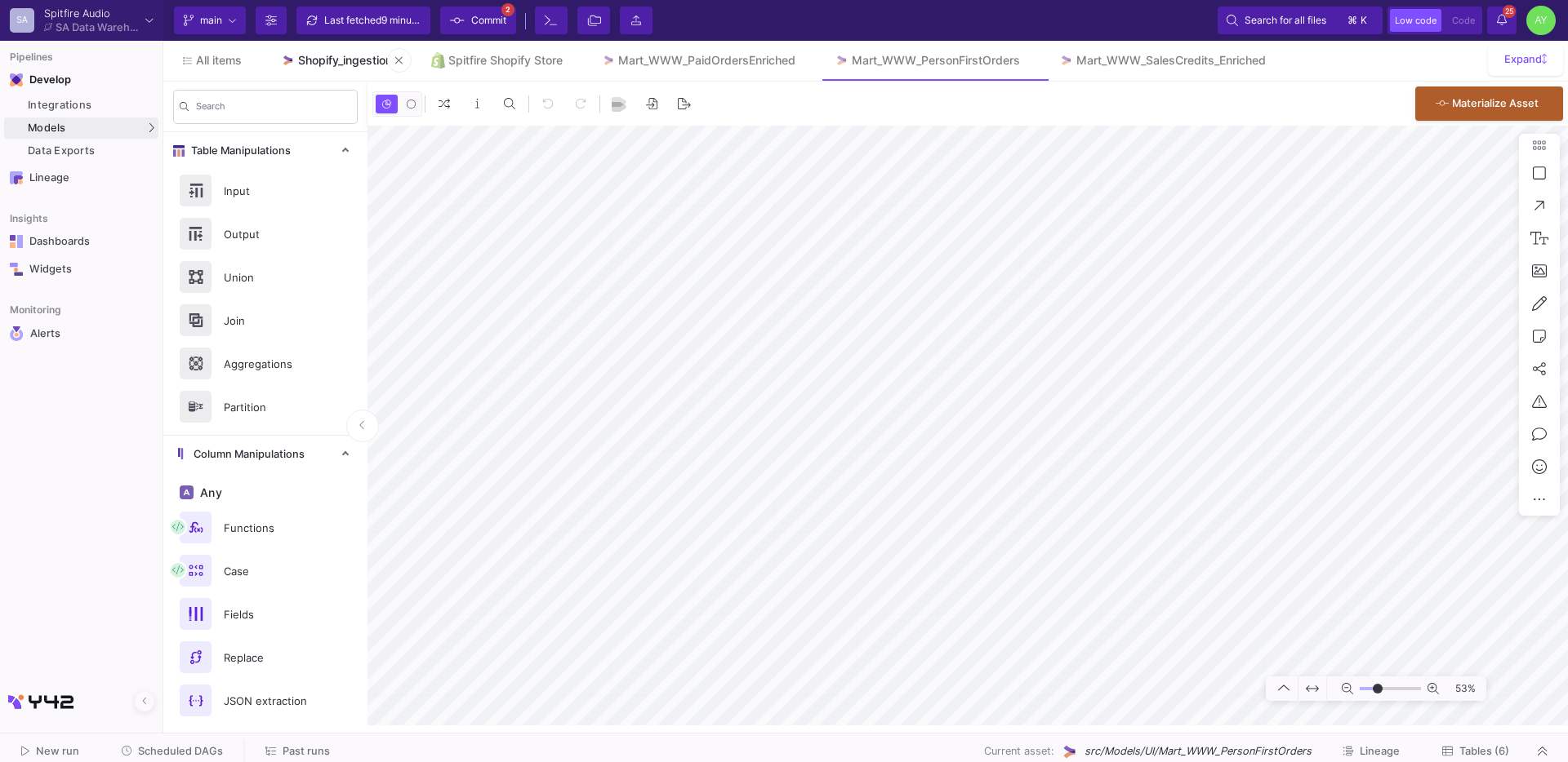
click at [333, 54] on div "Shopify_ingestion" at bounding box center [344, 60] width 94 height 13
type input "-19"
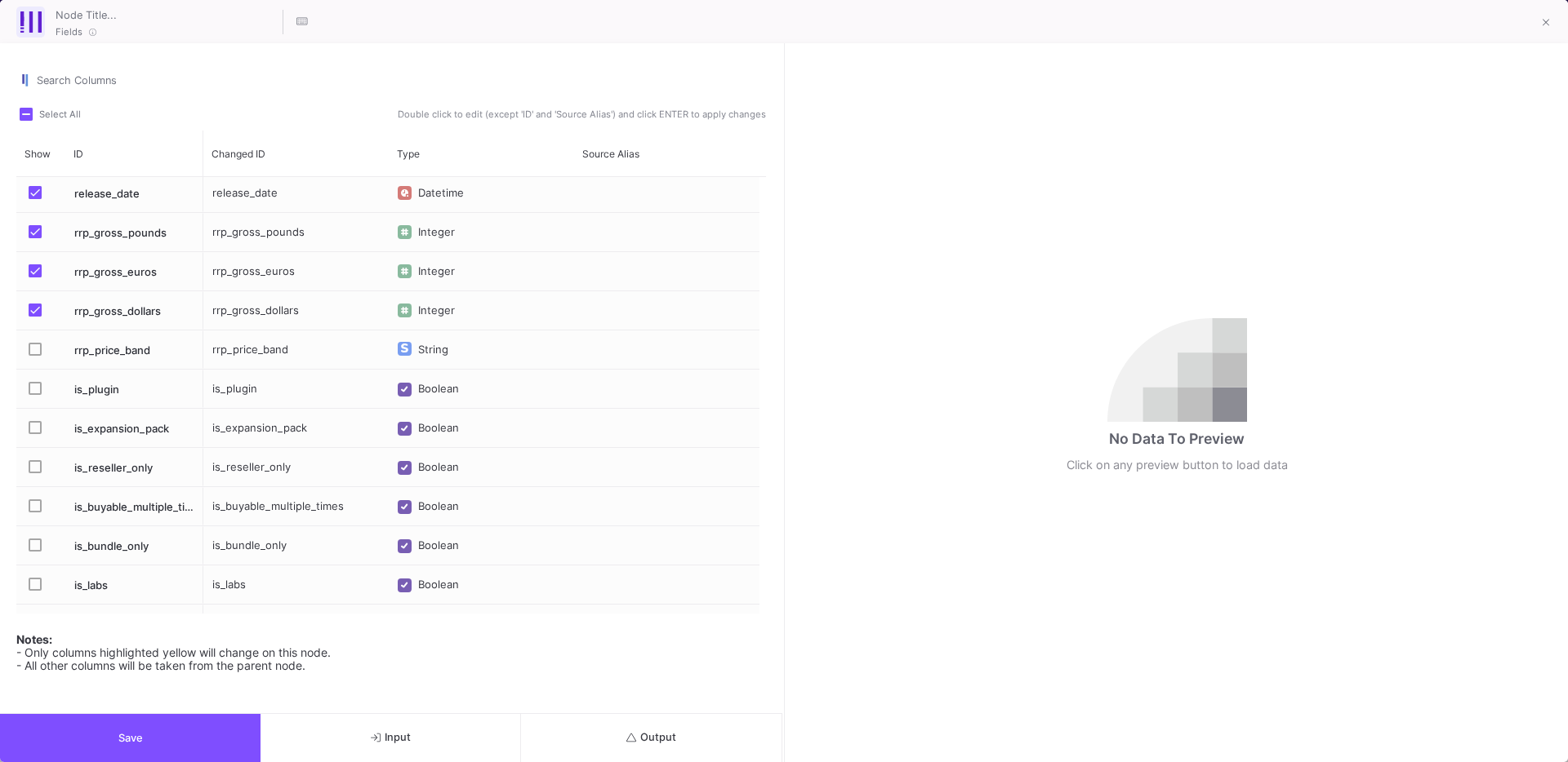
scroll to position [353, 0]
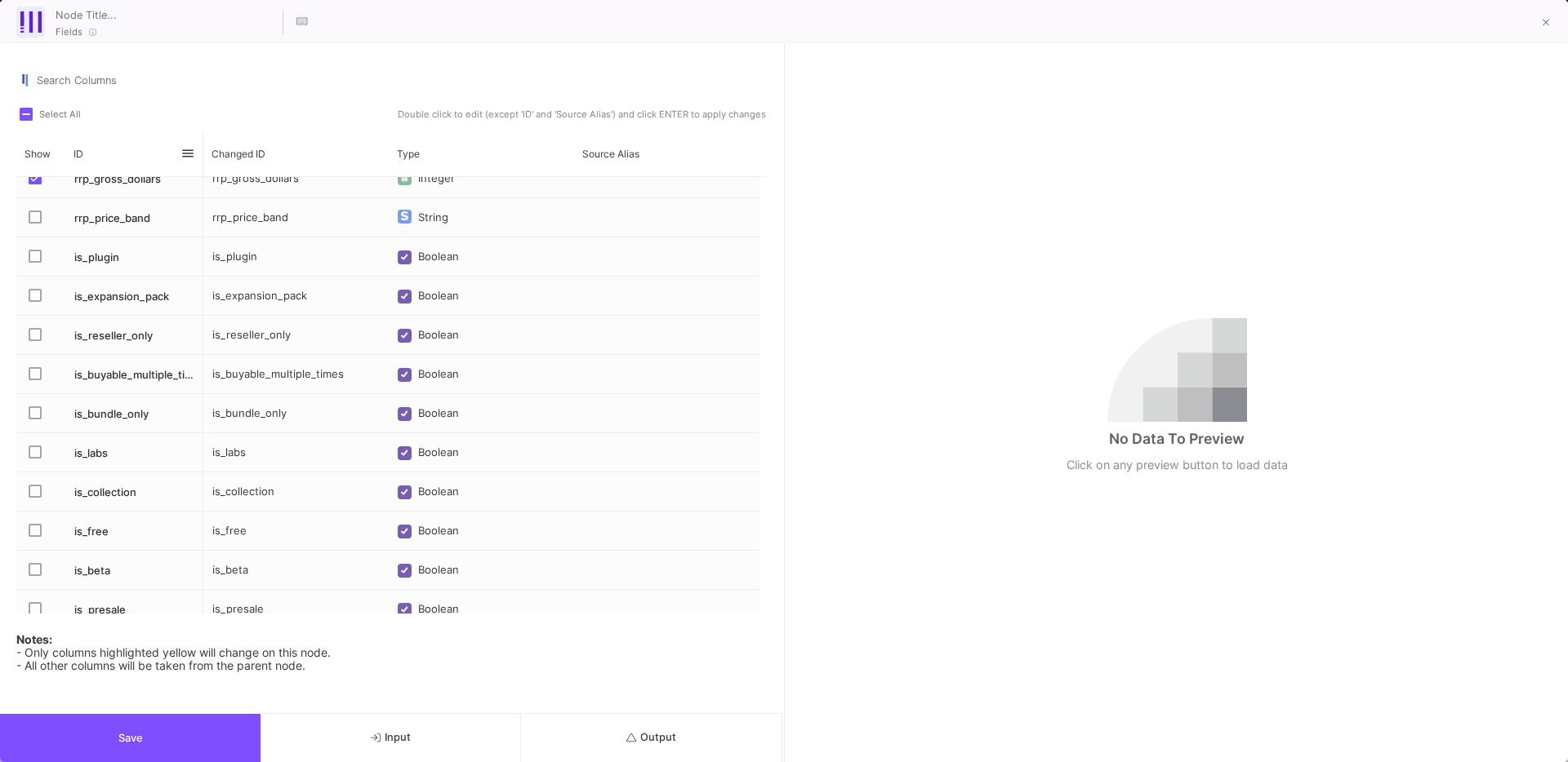
click at [115, 88] on div "Search Columns" at bounding box center [401, 76] width 729 height 30
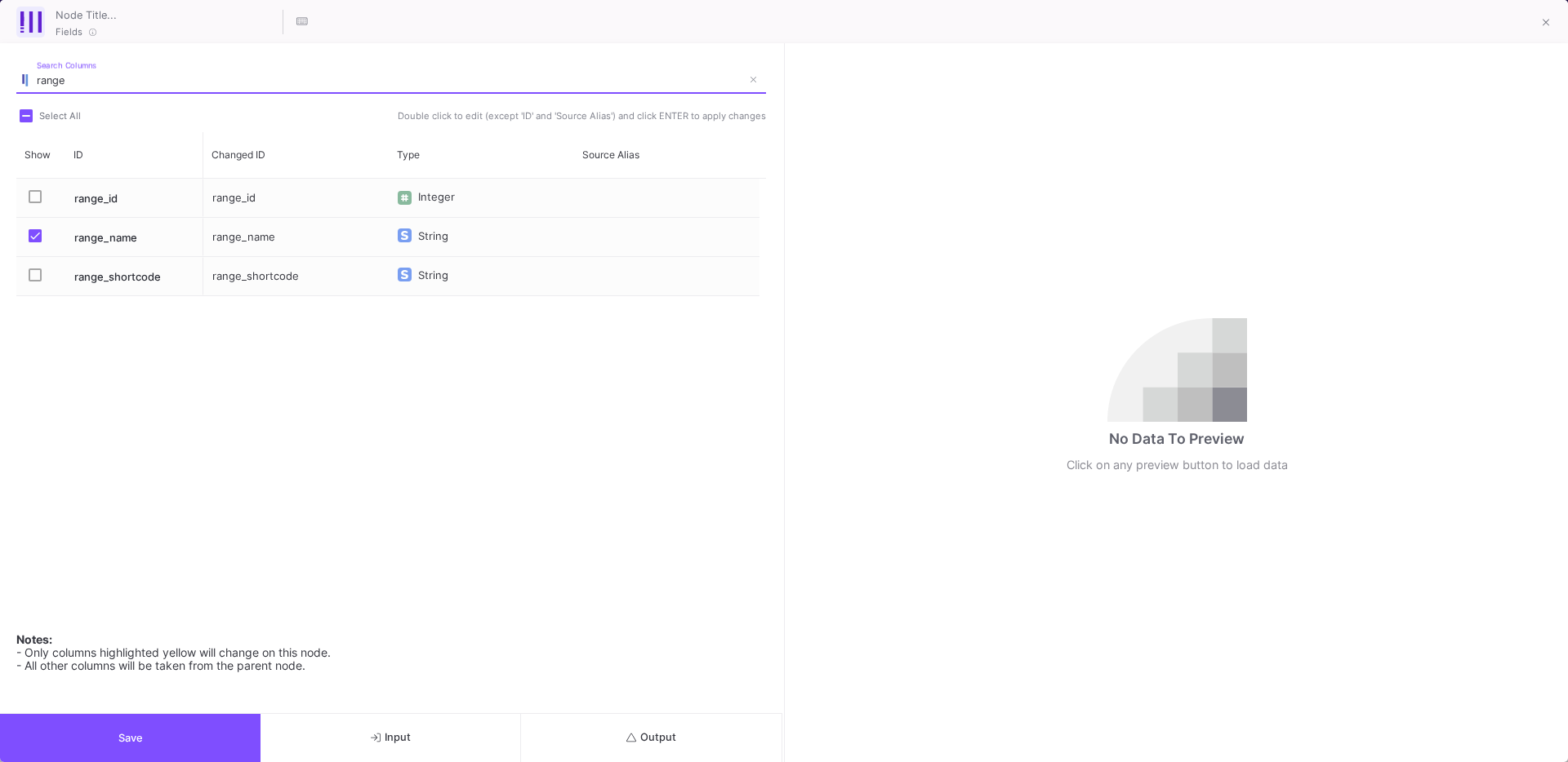
type input "range"
click at [36, 273] on span "Press SPACE to select this row." at bounding box center [34, 274] width 13 height 13
click at [35, 281] on input "Press SPACE to select this row." at bounding box center [34, 281] width 1 height 1
click at [75, 733] on button "Save" at bounding box center [130, 738] width 261 height 48
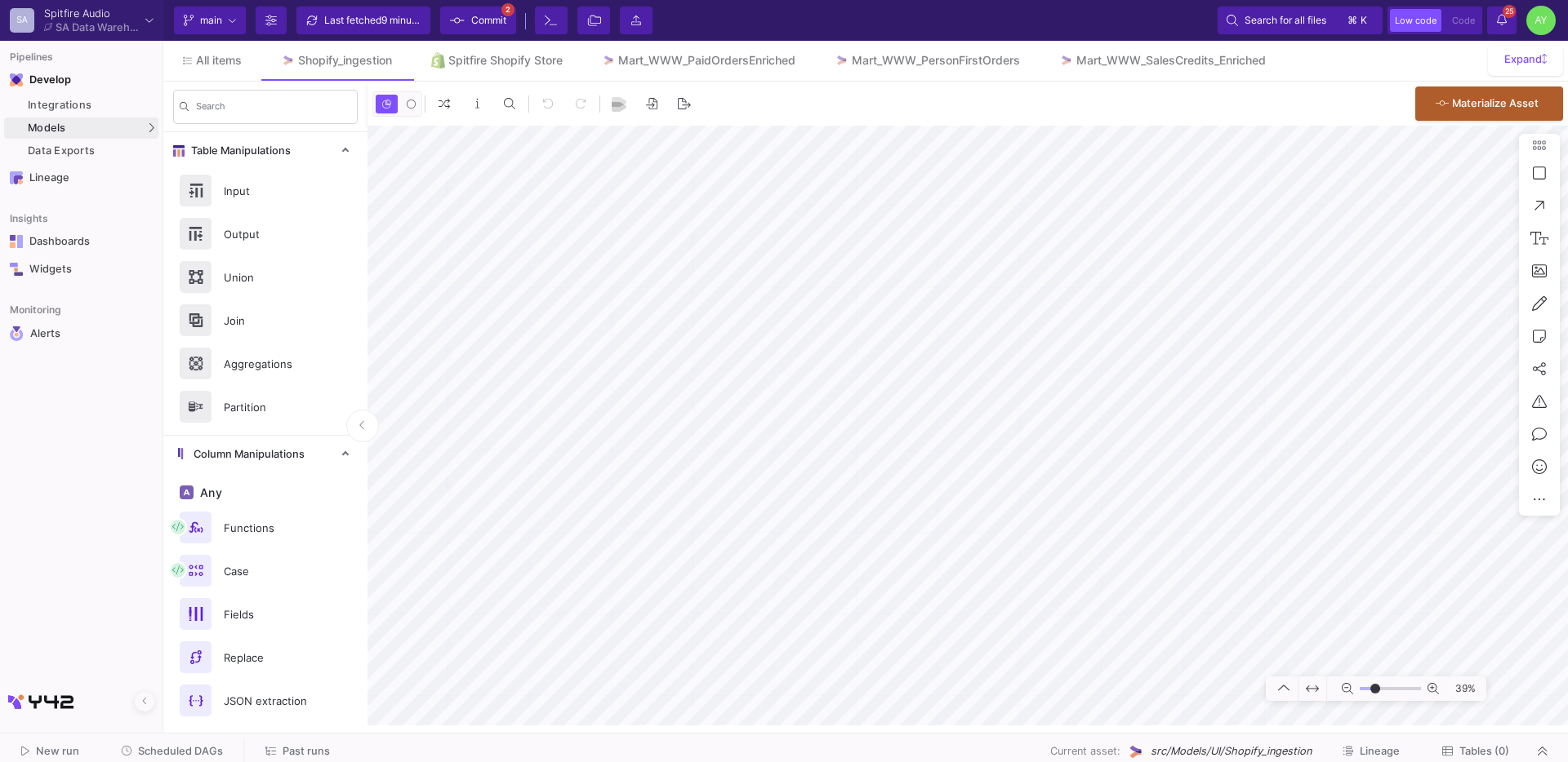
click at [450, 30] on fa-icon at bounding box center [457, 20] width 15 height 24
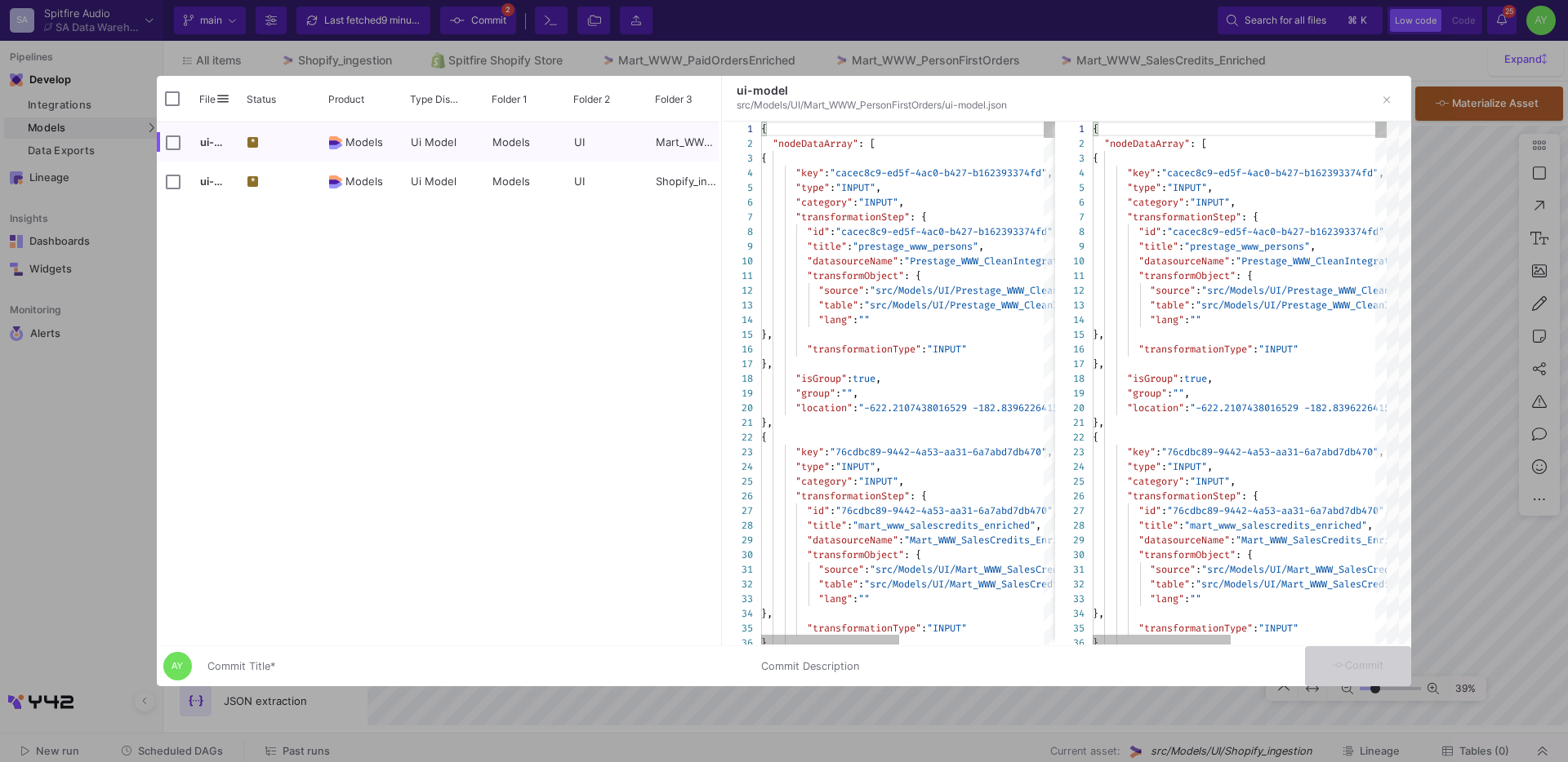
click at [313, 668] on input "Commit Title *" at bounding box center [474, 667] width 534 height 13
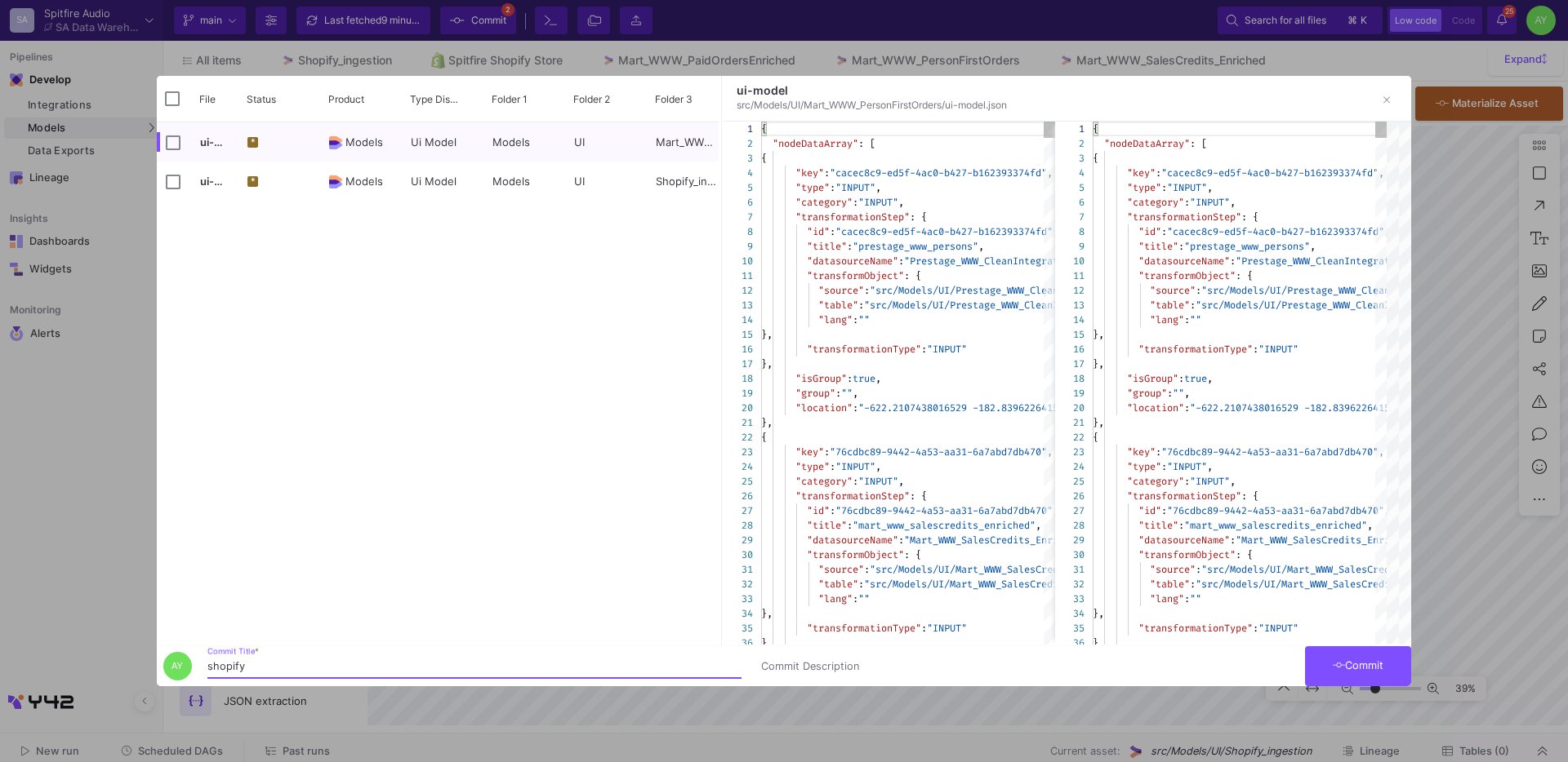
type input "shopify"
click at [1365, 679] on button "Commit" at bounding box center [1358, 667] width 106 height 40
